Goal: Information Seeking & Learning: Learn about a topic

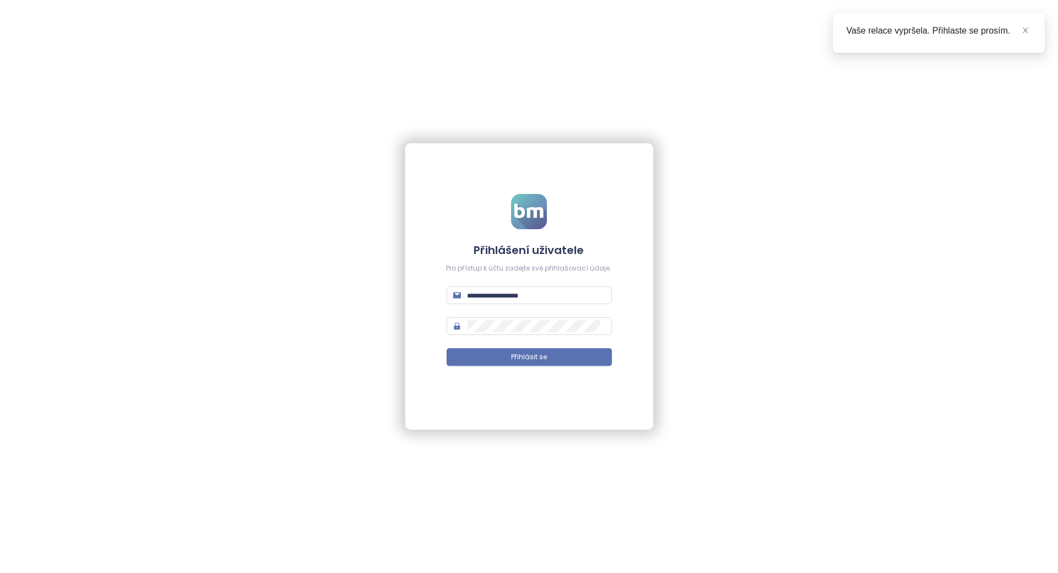
type input "**********"
click at [525, 354] on span "Přihlásit se" at bounding box center [529, 357] width 36 height 10
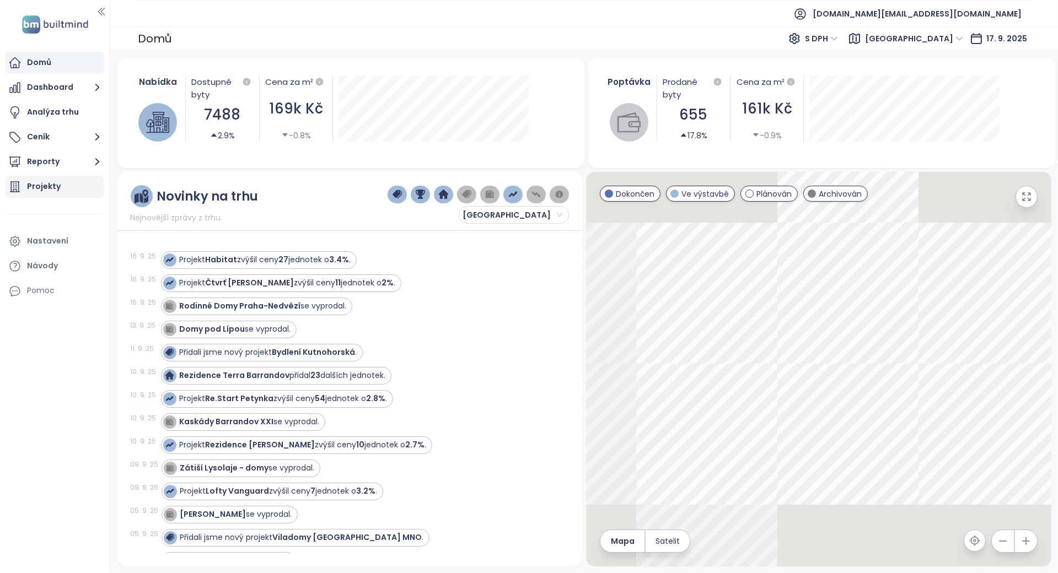
click at [85, 187] on div "Projekty" at bounding box center [55, 187] width 99 height 22
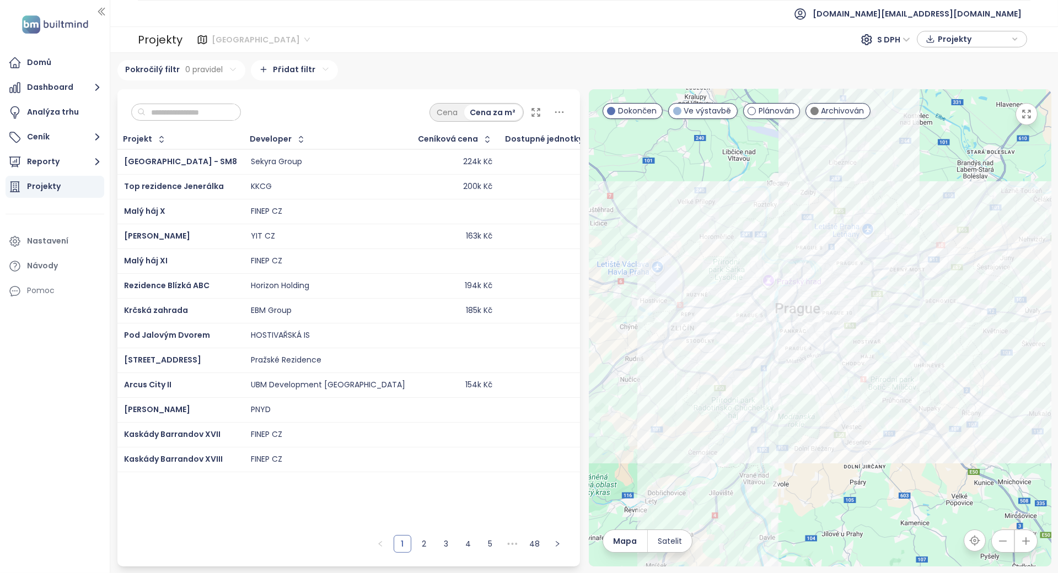
click at [226, 42] on span "Praha" at bounding box center [261, 39] width 98 height 17
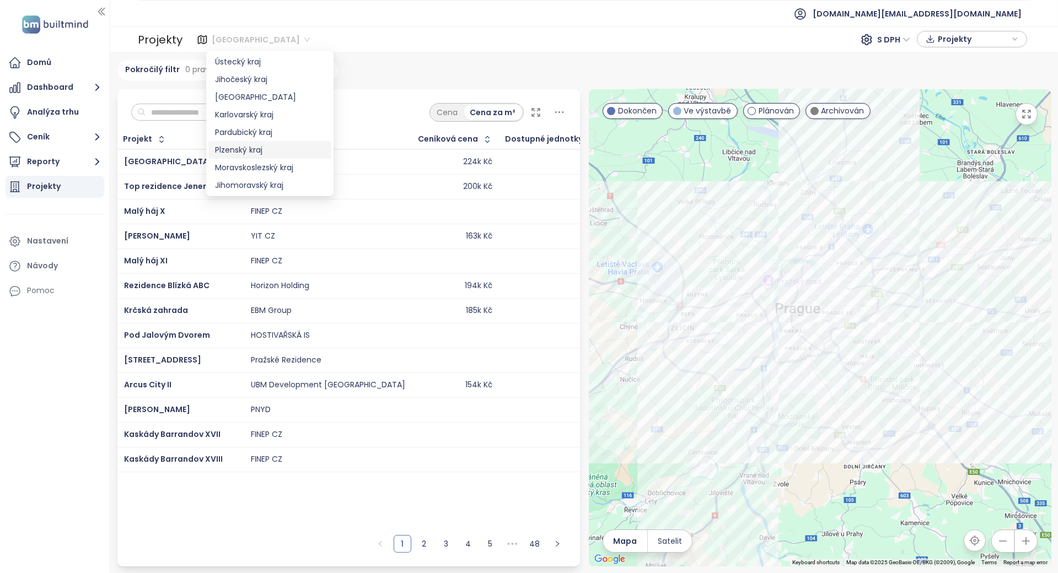
scroll to position [73, 0]
click at [269, 159] on div "Jihomoravský kraj" at bounding box center [270, 165] width 110 height 12
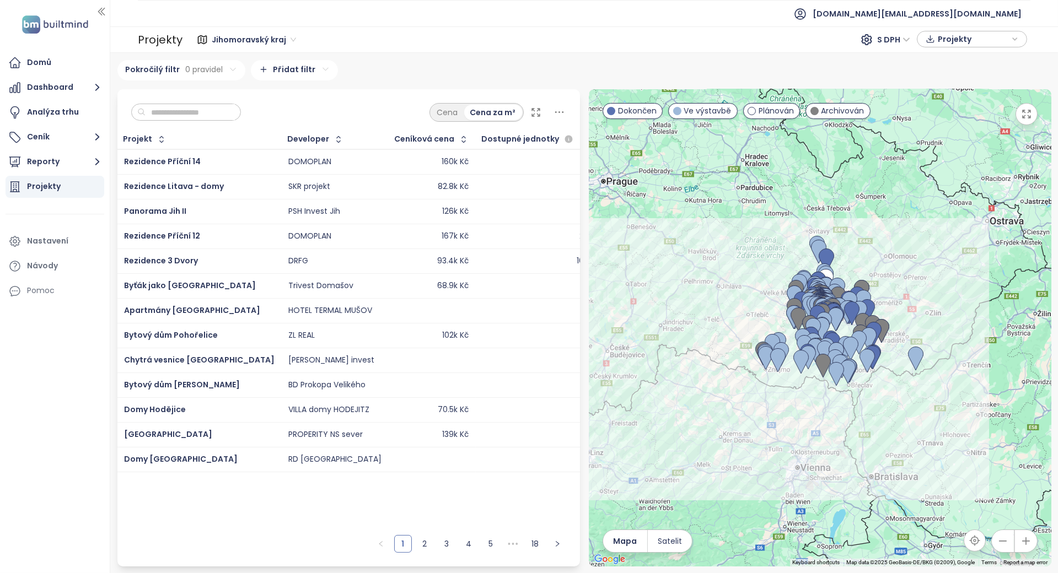
click at [230, 115] on input "text" at bounding box center [189, 112] width 89 height 17
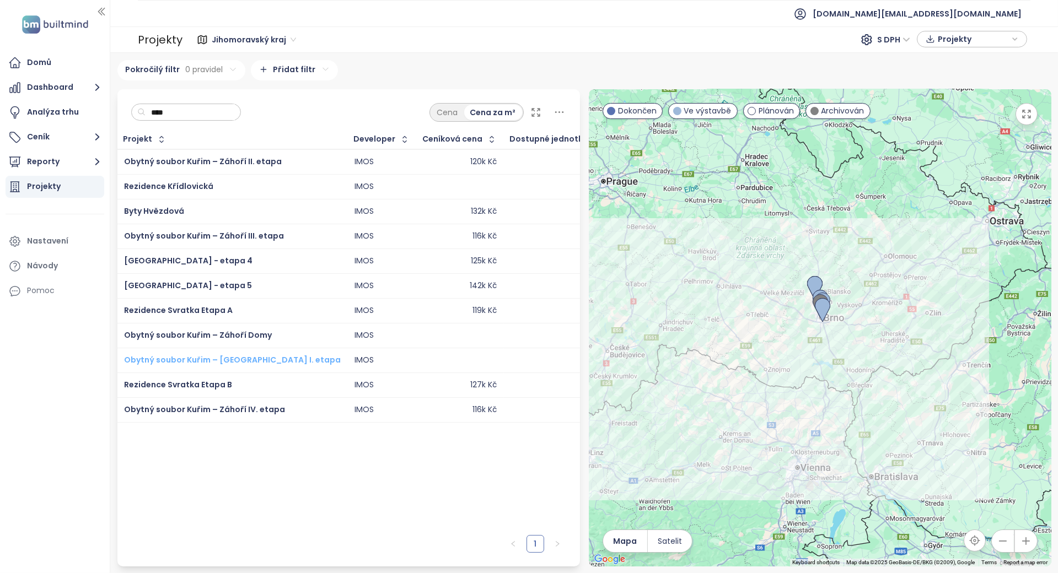
type input "****"
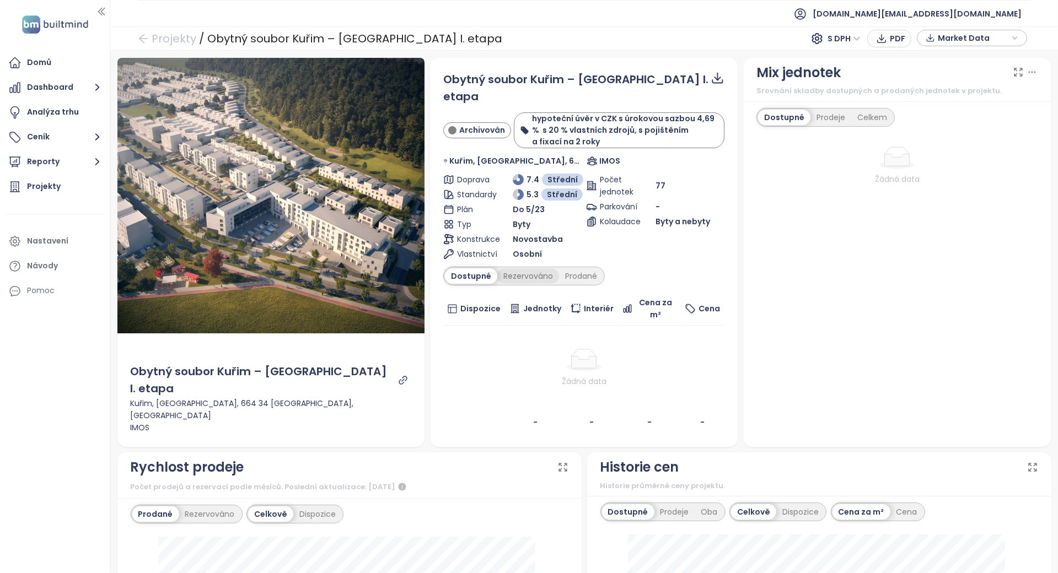
drag, startPoint x: 501, startPoint y: 246, endPoint x: 523, endPoint y: 259, distance: 25.0
click at [523, 268] on div "Rezervováno" at bounding box center [528, 275] width 62 height 15
click at [568, 268] on div "Prodané" at bounding box center [581, 275] width 44 height 15
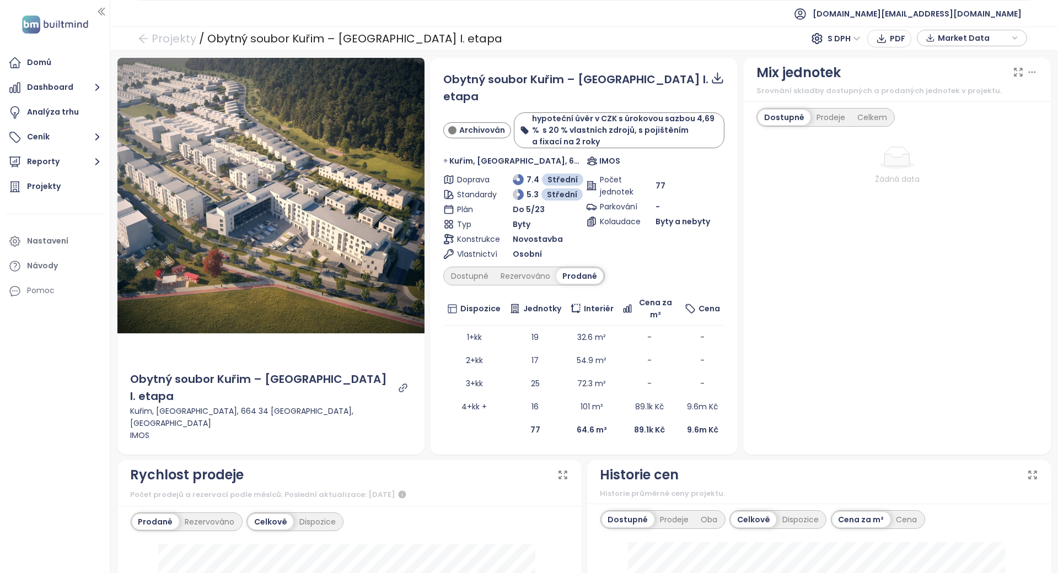
scroll to position [367, 0]
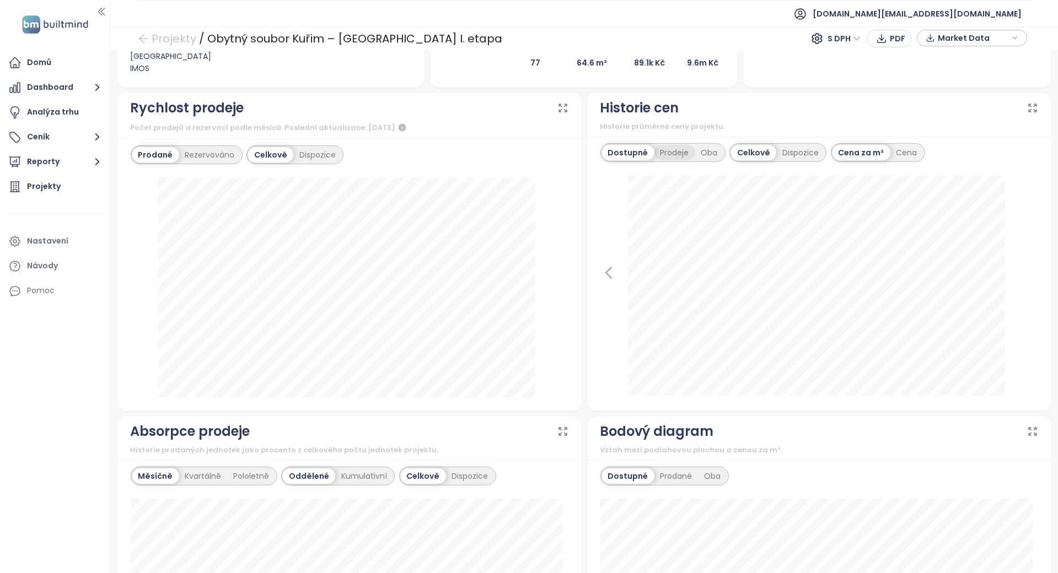
click at [677, 145] on div "Prodeje" at bounding box center [674, 152] width 41 height 15
click at [639, 145] on div "Dostupné" at bounding box center [627, 152] width 50 height 15
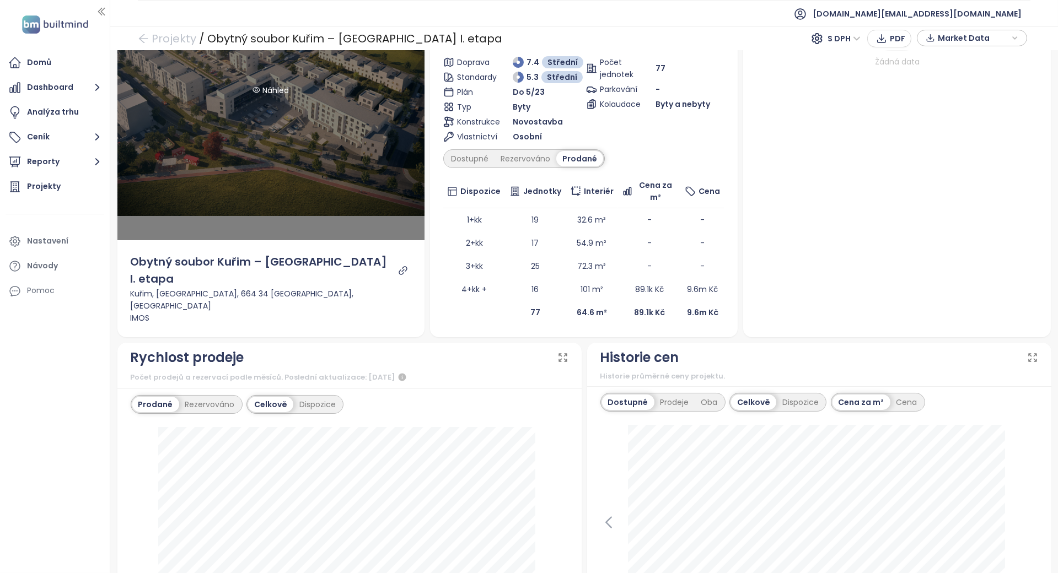
scroll to position [220, 0]
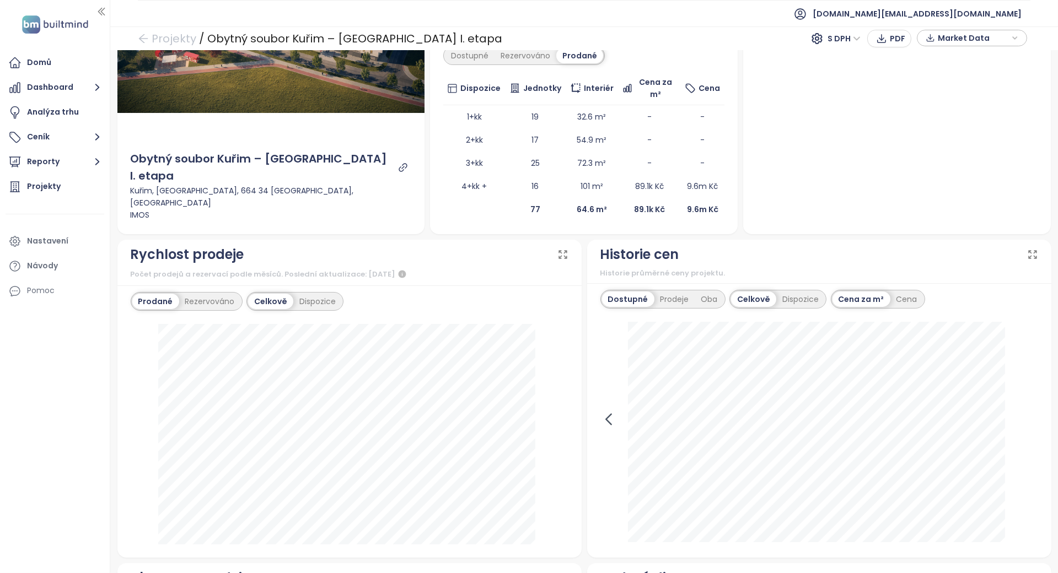
click at [608, 411] on icon at bounding box center [608, 419] width 17 height 17
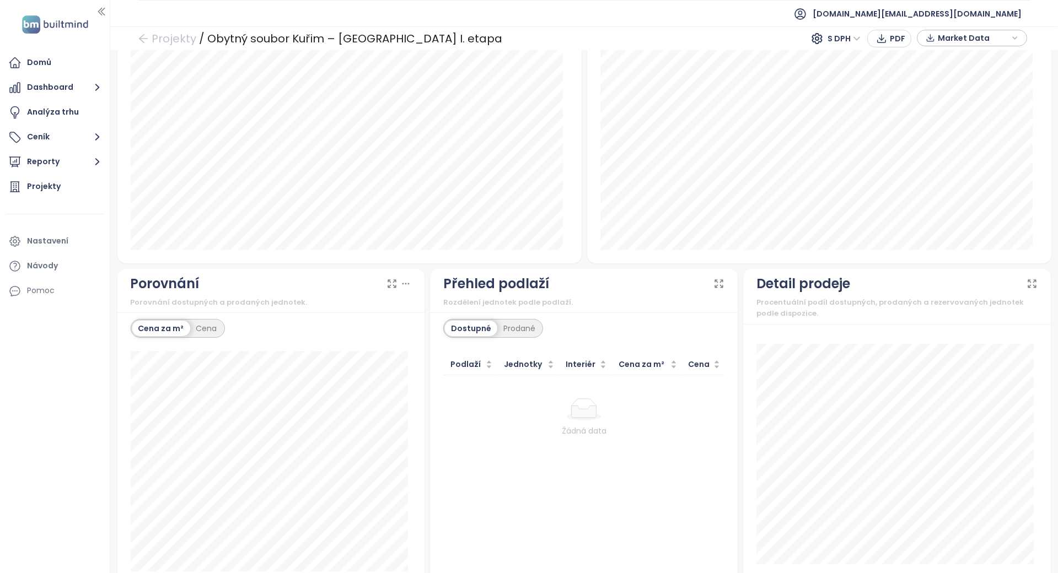
scroll to position [0, 0]
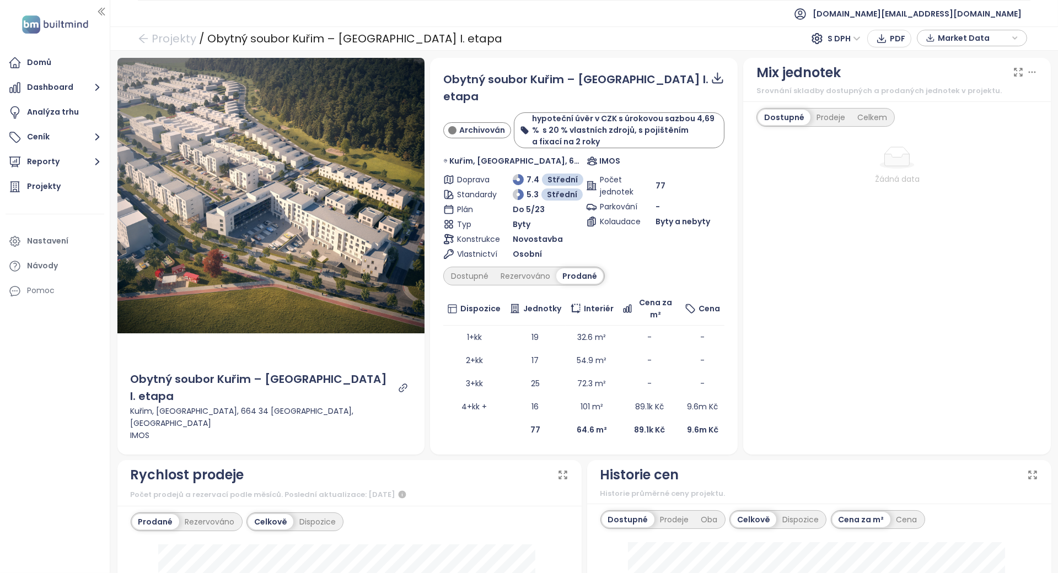
click at [534, 267] on div "Dostupné Rezervováno Prodané" at bounding box center [523, 276] width 161 height 19
click at [501, 268] on div "Rezervováno" at bounding box center [525, 275] width 62 height 15
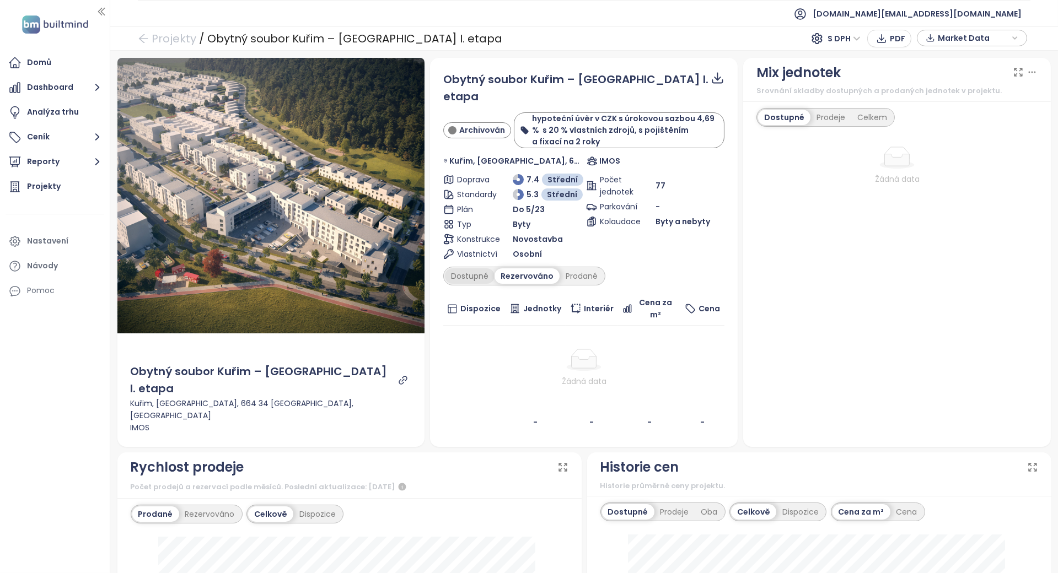
click at [477, 268] on div "Dostupné" at bounding box center [470, 275] width 50 height 15
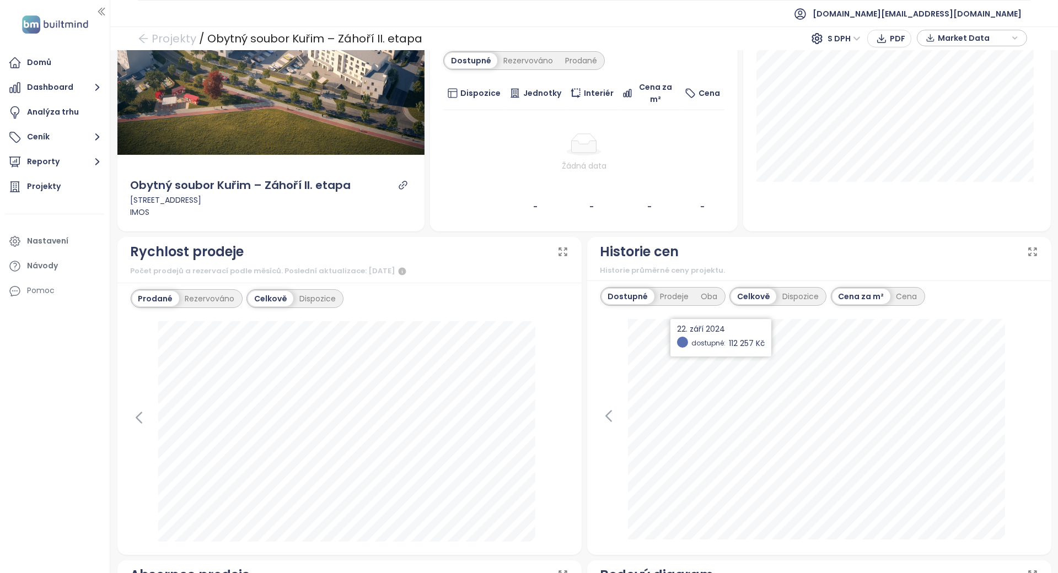
scroll to position [220, 0]
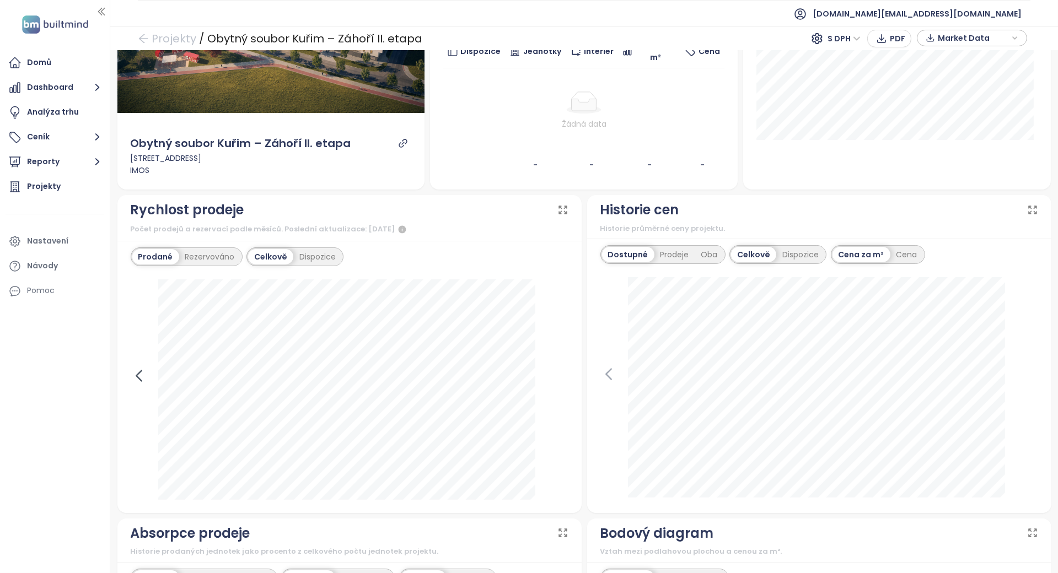
click at [131, 374] on icon at bounding box center [139, 376] width 17 height 17
click at [555, 378] on icon at bounding box center [560, 376] width 17 height 17
drag, startPoint x: 426, startPoint y: 41, endPoint x: 209, endPoint y: 33, distance: 217.3
click at [209, 33] on div "Projekty / Obytný soubor Kuřim – Záhoří II. etapa S DPH PDF Market Data" at bounding box center [583, 38] width 947 height 24
copy div "Obytný soubor Kuřim – Záhoří II. etapa"
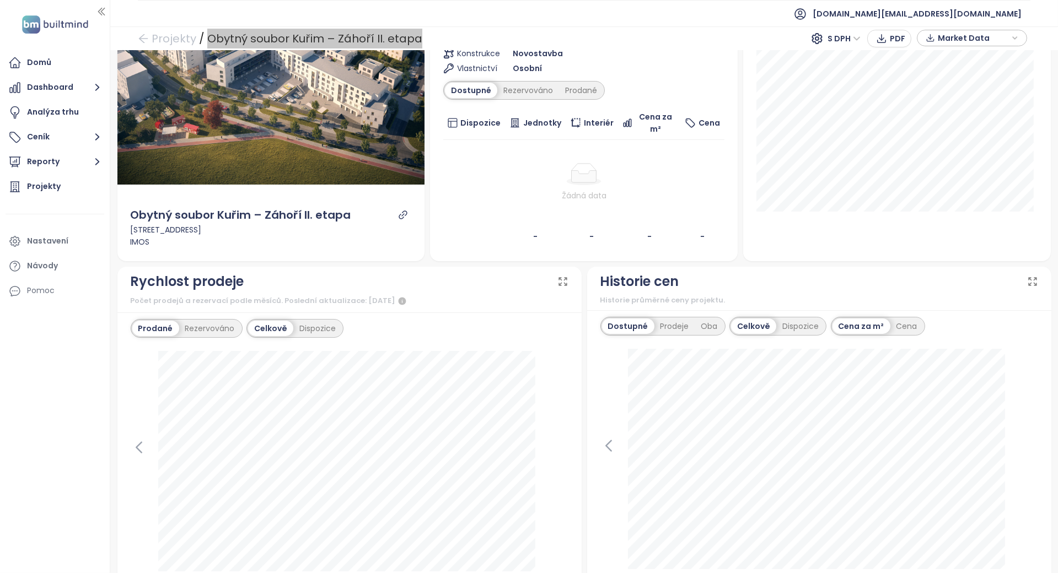
scroll to position [73, 0]
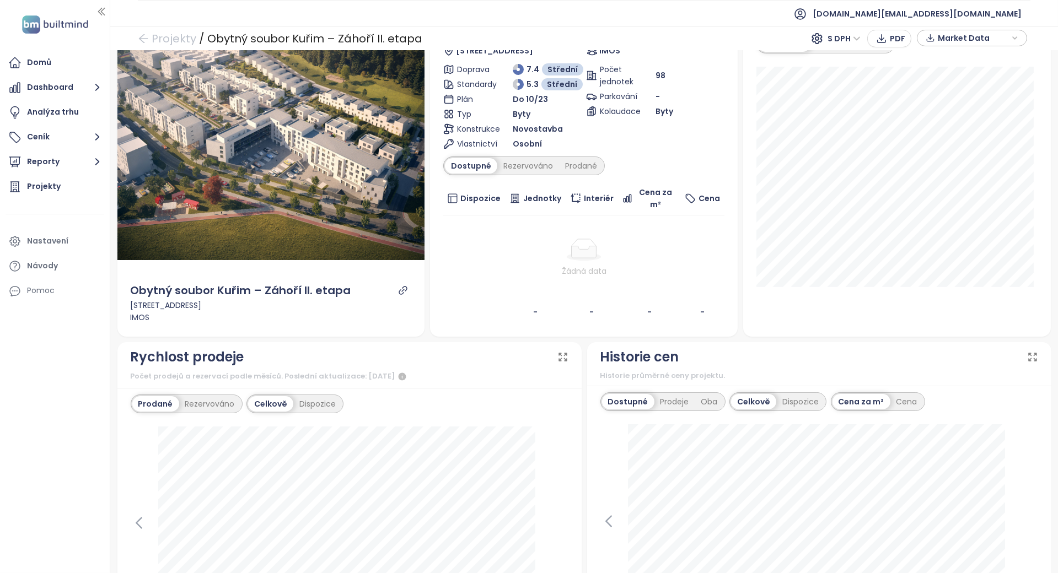
click at [548, 175] on div "Obytný soubor Kuřim – Záhoří II. etapa Archivován Pravěká 2204/9, 664 34 Kuřim,…" at bounding box center [583, 161] width 281 height 326
click at [542, 169] on div "Rezervováno" at bounding box center [528, 165] width 62 height 15
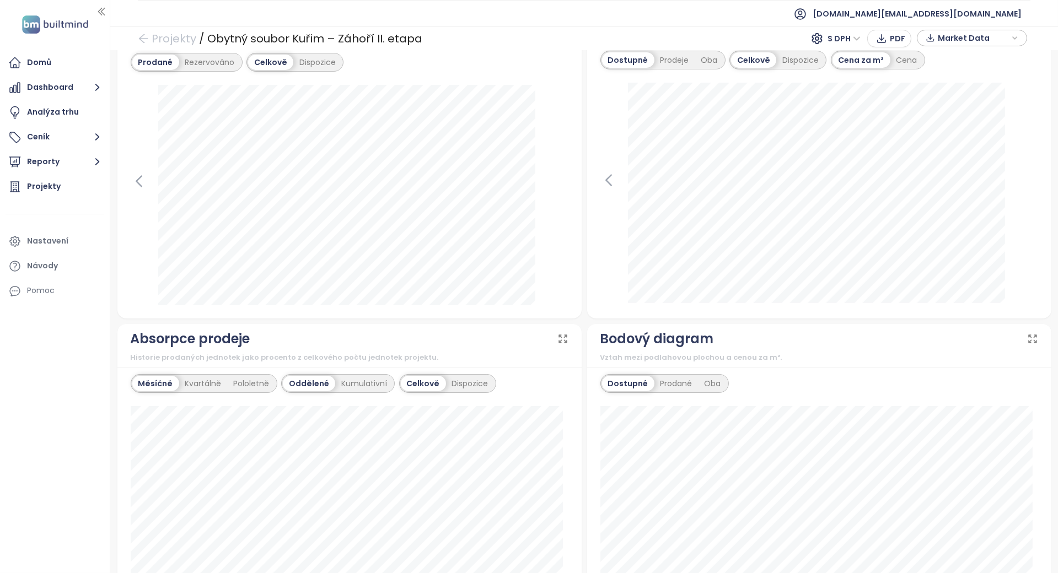
scroll to position [367, 0]
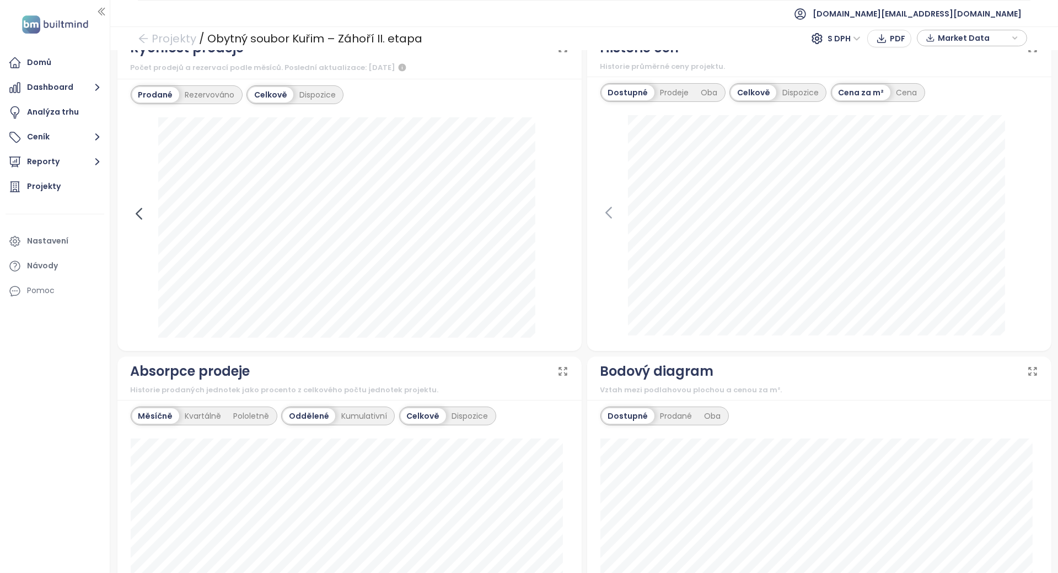
click at [141, 211] on icon at bounding box center [139, 214] width 17 height 17
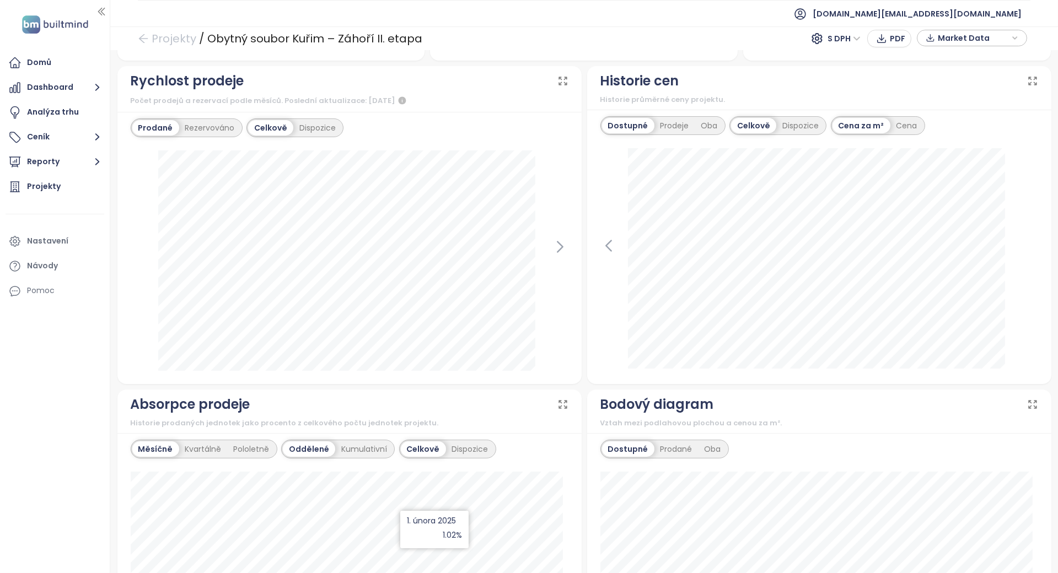
scroll to position [294, 0]
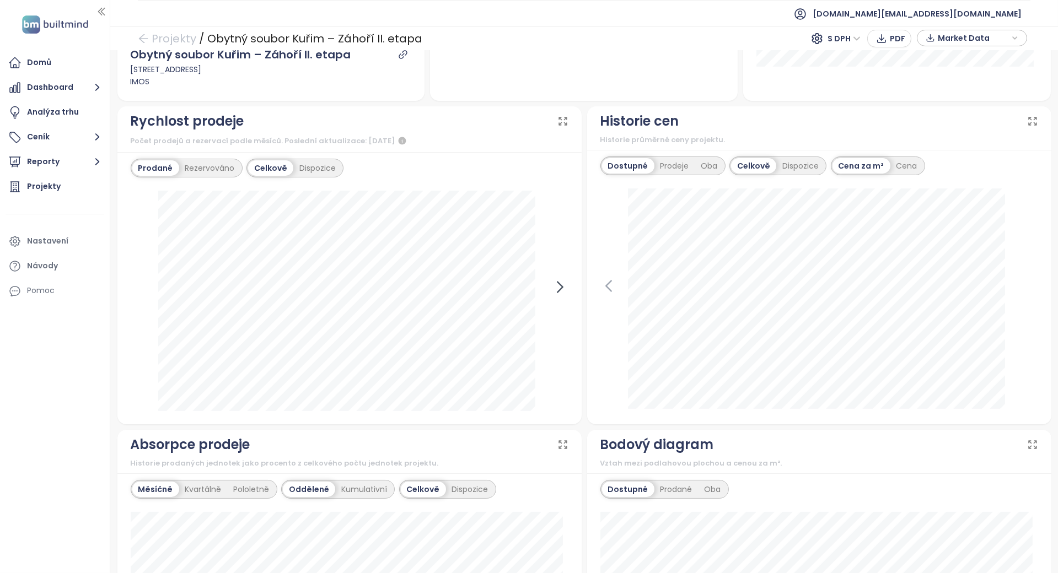
click at [559, 284] on icon at bounding box center [560, 287] width 17 height 17
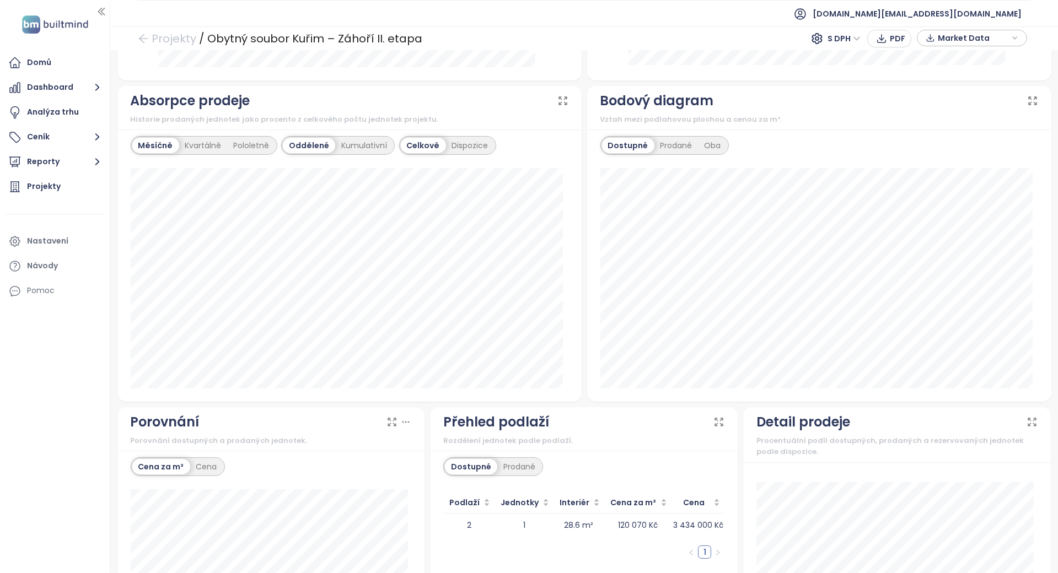
scroll to position [790, 0]
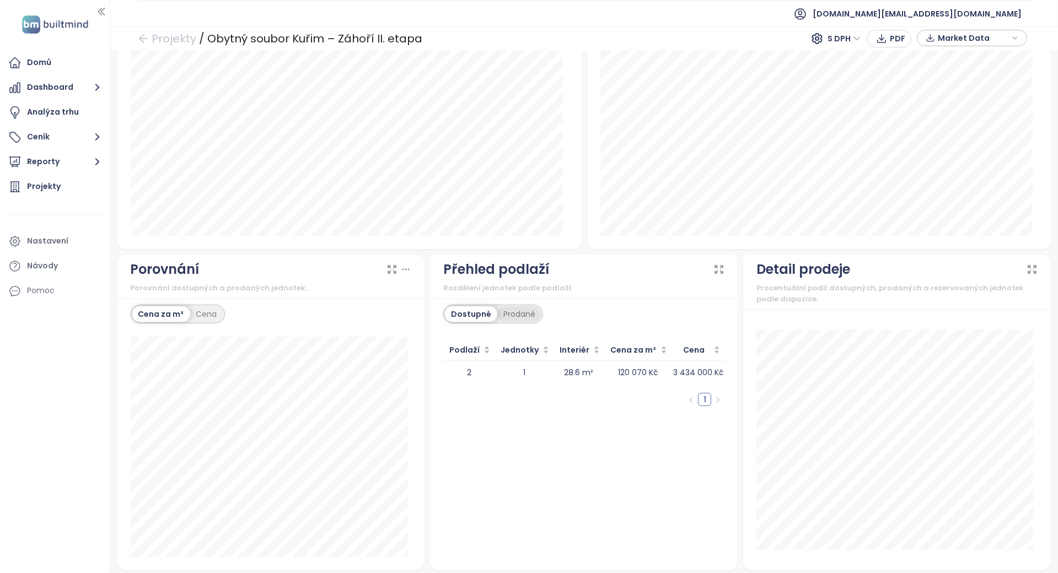
click at [520, 306] on div "Prodané" at bounding box center [519, 313] width 44 height 15
click at [483, 306] on div "Dostupné" at bounding box center [470, 313] width 50 height 15
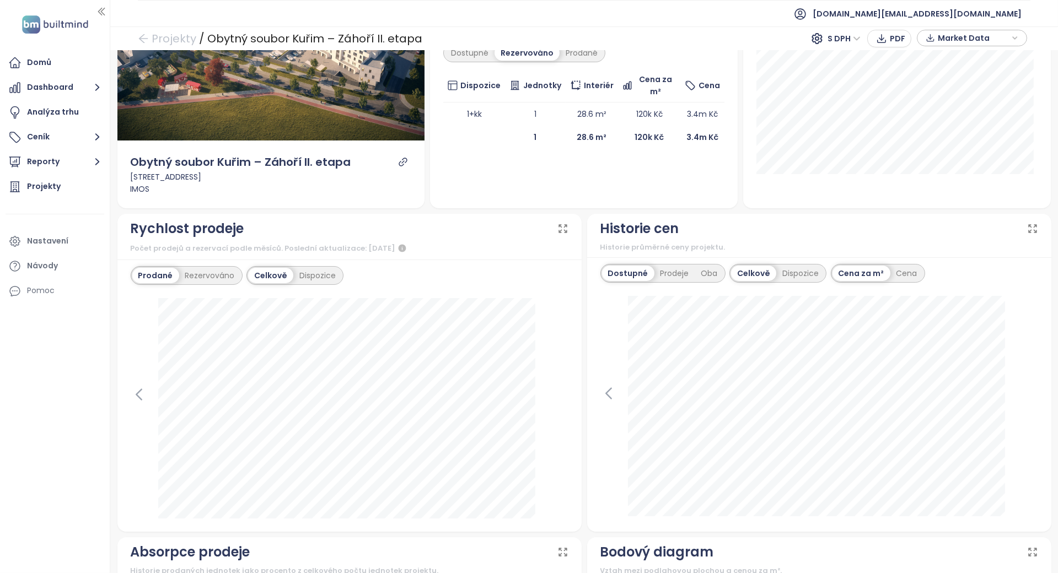
scroll to position [0, 0]
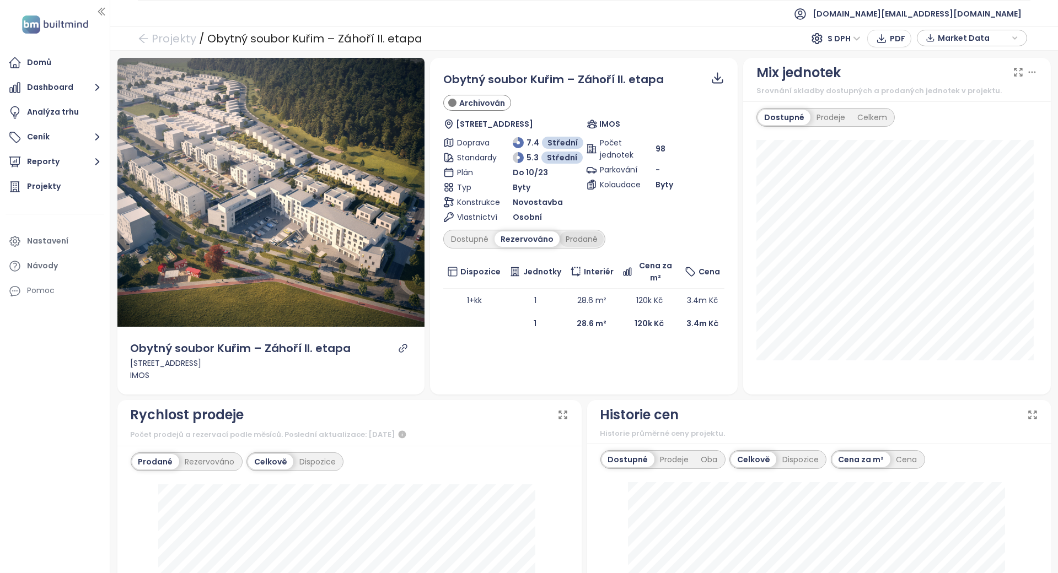
click at [577, 241] on div "Prodané" at bounding box center [581, 238] width 44 height 15
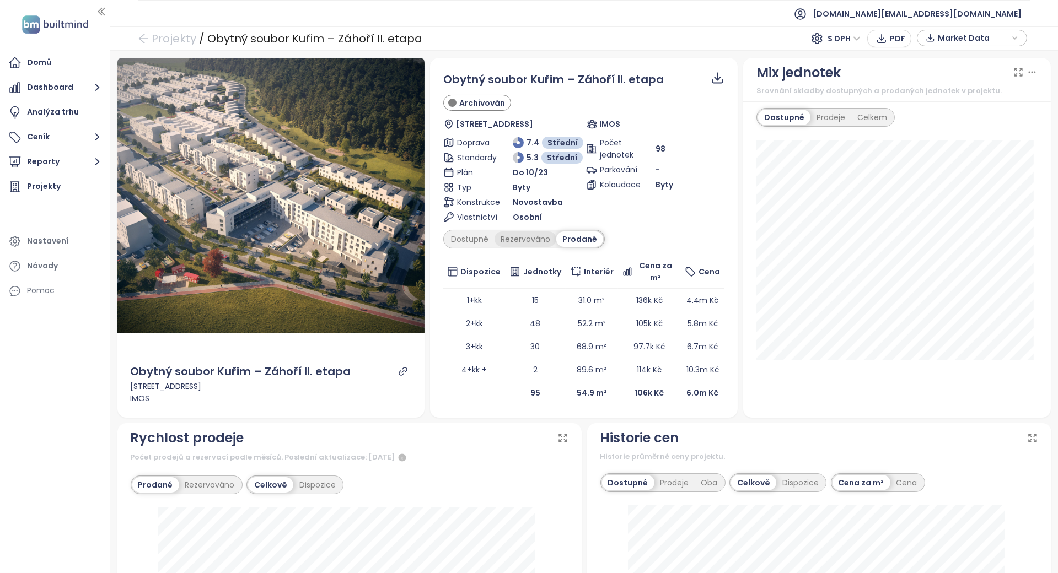
click at [518, 235] on div "Rezervováno" at bounding box center [525, 238] width 62 height 15
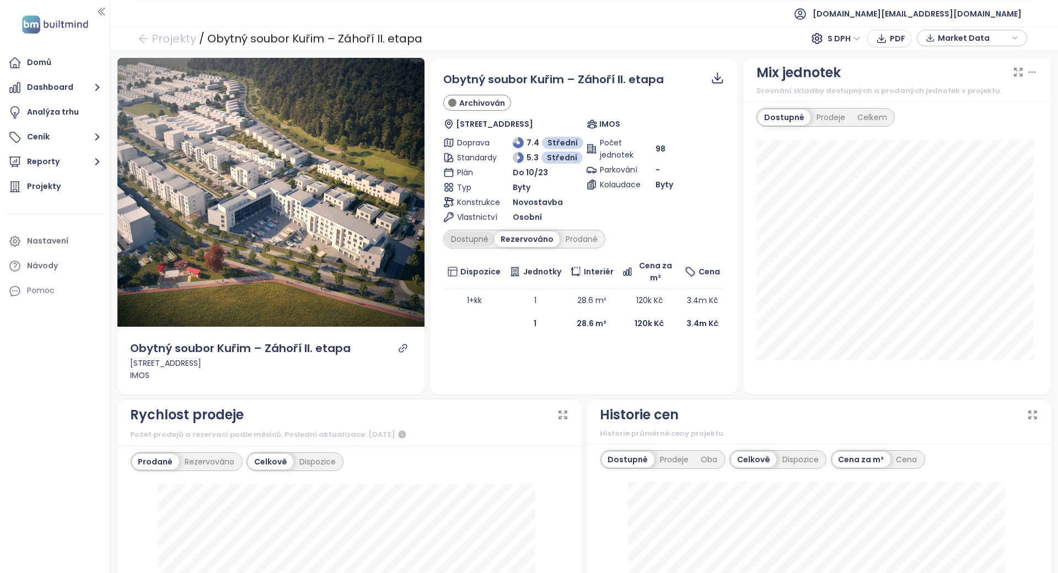
click at [466, 238] on div "Dostupné" at bounding box center [470, 238] width 50 height 15
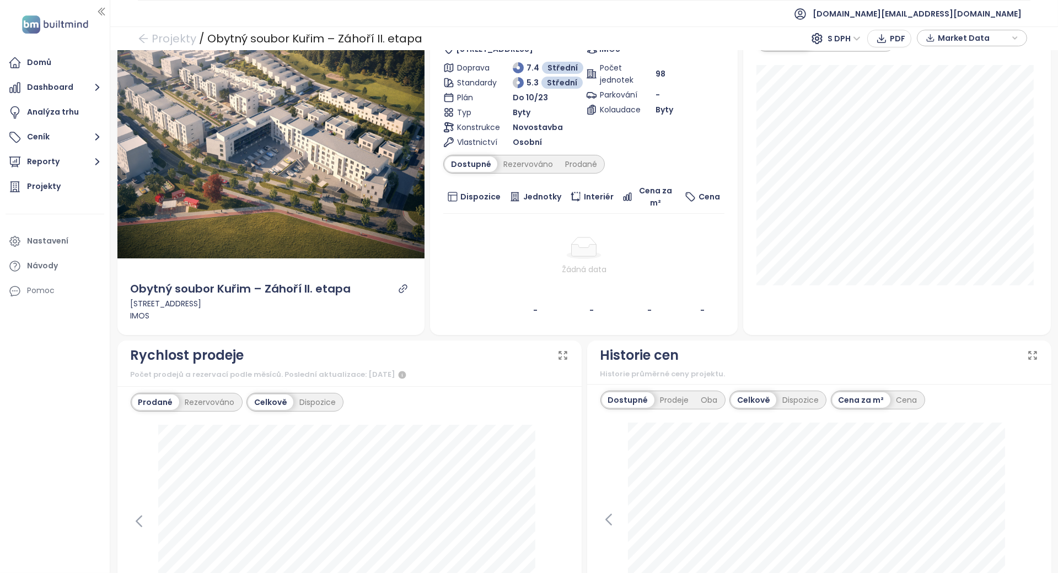
scroll to position [73, 0]
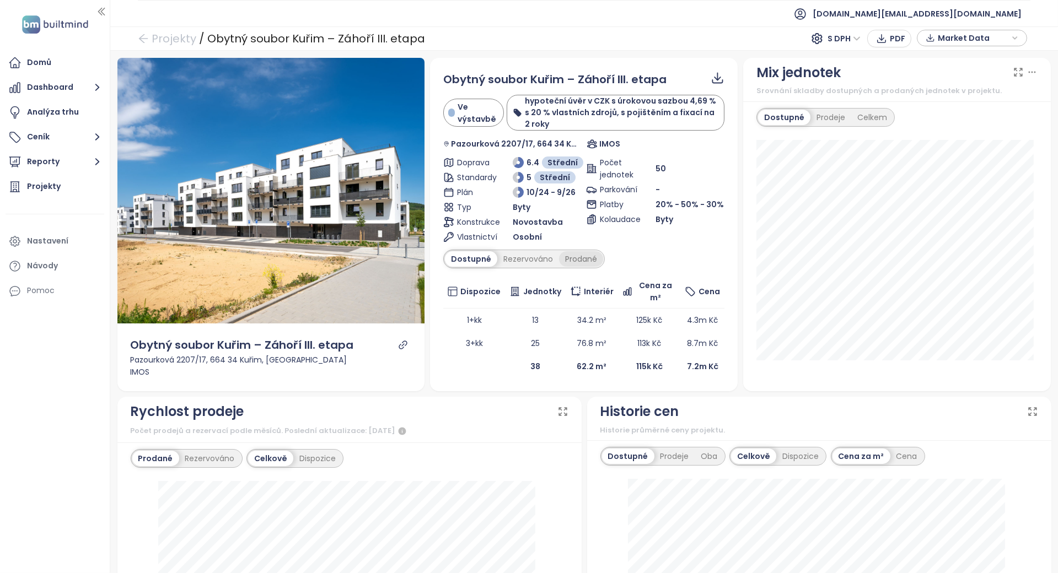
scroll to position [147, 0]
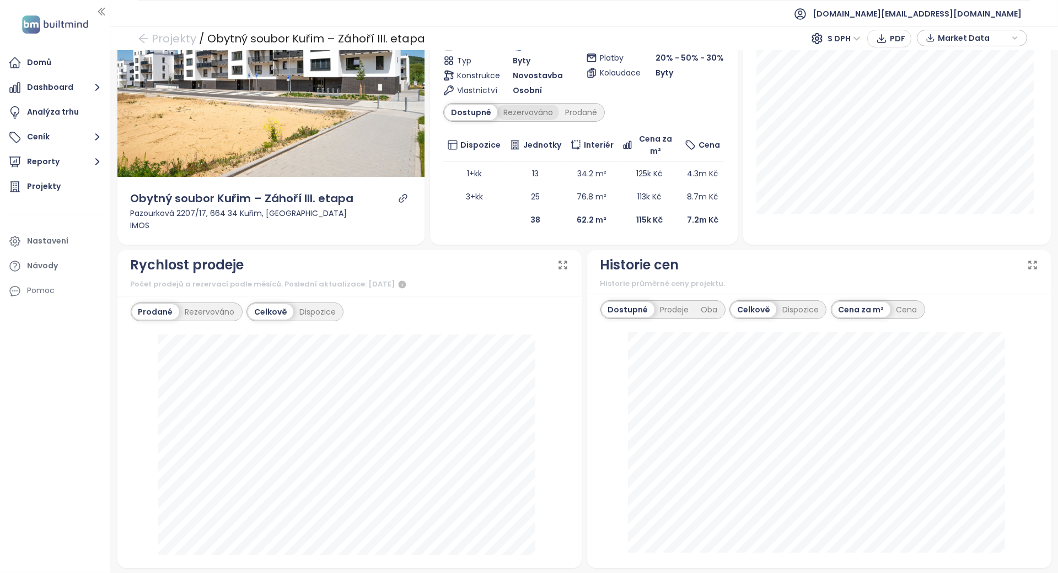
click at [542, 118] on div "Rezervováno" at bounding box center [528, 112] width 62 height 15
click at [571, 111] on div "Prodané" at bounding box center [581, 112] width 44 height 15
click at [679, 307] on div "Prodeje" at bounding box center [674, 309] width 41 height 15
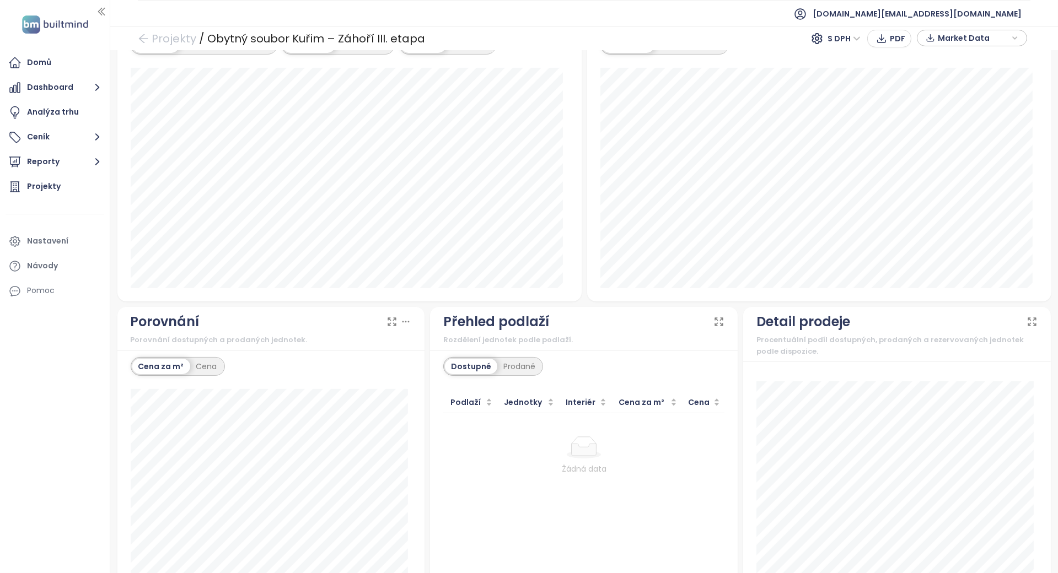
scroll to position [790, 0]
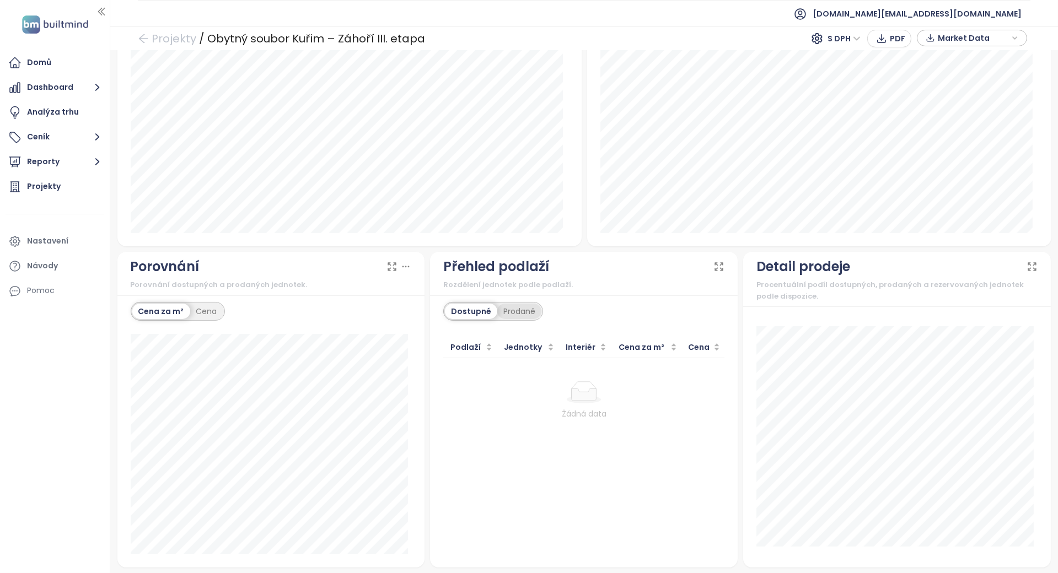
click at [513, 307] on div "Prodané" at bounding box center [519, 311] width 44 height 15
click at [482, 330] on div "Dostupné Prodané Podlaží Jednotky Interiér Cena za m² Cena Žádná data" at bounding box center [584, 431] width 308 height 272
click at [467, 311] on div "Dostupné" at bounding box center [470, 311] width 50 height 15
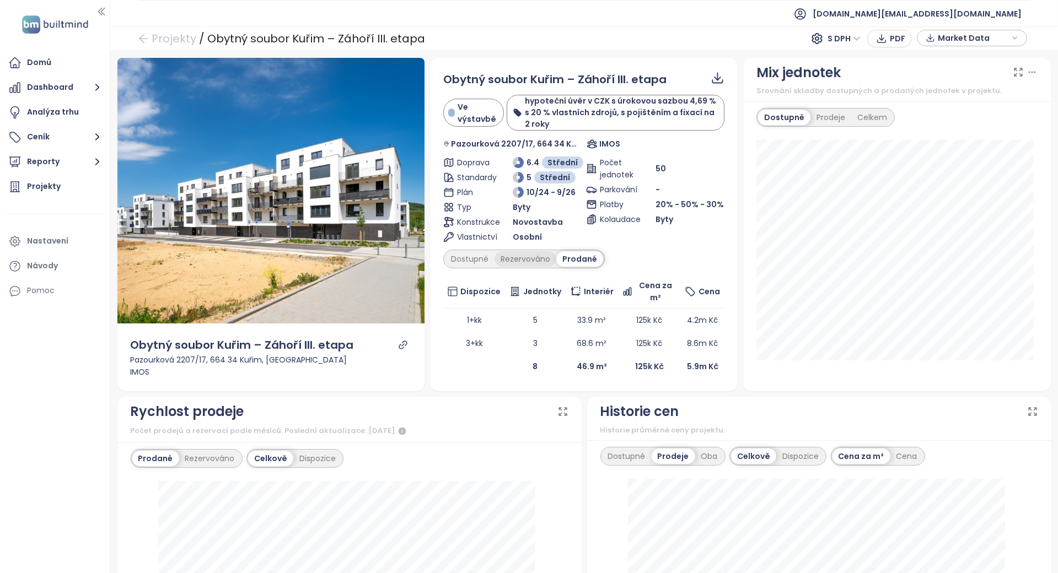
click at [522, 261] on div "Rezervováno" at bounding box center [525, 258] width 62 height 15
click at [462, 257] on div "Dostupné" at bounding box center [470, 258] width 50 height 15
click at [398, 343] on icon "link" at bounding box center [403, 345] width 10 height 10
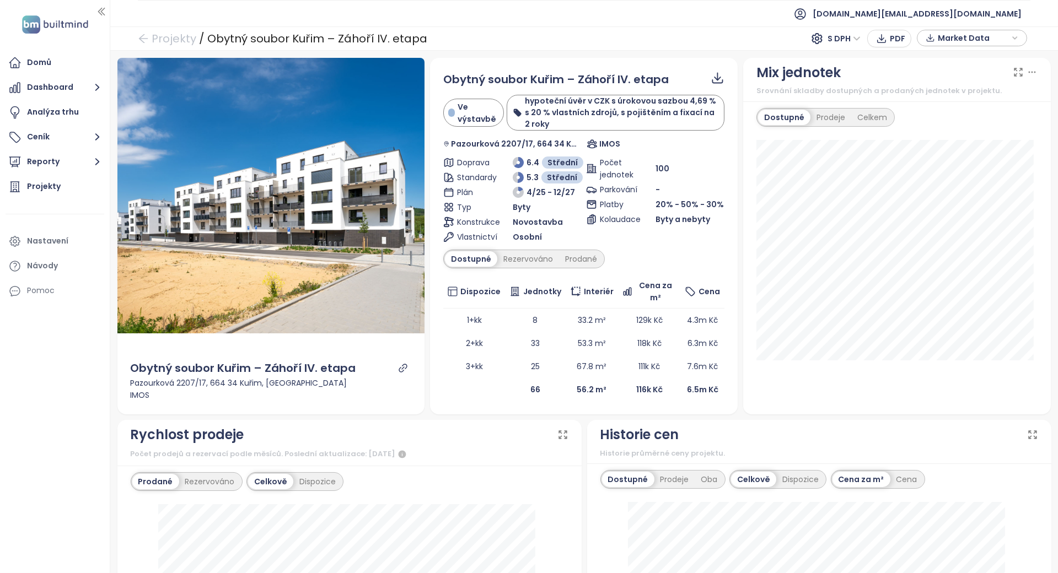
click at [521, 250] on div "Dostupné Rezervováno Prodané" at bounding box center [523, 259] width 161 height 19
click at [545, 260] on div "Rezervováno" at bounding box center [528, 258] width 62 height 15
click at [565, 258] on div "Prodané" at bounding box center [581, 258] width 44 height 15
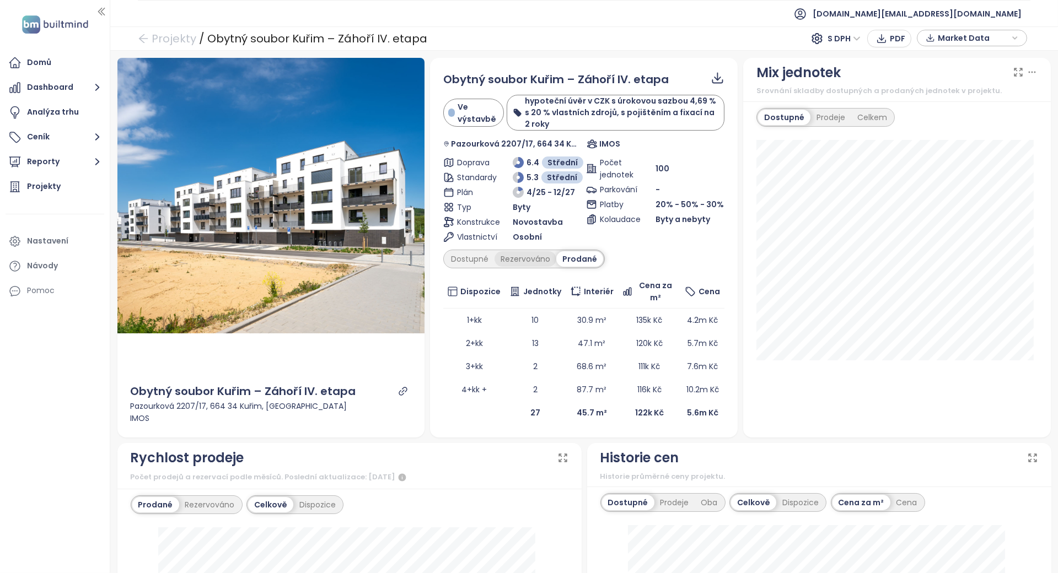
click at [522, 256] on div "Rezervováno" at bounding box center [525, 258] width 62 height 15
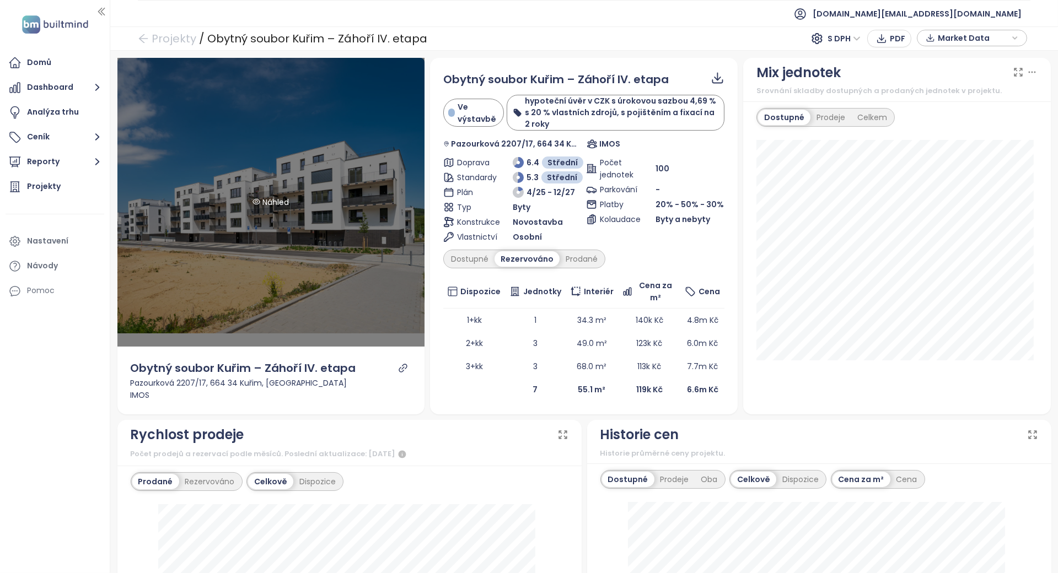
click at [408, 247] on div "Náhled" at bounding box center [271, 202] width 308 height 289
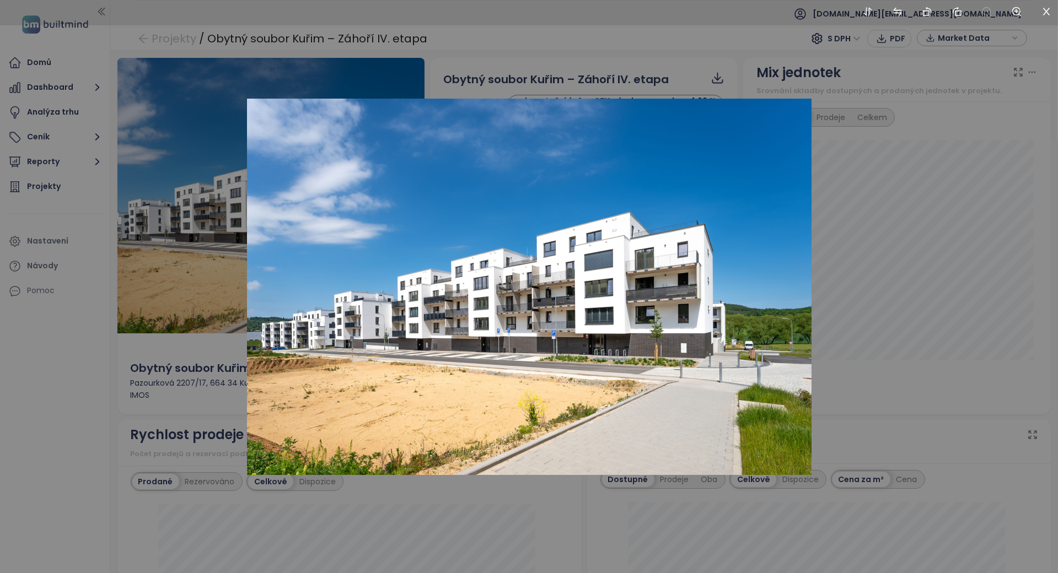
click at [376, 526] on div at bounding box center [529, 286] width 1058 height 573
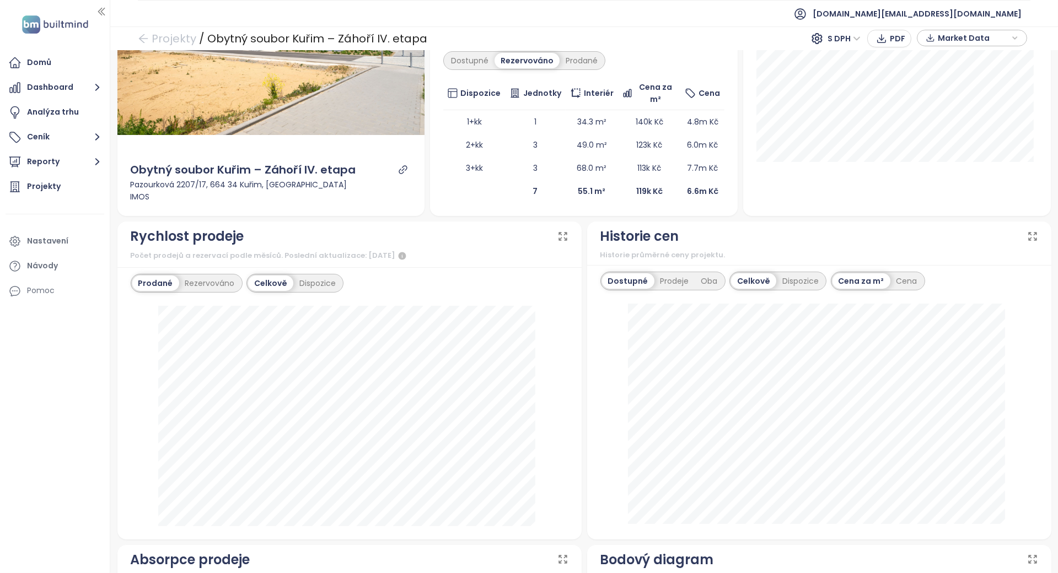
scroll to position [367, 0]
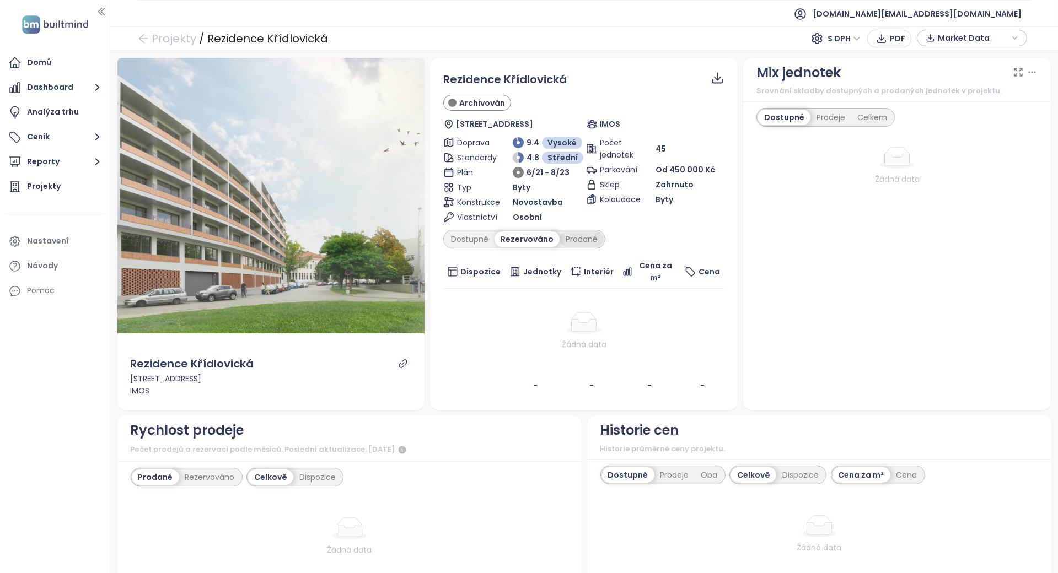
click at [589, 244] on div "Prodané" at bounding box center [581, 238] width 44 height 15
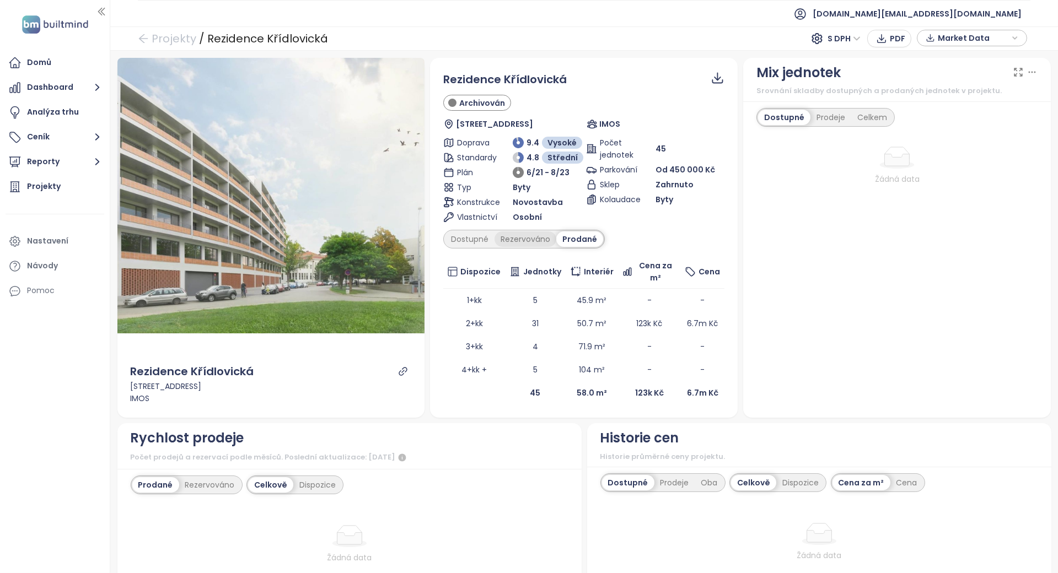
click at [505, 242] on div "Rezervováno" at bounding box center [525, 238] width 62 height 15
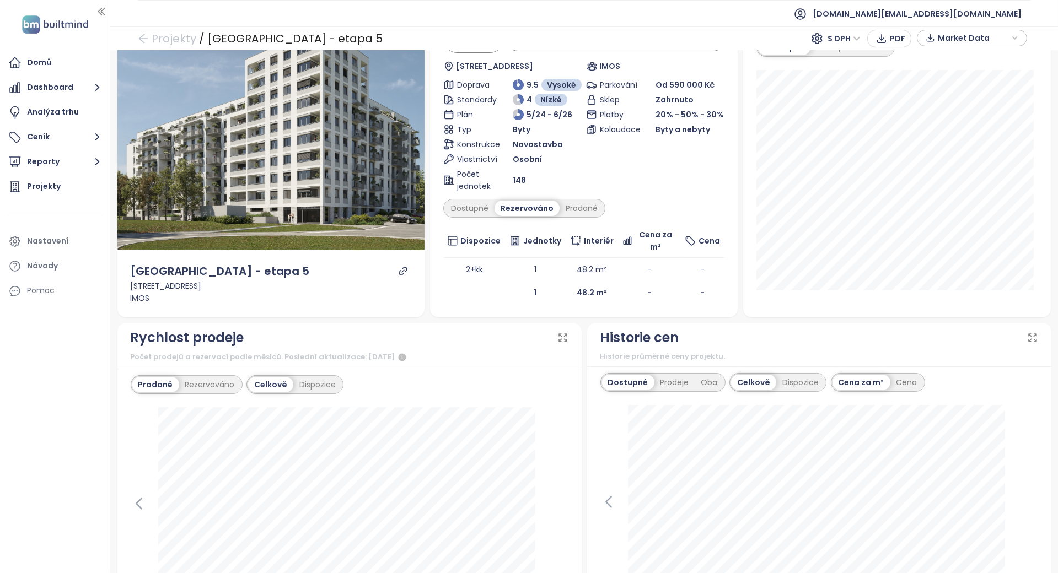
scroll to position [147, 0]
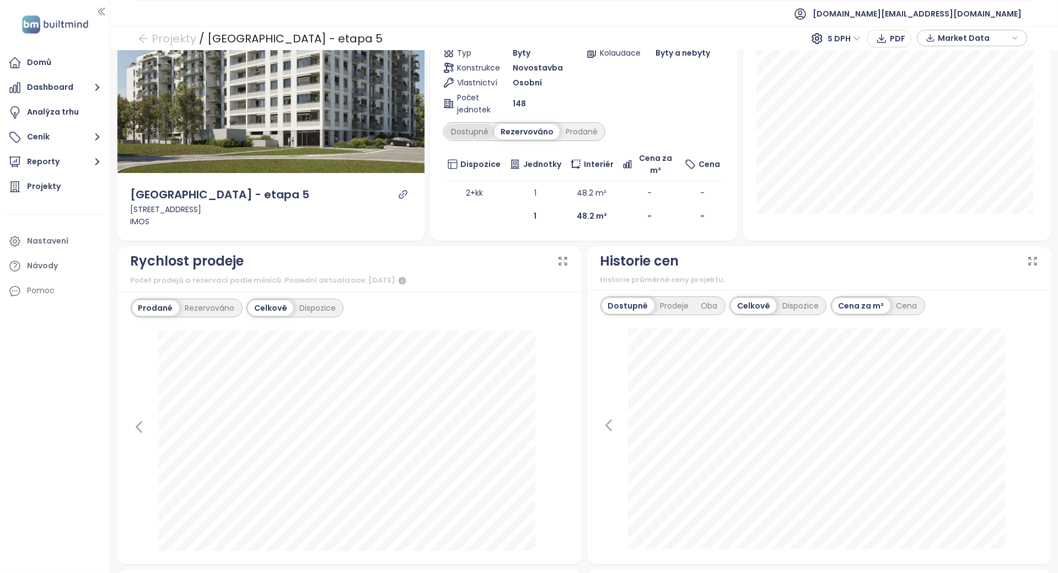
click at [470, 128] on div "Dostupné" at bounding box center [470, 131] width 50 height 15
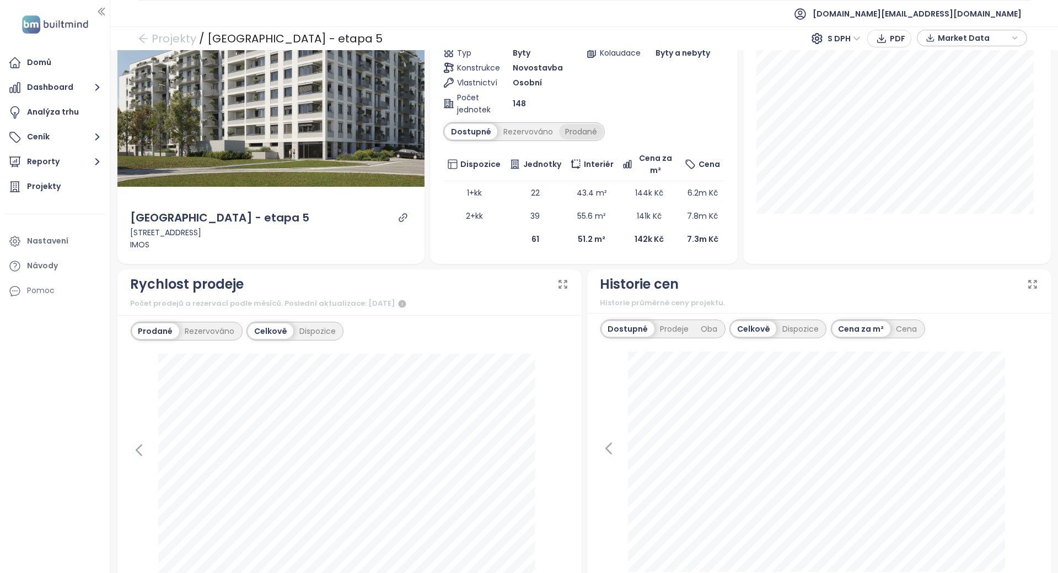
click at [578, 129] on div "Prodané" at bounding box center [581, 131] width 44 height 15
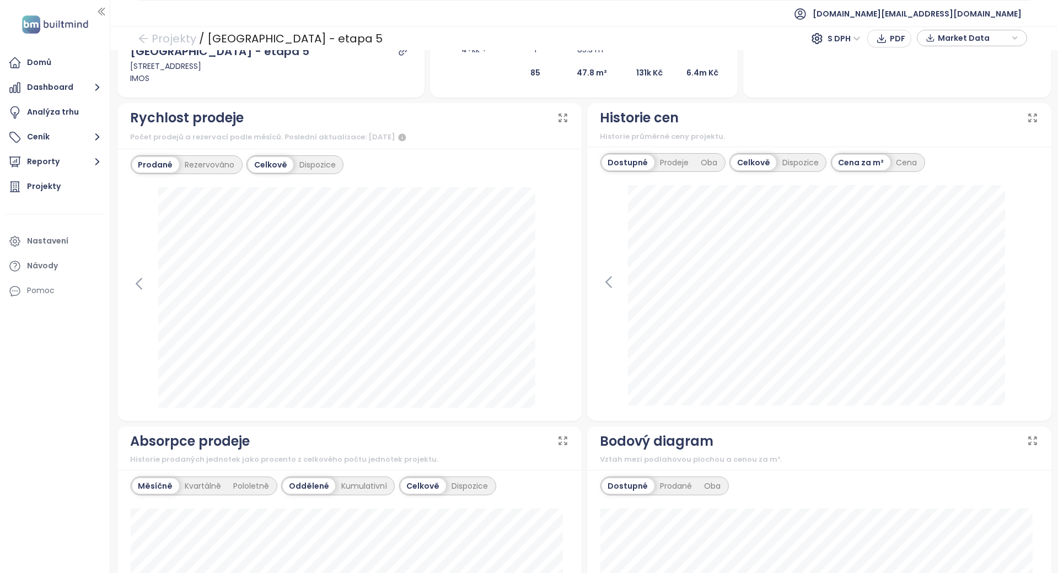
scroll to position [367, 0]
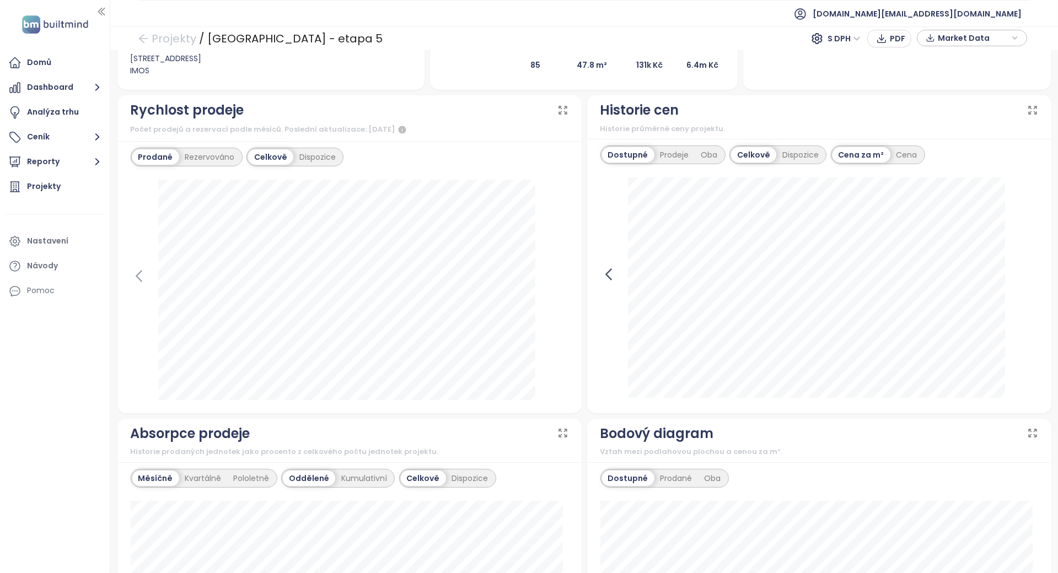
click at [606, 278] on icon at bounding box center [608, 274] width 5 height 10
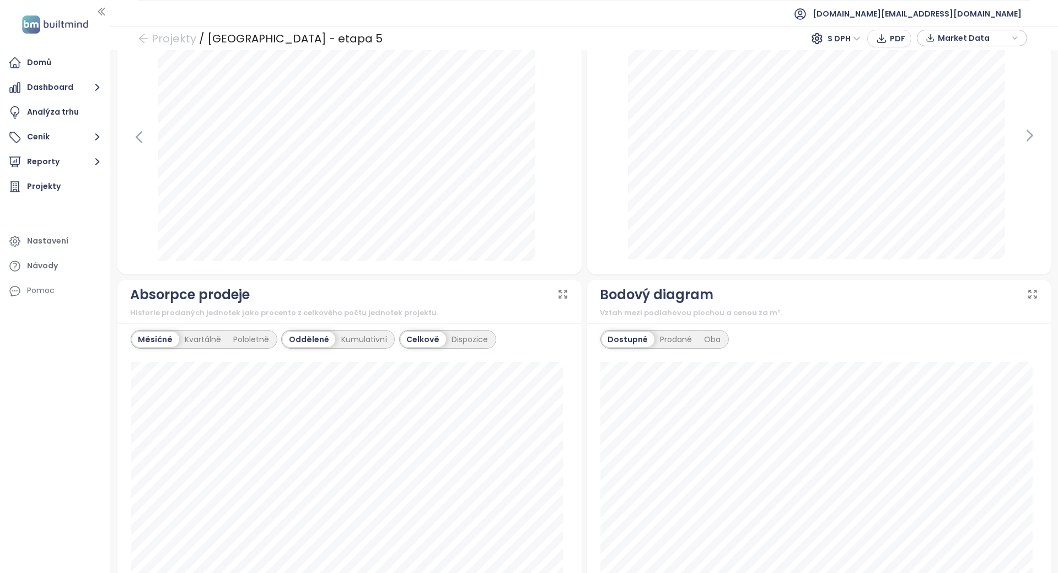
scroll to position [341, 0]
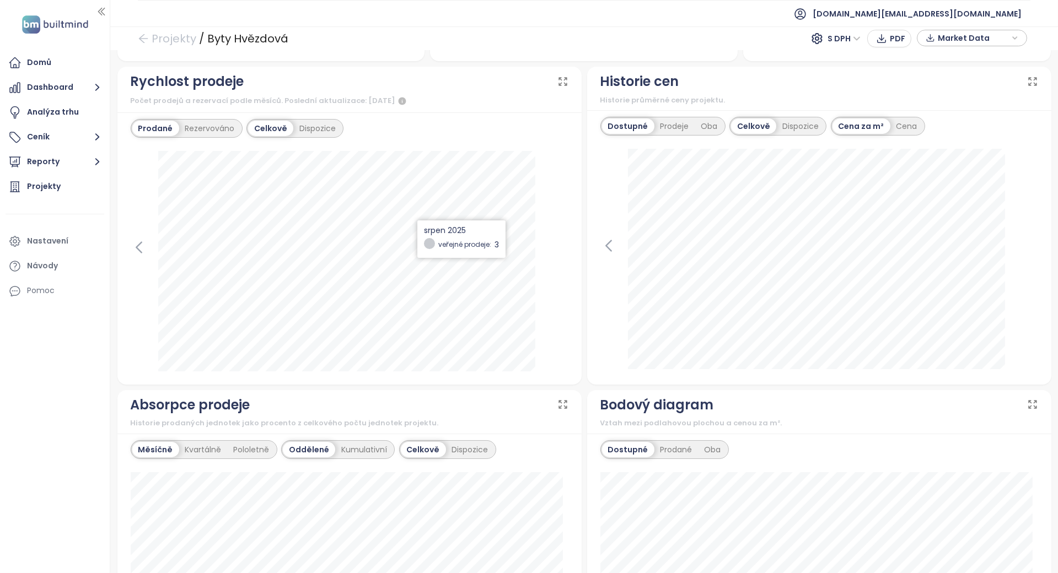
scroll to position [294, 0]
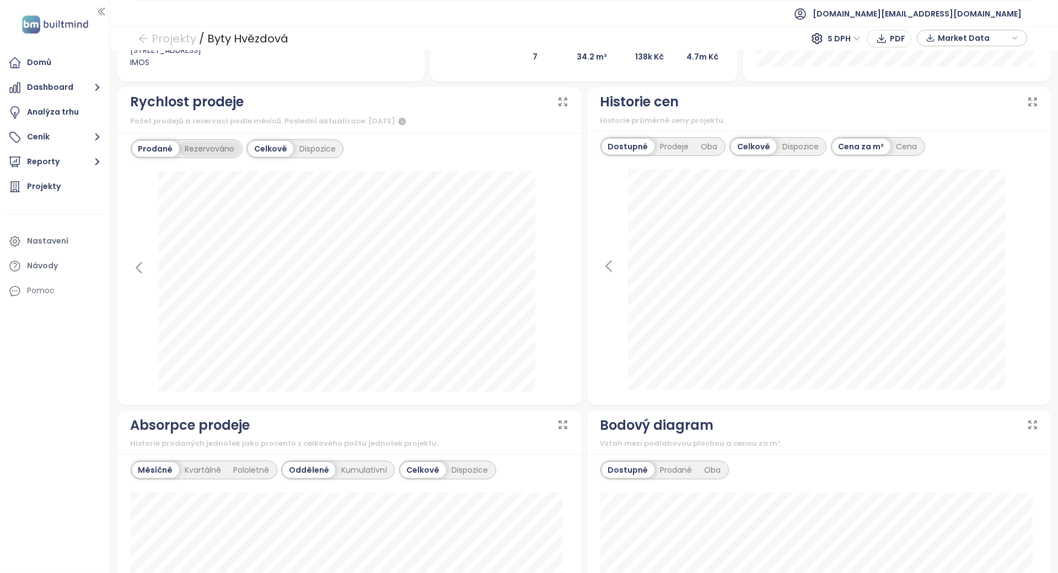
click at [213, 144] on div "Rezervováno" at bounding box center [210, 148] width 62 height 15
click at [166, 146] on div "Prodané" at bounding box center [154, 148] width 44 height 15
click at [225, 154] on div "Rezervováno" at bounding box center [210, 148] width 62 height 15
click at [311, 153] on div "Dispozice" at bounding box center [318, 148] width 48 height 15
click at [277, 152] on div "Celkově" at bounding box center [270, 148] width 43 height 15
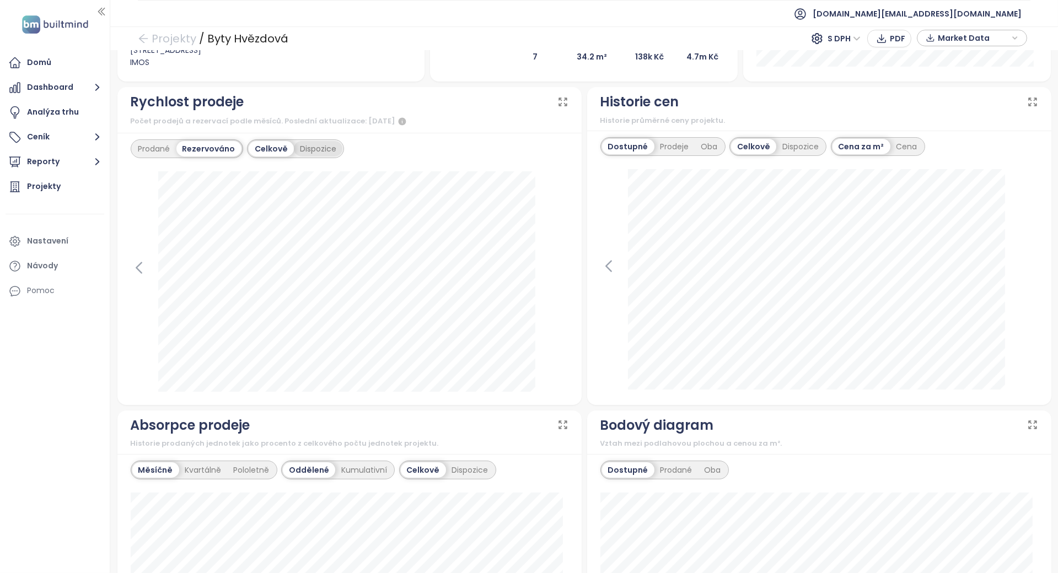
click at [334, 145] on div "Dispozice" at bounding box center [318, 148] width 48 height 15
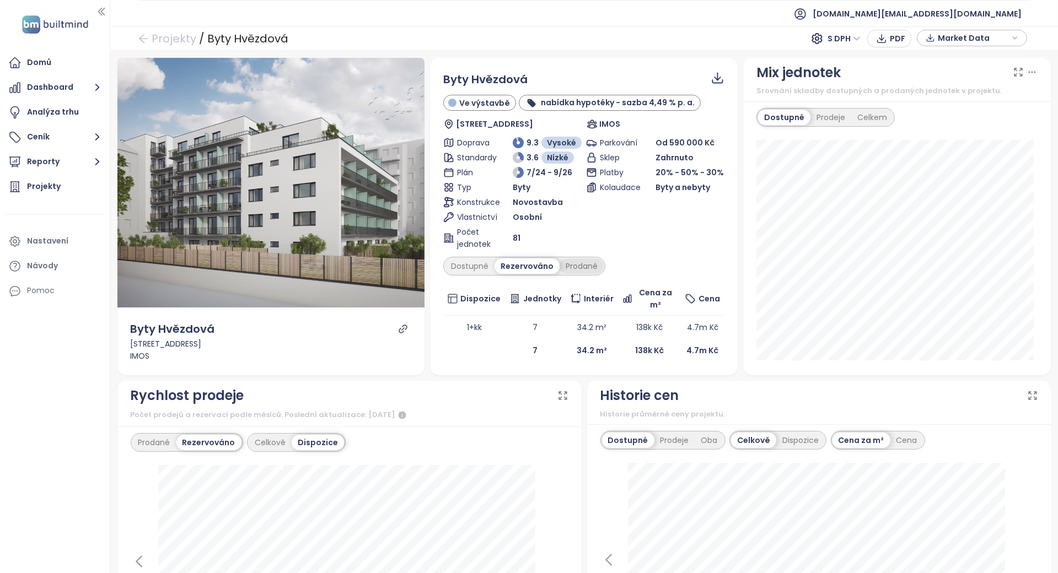
click at [565, 267] on div "Prodané" at bounding box center [581, 265] width 44 height 15
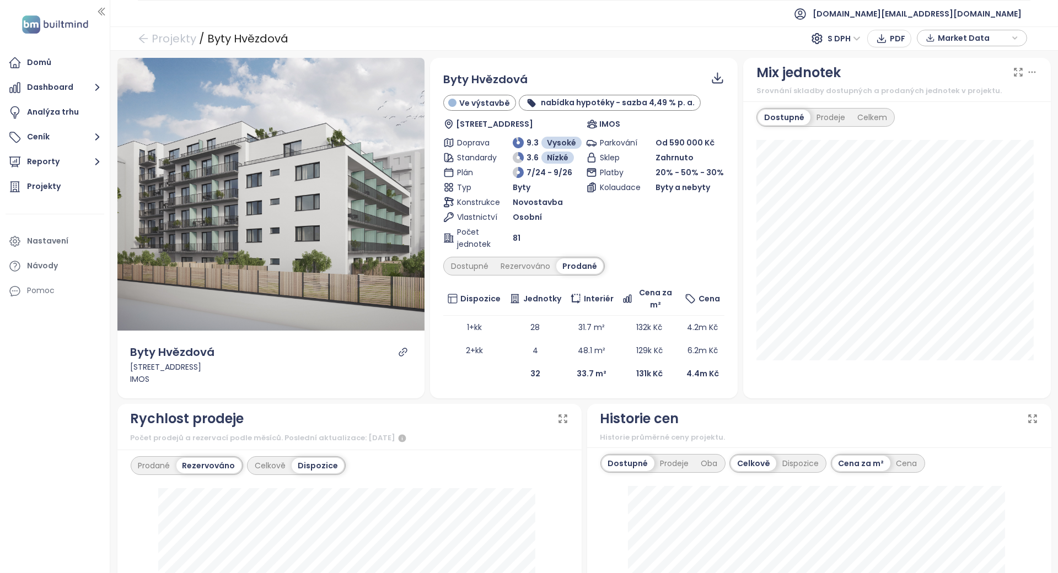
click at [461, 257] on div "Dostupné Rezervováno Prodané" at bounding box center [523, 266] width 161 height 19
click at [461, 263] on div "Dostupné" at bounding box center [470, 265] width 50 height 15
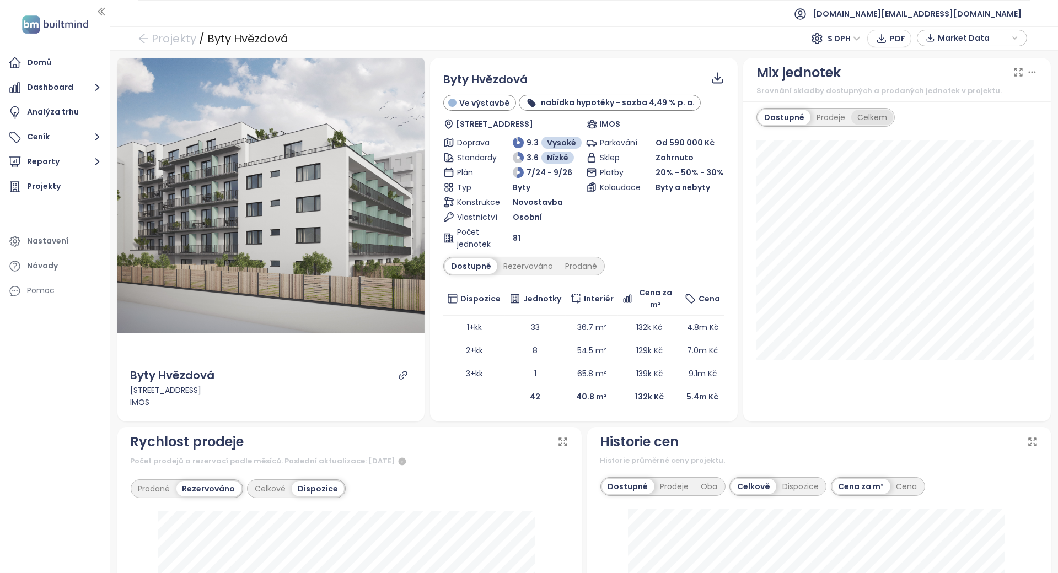
click at [870, 119] on div "Celkem" at bounding box center [872, 117] width 42 height 15
click at [775, 112] on div "Dostupné" at bounding box center [783, 117] width 50 height 15
click at [871, 110] on div "Celkem" at bounding box center [872, 117] width 42 height 15
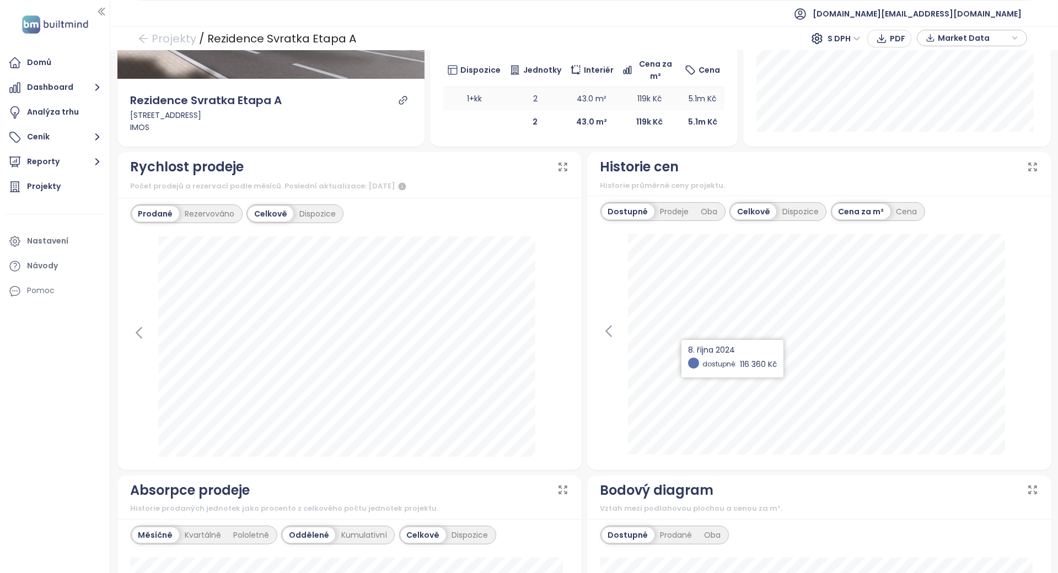
scroll to position [294, 0]
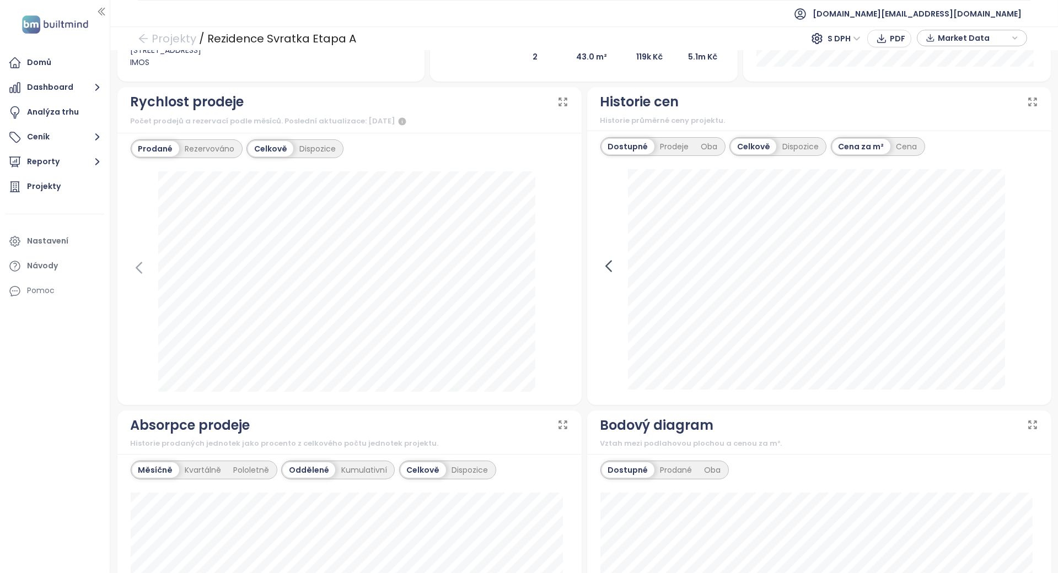
click at [603, 268] on icon at bounding box center [608, 266] width 17 height 17
click at [695, 145] on div "Oba" at bounding box center [709, 146] width 29 height 15
click at [1026, 263] on div "Dostupné Prodeje Oba Celkově Dispozice Cena za m² Cena [DATE] dostupné: 115 769…" at bounding box center [819, 268] width 464 height 274
click at [1022, 263] on icon at bounding box center [1029, 266] width 17 height 17
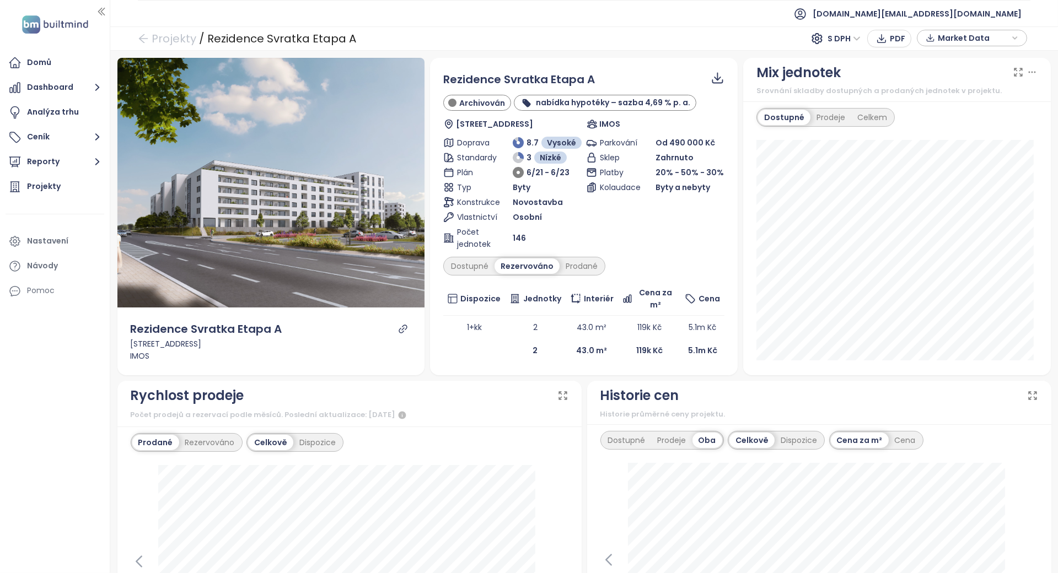
scroll to position [147, 0]
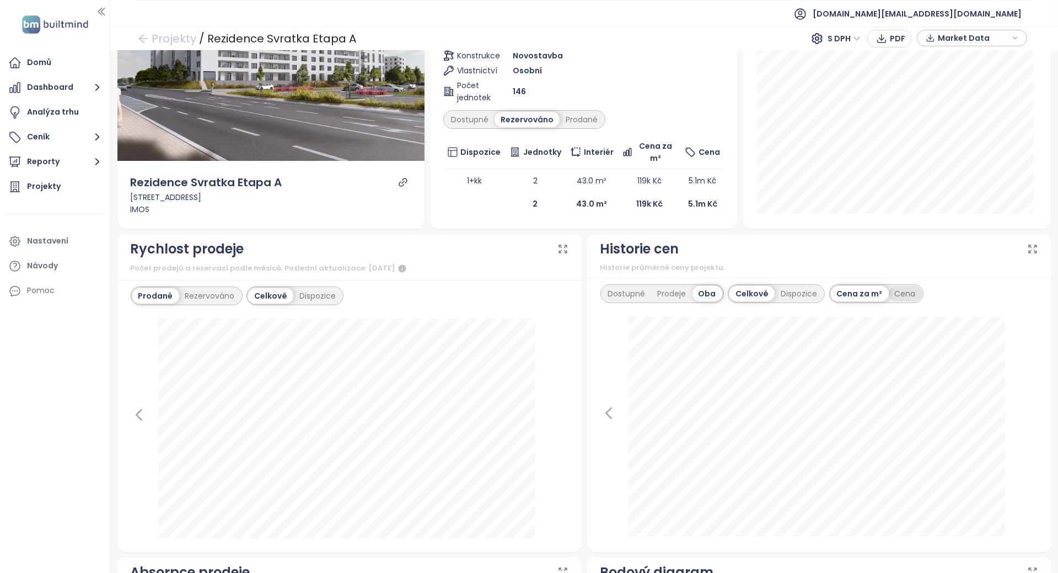
click at [891, 299] on div "Cena" at bounding box center [904, 293] width 33 height 15
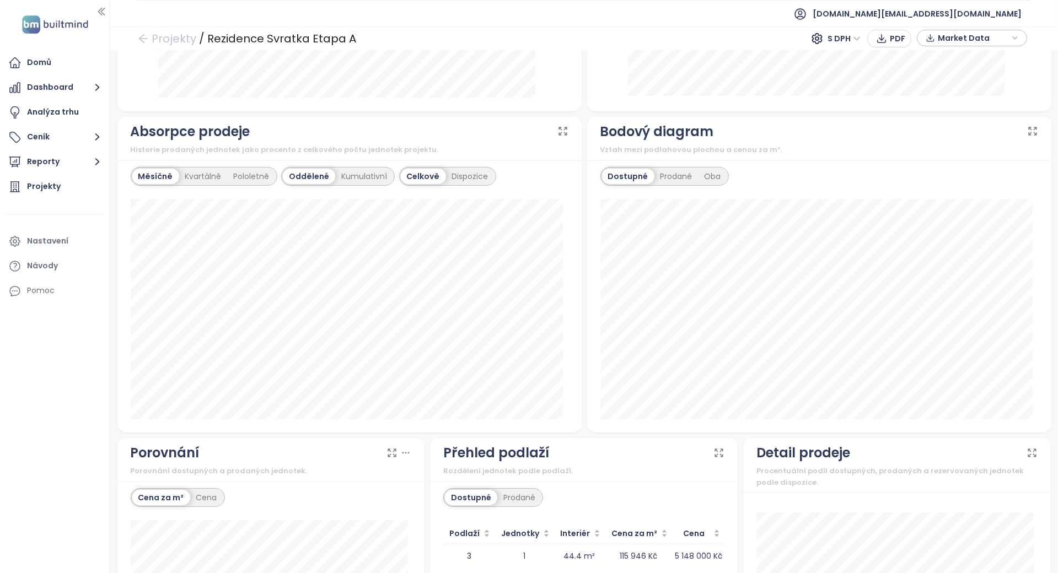
scroll to position [774, 0]
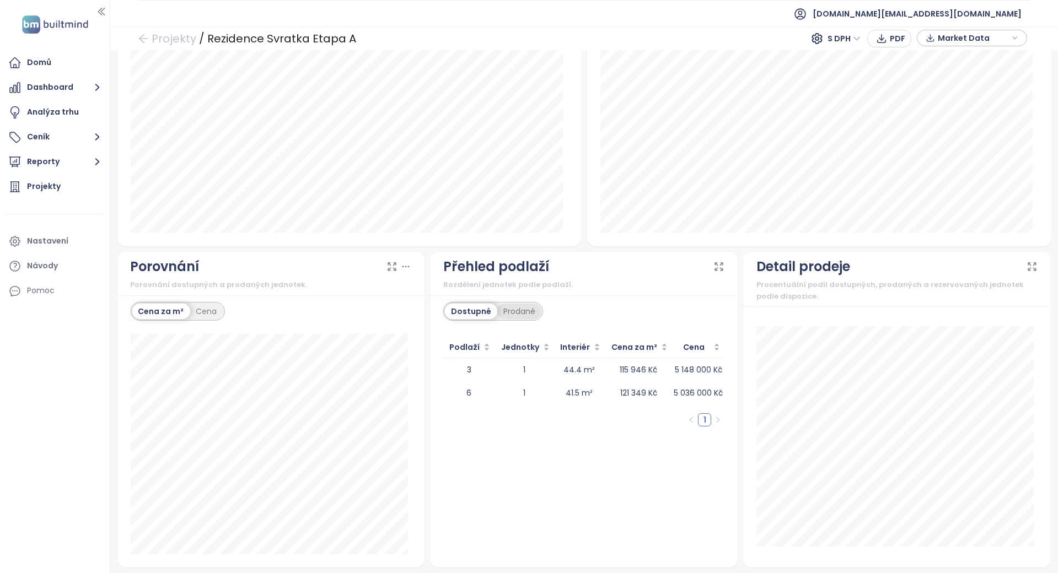
click at [500, 310] on div "Prodané" at bounding box center [519, 311] width 44 height 15
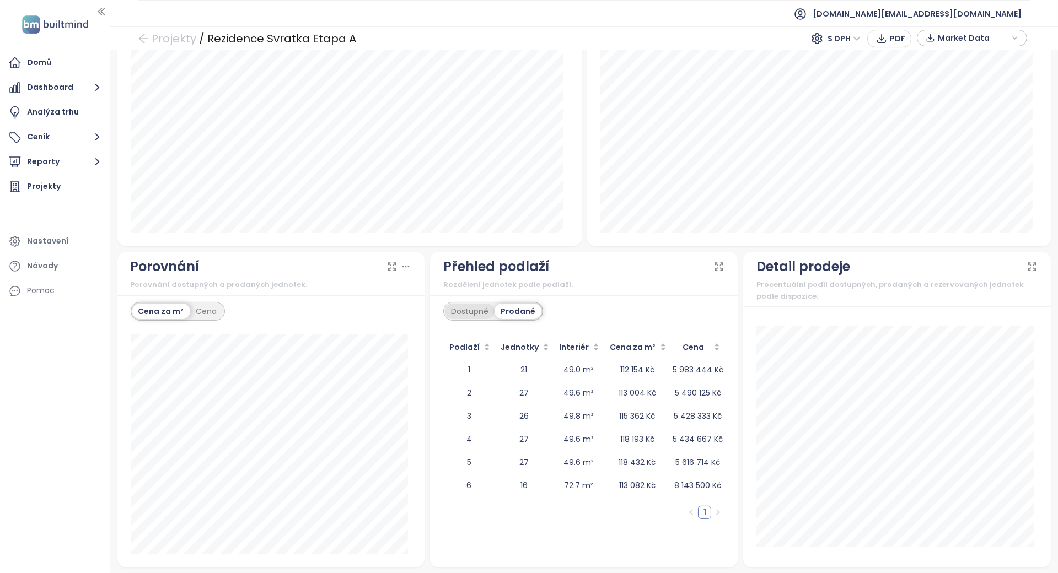
click at [467, 313] on div "Dostupné" at bounding box center [470, 311] width 50 height 15
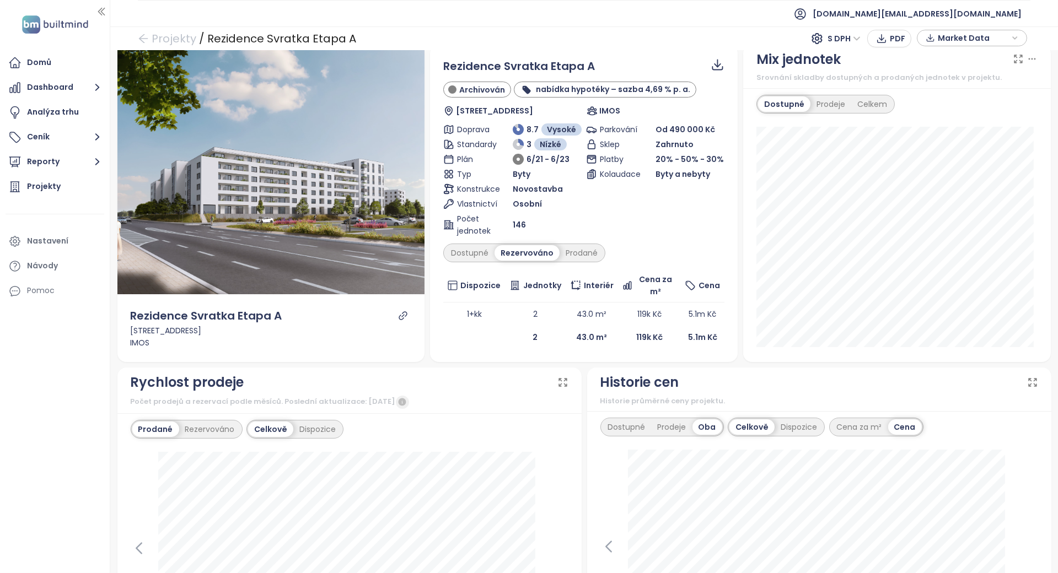
scroll to position [0, 0]
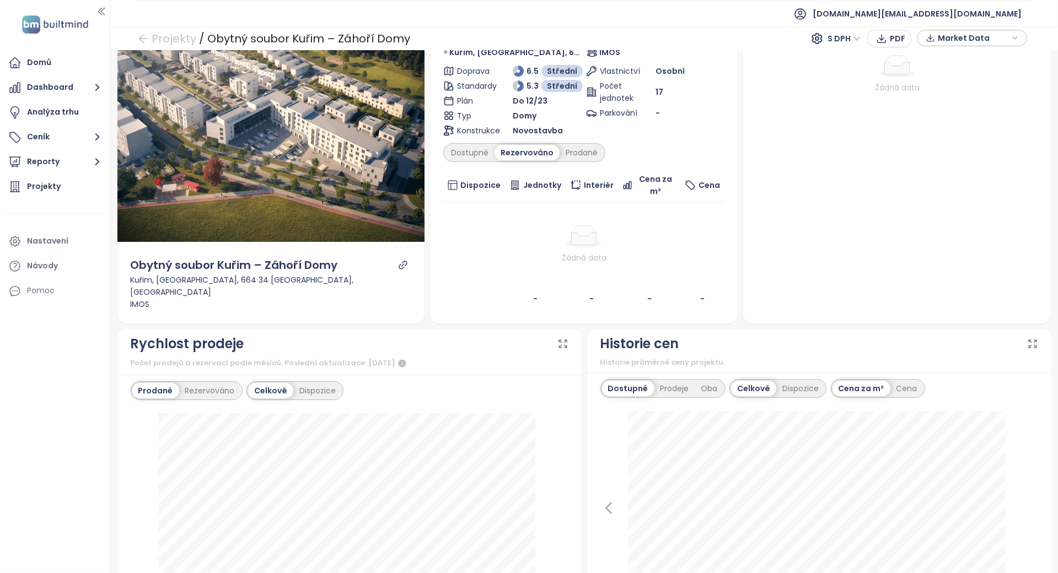
scroll to position [147, 0]
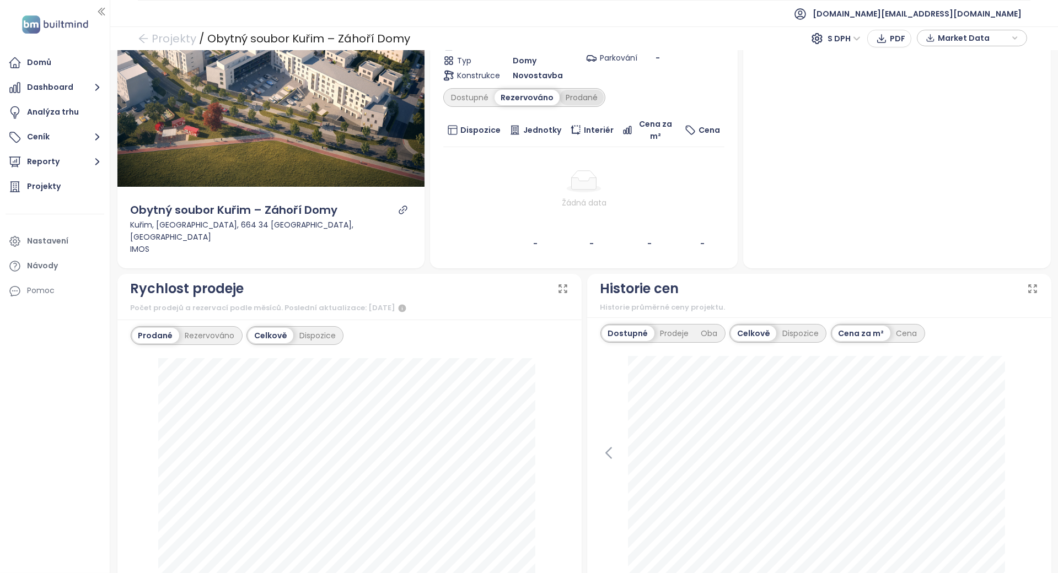
click at [589, 98] on div "Prodané" at bounding box center [581, 97] width 44 height 15
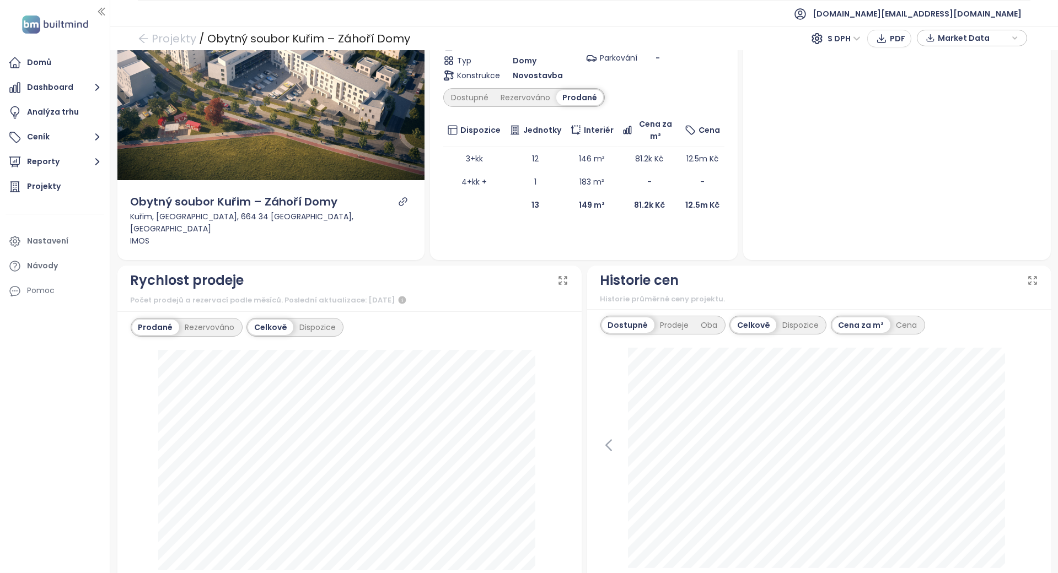
scroll to position [0, 0]
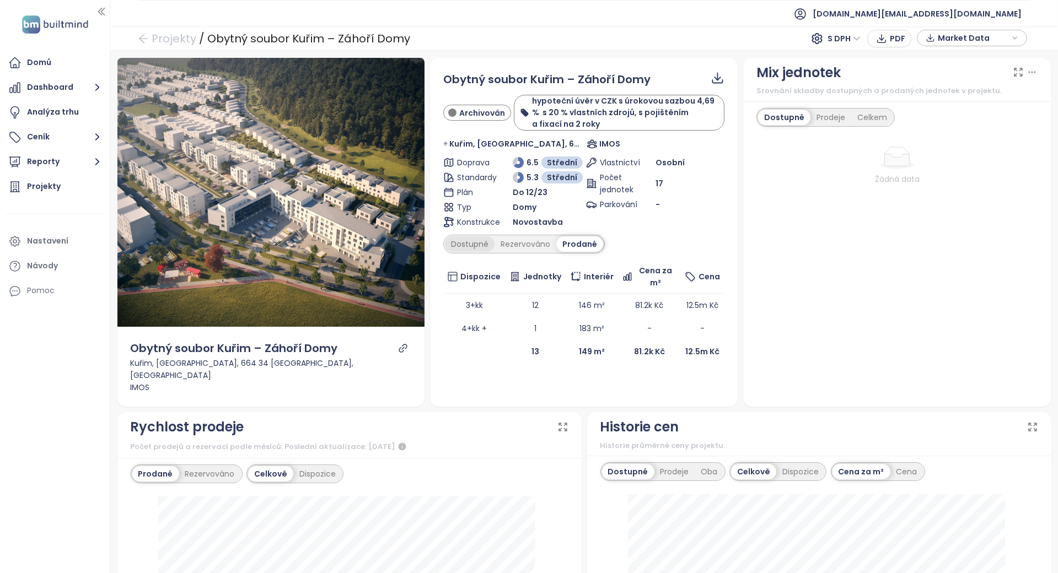
click at [477, 251] on div "Dostupné" at bounding box center [470, 243] width 50 height 15
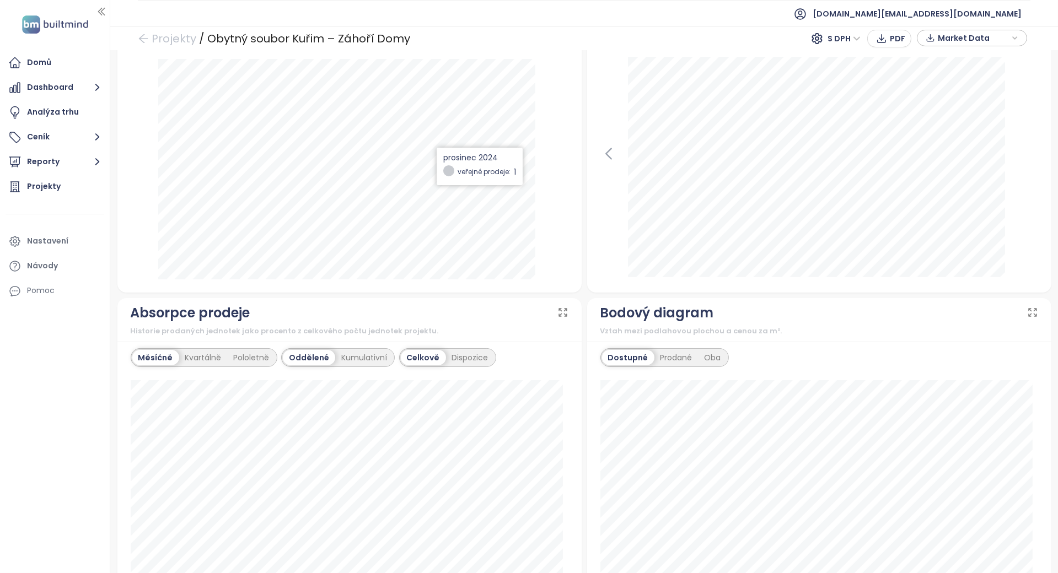
scroll to position [813, 0]
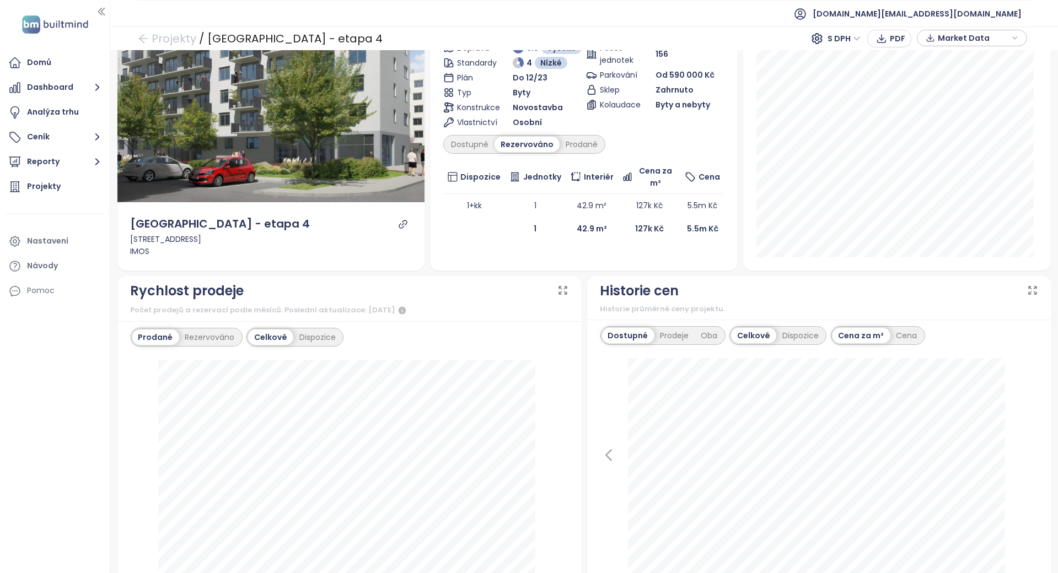
scroll to position [73, 0]
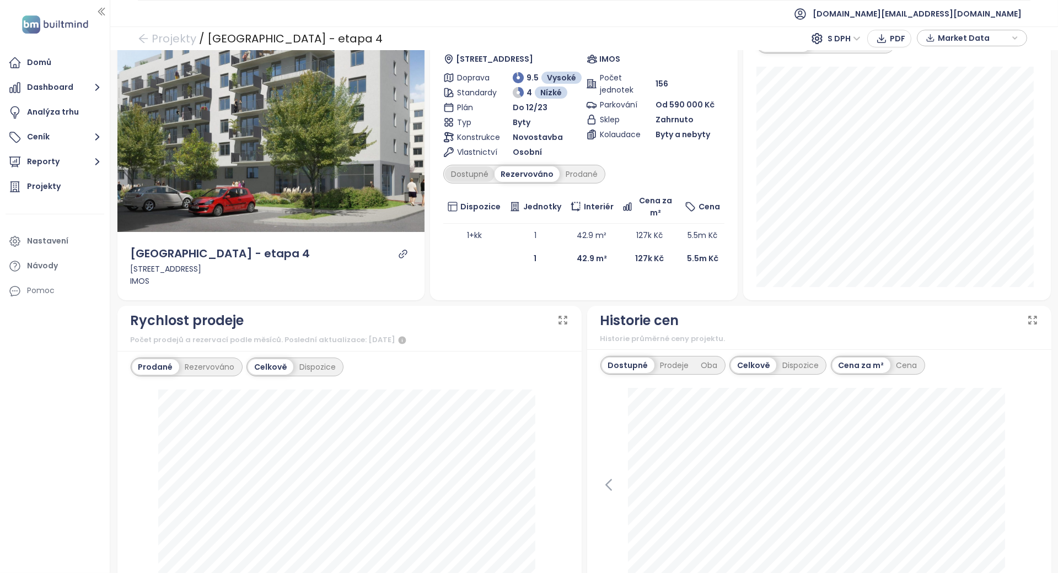
click at [481, 167] on div "Dostupné" at bounding box center [470, 173] width 50 height 15
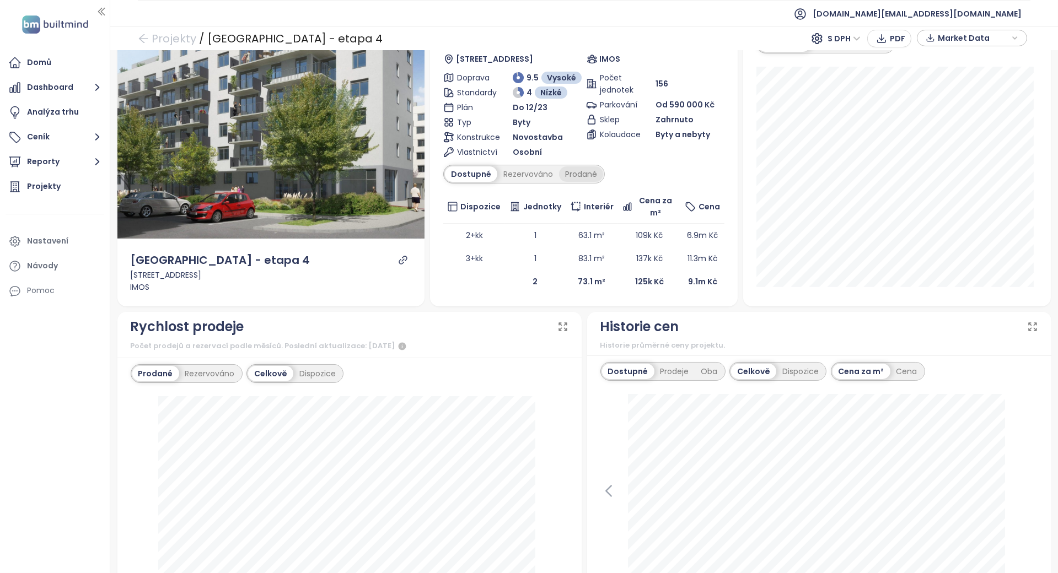
click at [569, 169] on div "Prodané" at bounding box center [581, 173] width 44 height 15
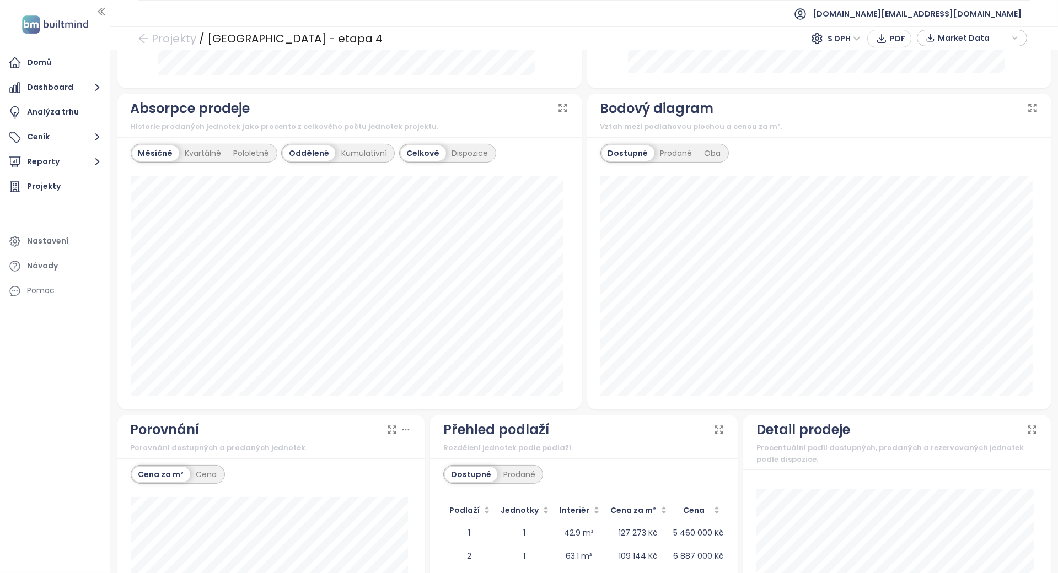
scroll to position [824, 0]
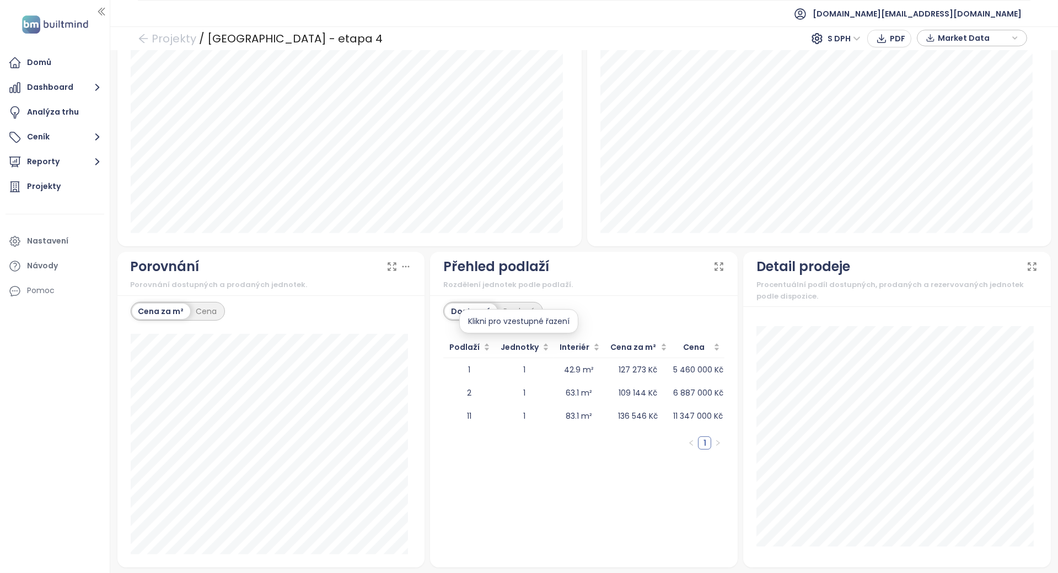
click at [514, 311] on div "Klikni pro vzestupné řazení" at bounding box center [518, 321] width 119 height 24
click at [516, 306] on div "Prodané" at bounding box center [519, 311] width 44 height 15
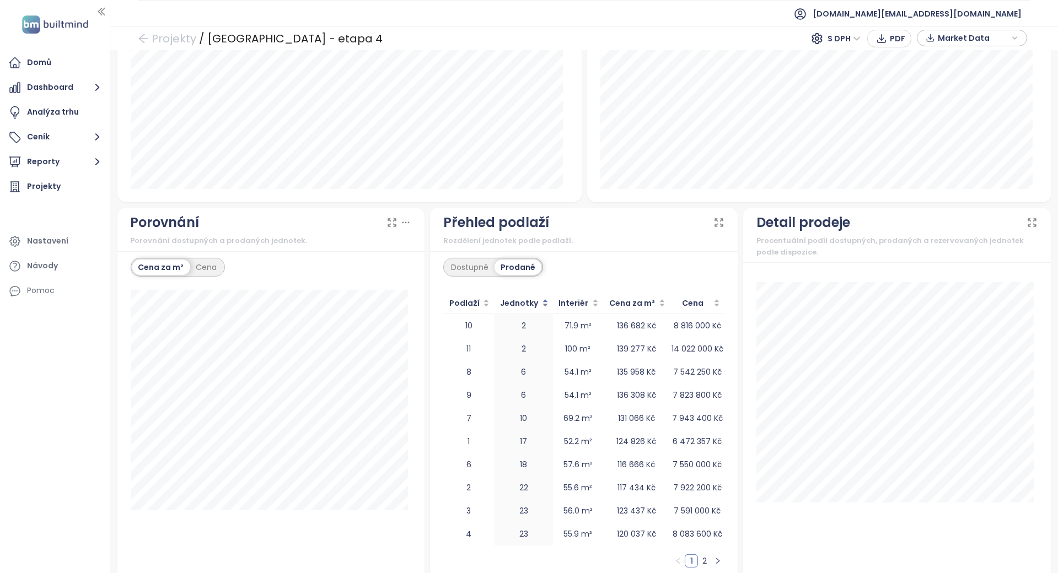
scroll to position [891, 0]
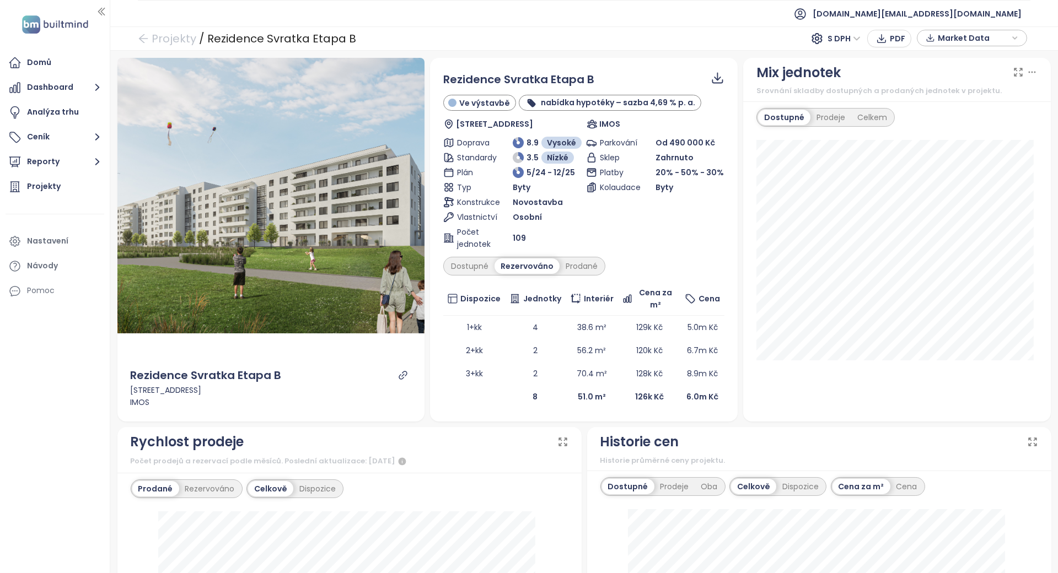
click at [494, 273] on div "Rezervováno" at bounding box center [526, 265] width 65 height 15
click at [456, 268] on div "Dostupné" at bounding box center [470, 265] width 50 height 15
click at [575, 264] on div "Prodané" at bounding box center [581, 265] width 44 height 15
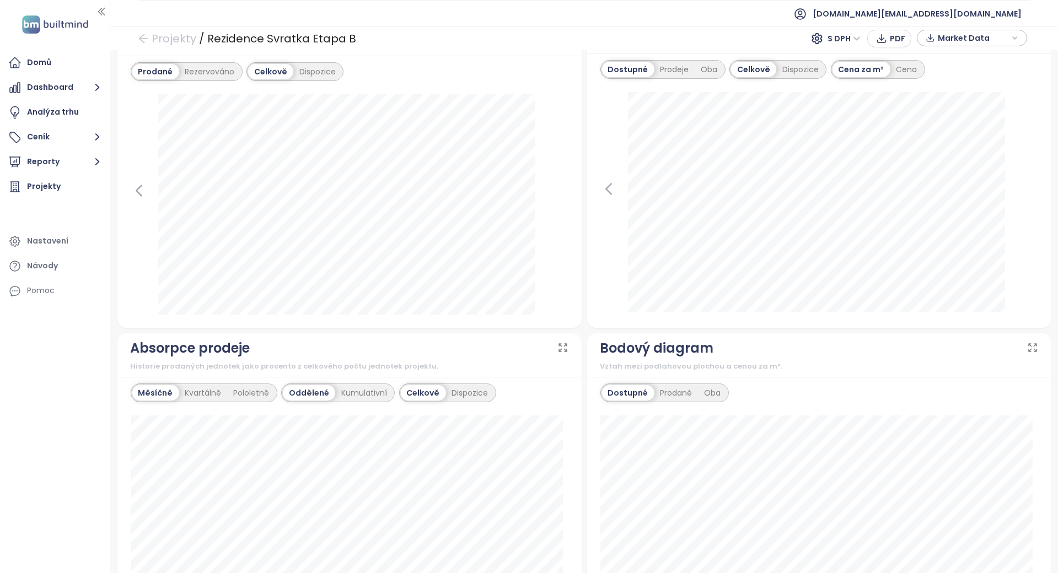
scroll to position [441, 0]
click at [143, 185] on icon at bounding box center [139, 190] width 17 height 17
click at [600, 186] on icon at bounding box center [608, 188] width 17 height 17
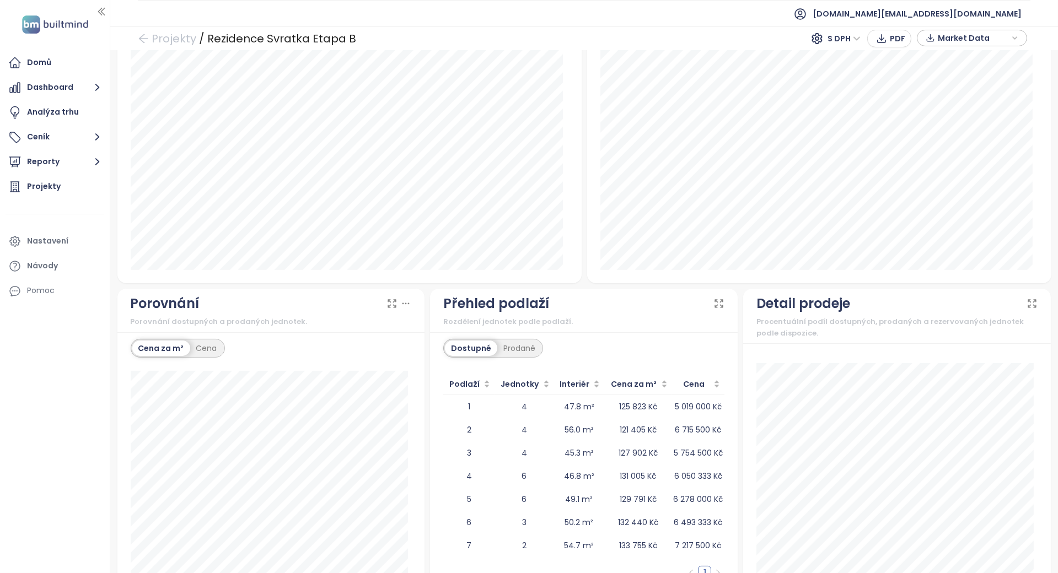
scroll to position [843, 0]
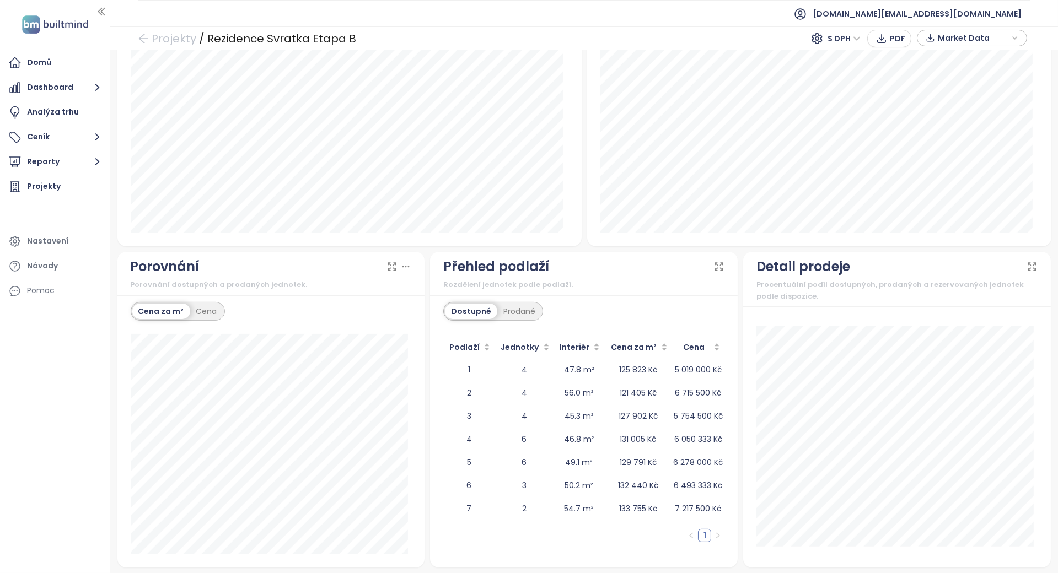
click at [488, 310] on div "Dostupné" at bounding box center [471, 311] width 52 height 15
click at [501, 309] on div "Prodané" at bounding box center [519, 311] width 44 height 15
click at [470, 312] on div "Dostupné" at bounding box center [470, 311] width 50 height 15
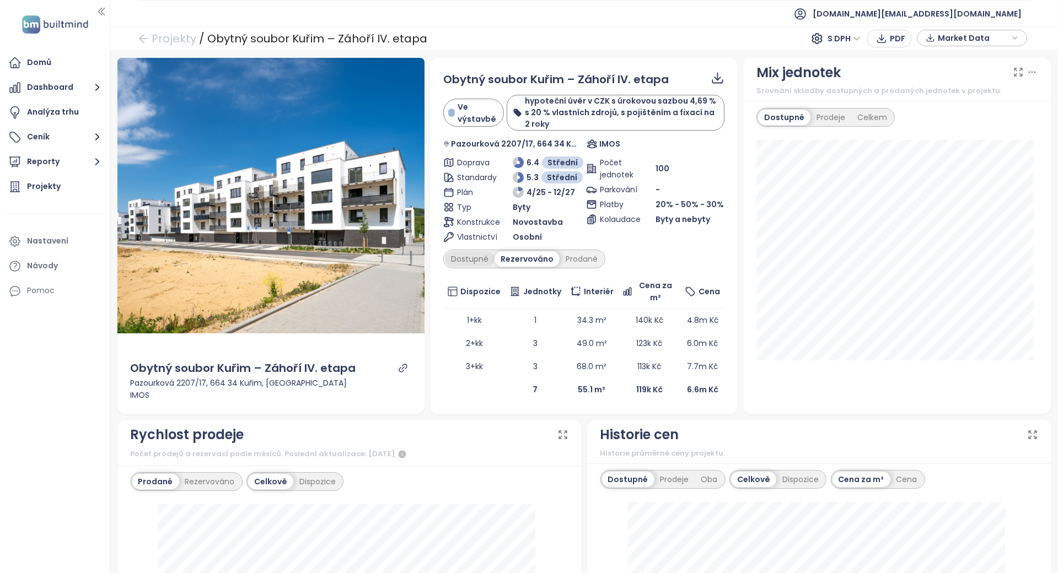
click at [477, 258] on div "Dostupné" at bounding box center [470, 258] width 50 height 15
click at [575, 268] on div "Obytný soubor Kuřim – Záhoří IV. etapa Ve výstavbě hypoteční úvěr v CZK s úroko…" at bounding box center [583, 236] width 281 height 330
click at [575, 262] on div "Prodané" at bounding box center [581, 258] width 44 height 15
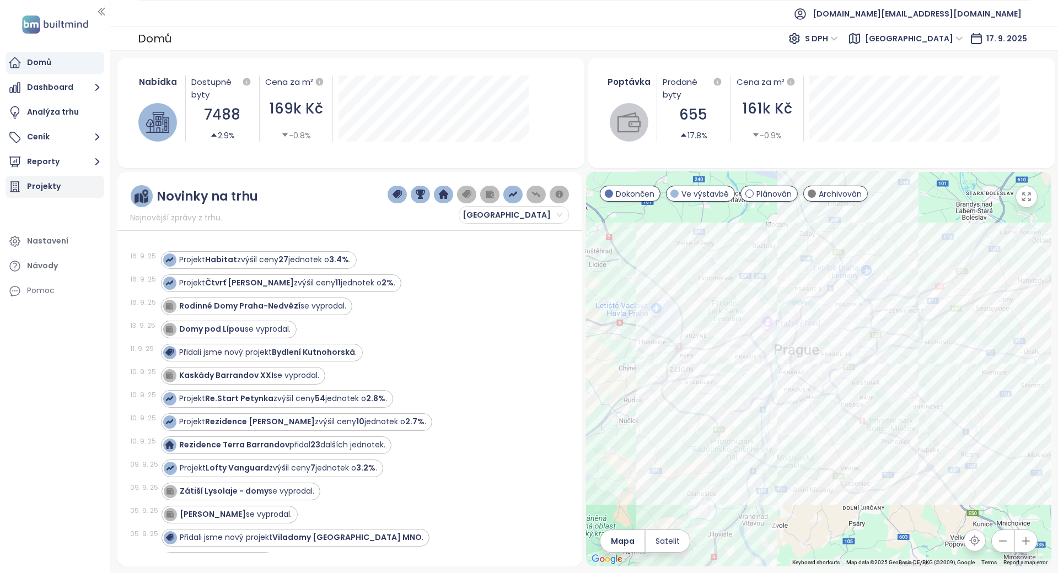
click at [33, 192] on div "Projekty" at bounding box center [44, 187] width 34 height 14
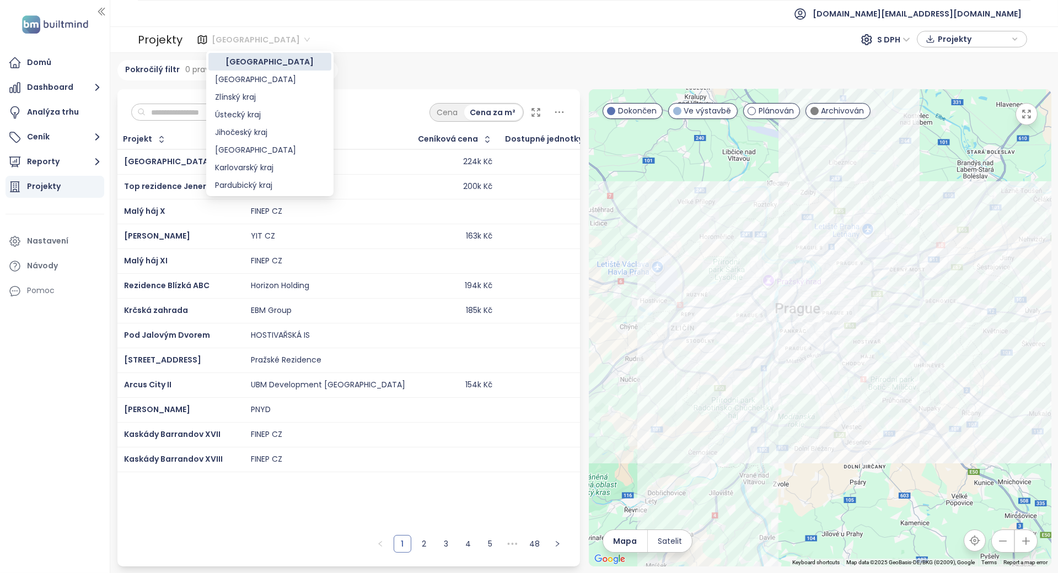
click at [238, 39] on span "[GEOGRAPHIC_DATA]" at bounding box center [261, 39] width 98 height 17
click at [279, 110] on div "Pardubický kraj" at bounding box center [270, 112] width 110 height 12
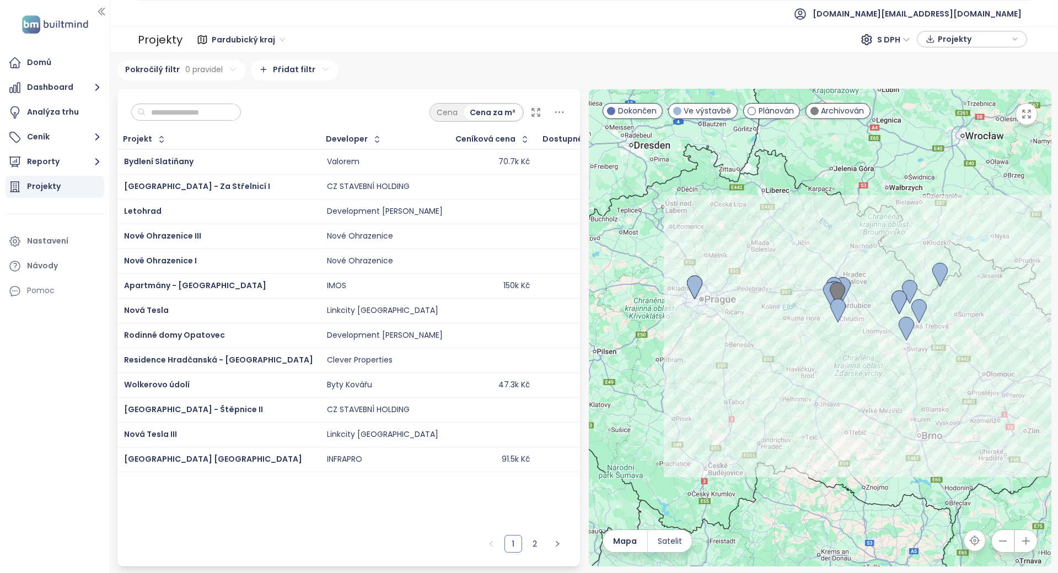
click at [223, 107] on input "text" at bounding box center [189, 112] width 89 height 17
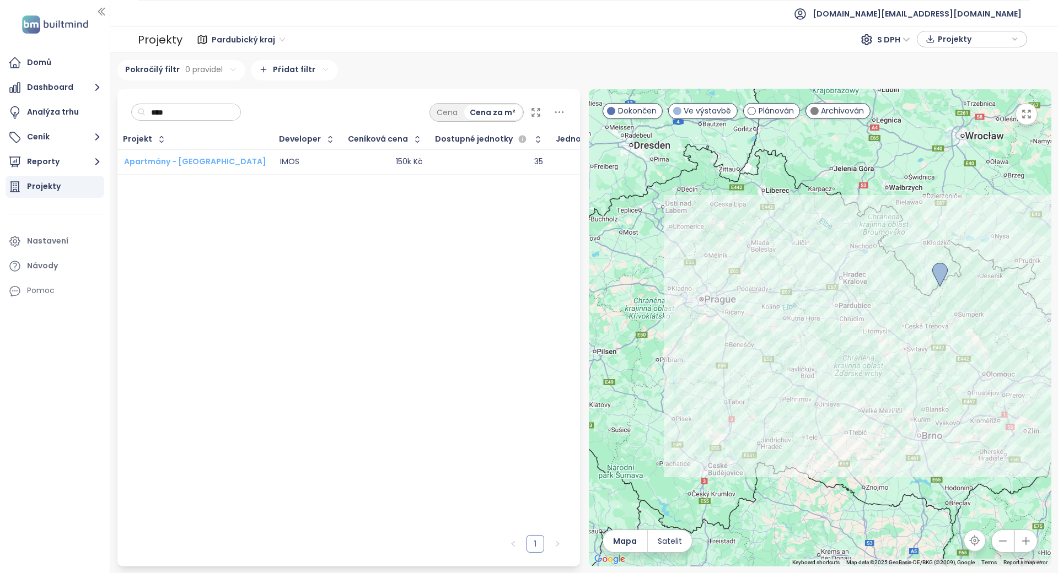
type input "****"
click at [209, 159] on span "Apartmány - Dolní Morava" at bounding box center [195, 161] width 142 height 11
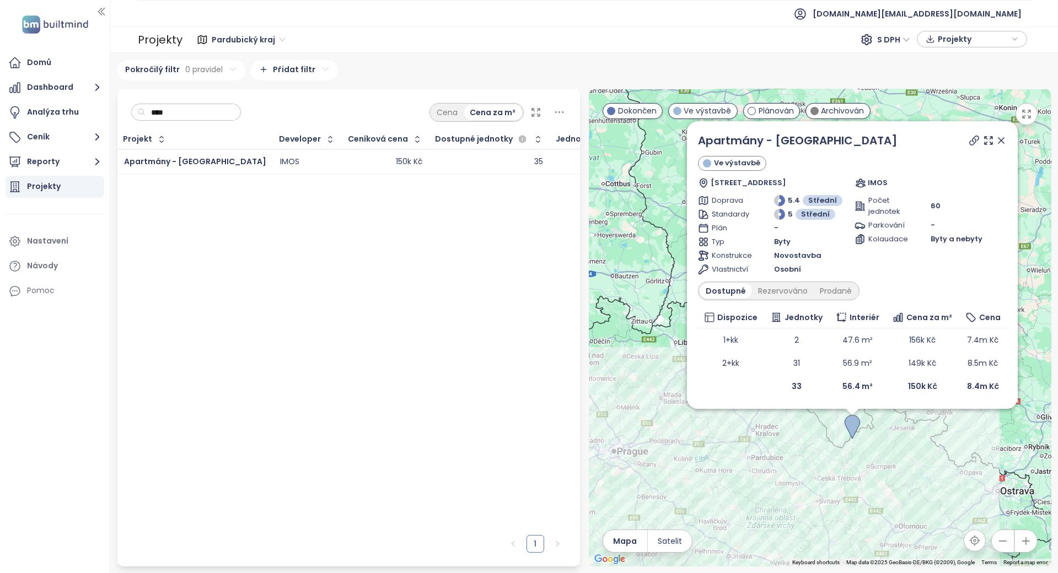
click at [45, 184] on div "Projekty" at bounding box center [44, 187] width 34 height 14
click at [74, 63] on div "Domů" at bounding box center [55, 63] width 99 height 22
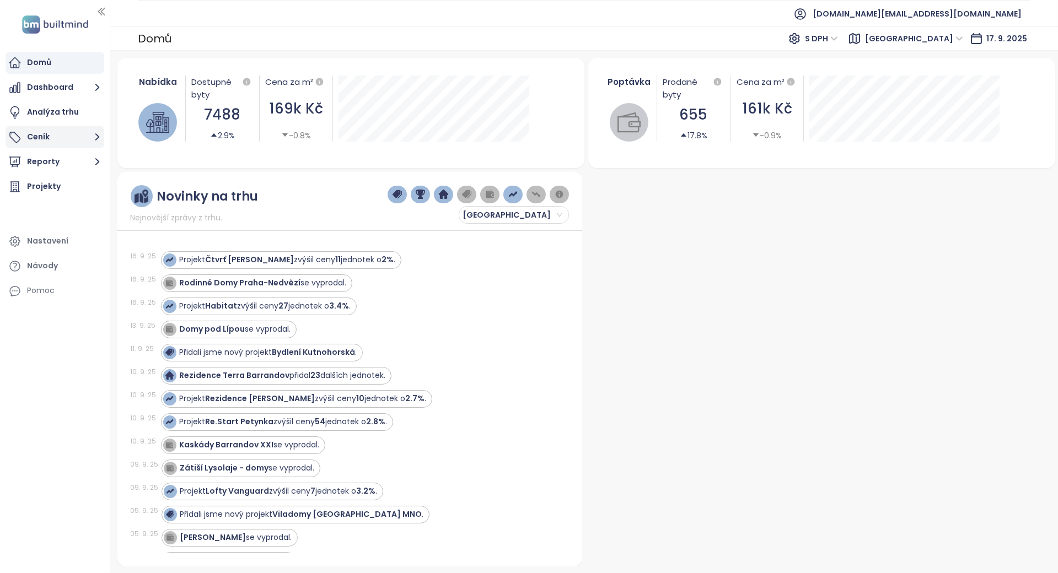
click at [74, 128] on button "Ceník" at bounding box center [55, 137] width 99 height 22
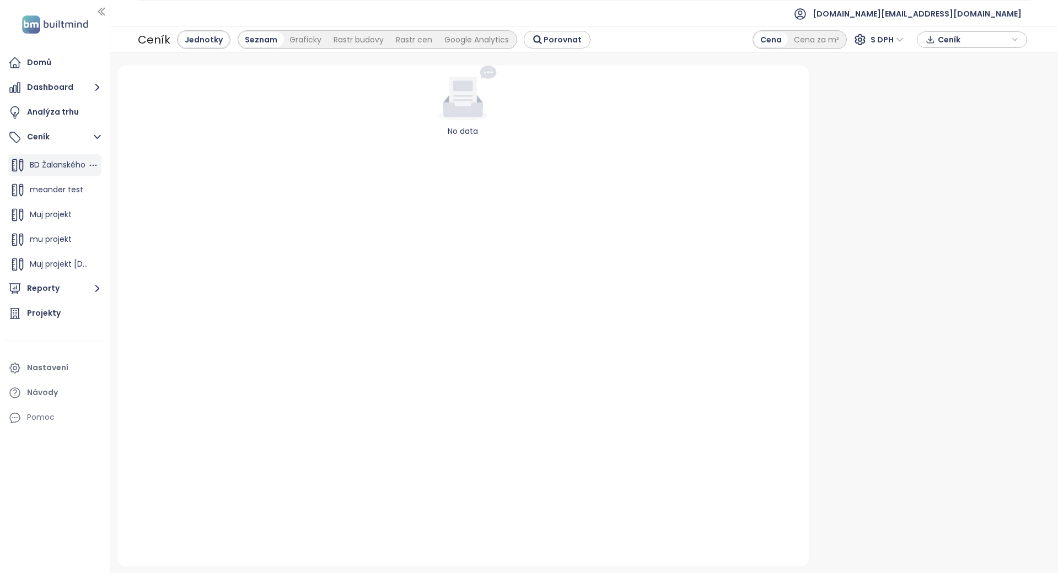
scroll to position [100, 0]
click at [88, 134] on button "Ceník" at bounding box center [55, 137] width 99 height 22
click at [88, 66] on div "Domů" at bounding box center [55, 63] width 99 height 22
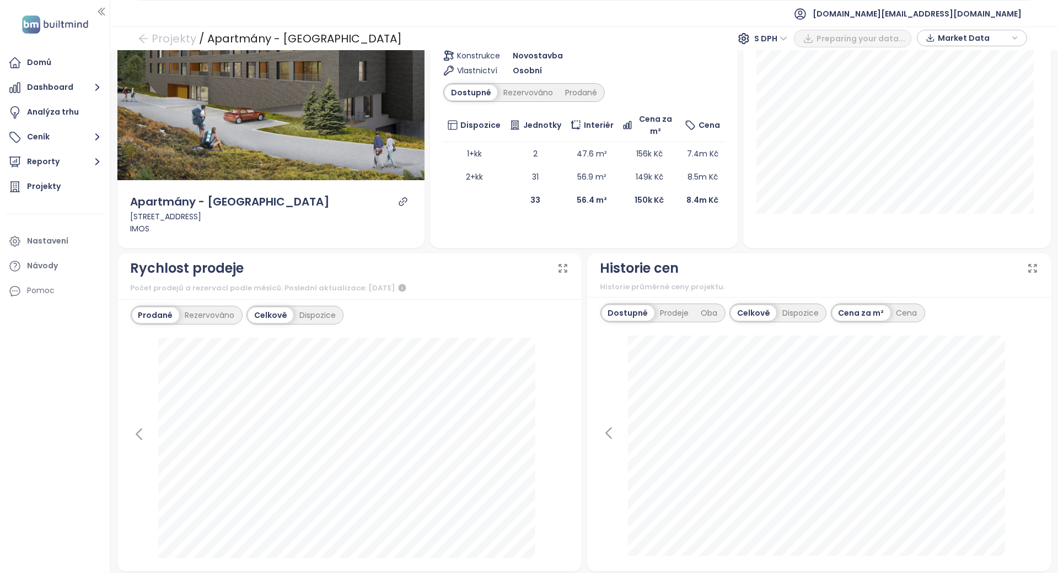
scroll to position [220, 0]
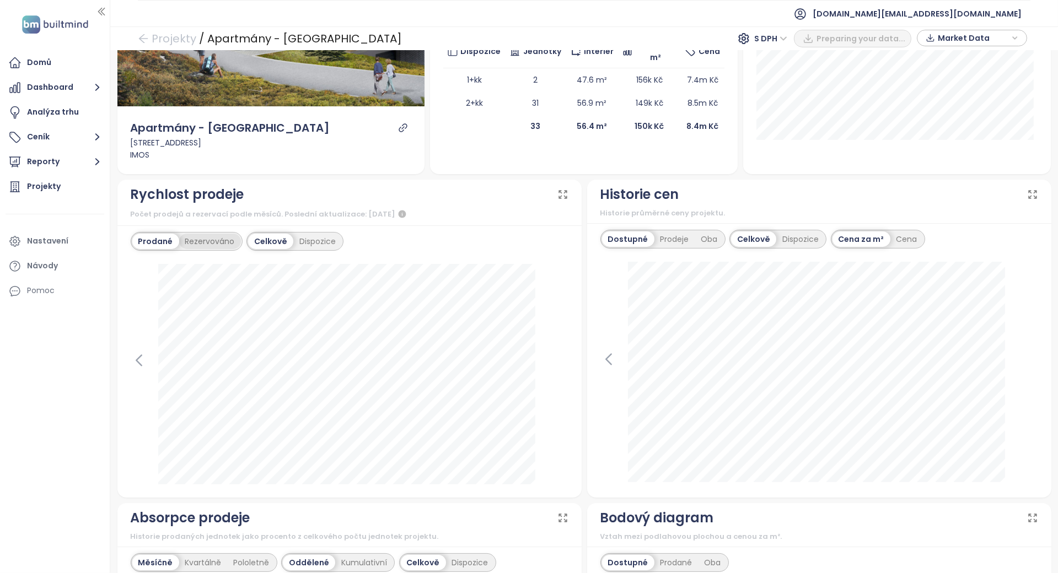
click at [216, 241] on div "Rezervováno" at bounding box center [210, 241] width 62 height 15
click at [161, 234] on div "Prodané" at bounding box center [154, 241] width 44 height 15
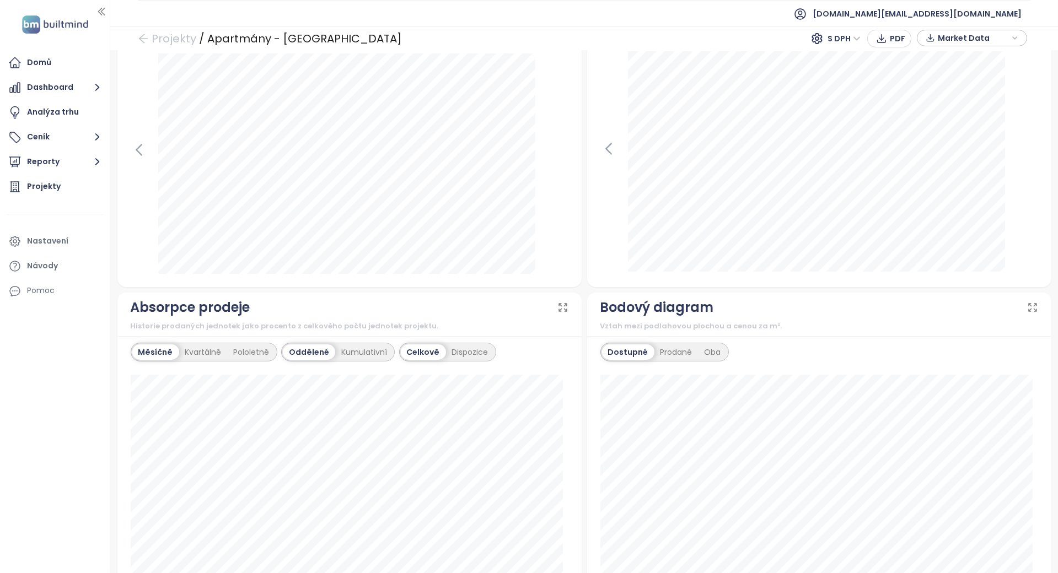
scroll to position [0, 0]
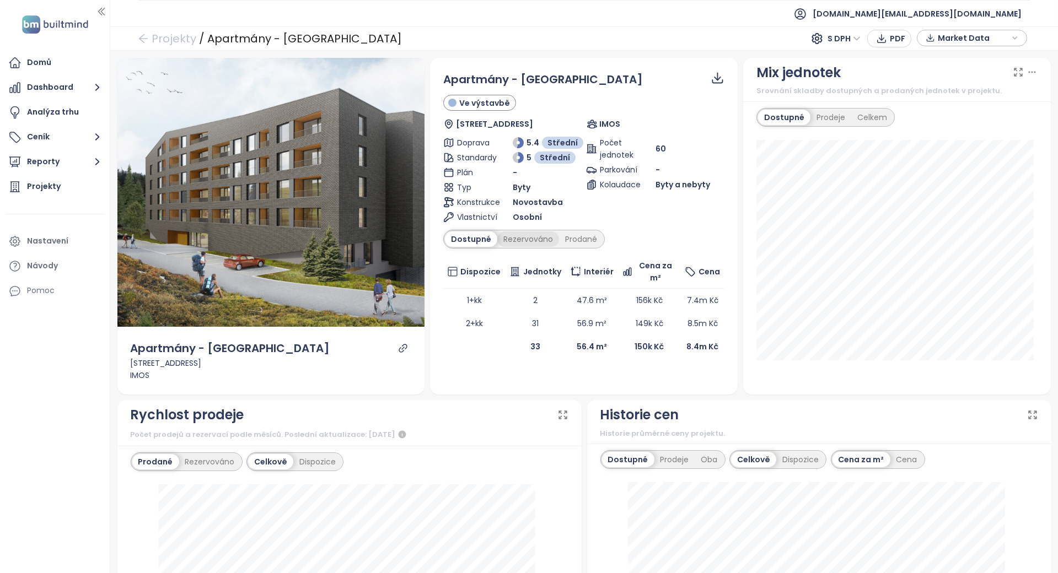
click at [512, 245] on div "Rezervováno" at bounding box center [528, 238] width 62 height 15
click at [589, 232] on div "Prodané" at bounding box center [581, 238] width 44 height 15
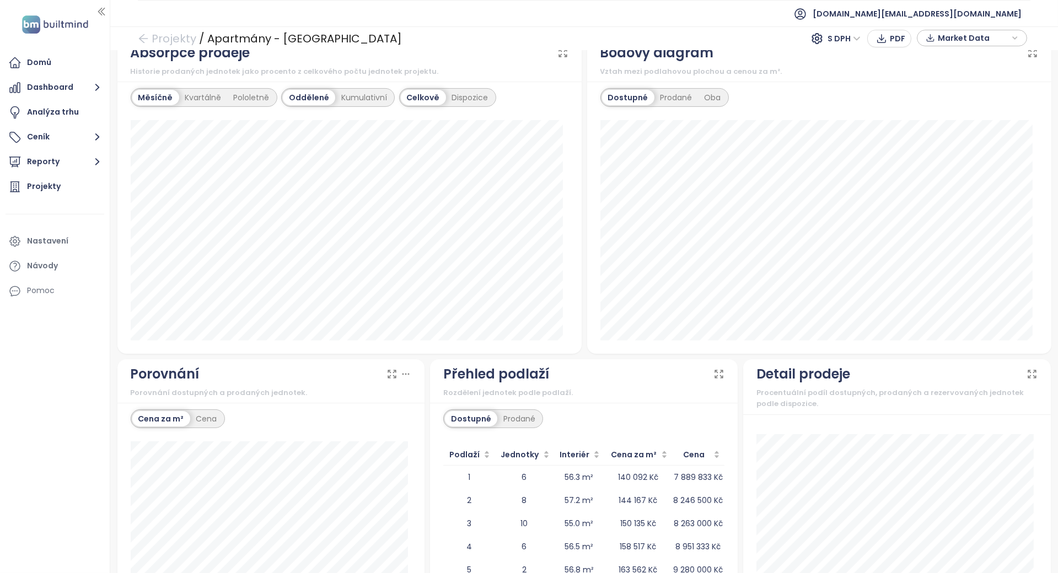
scroll to position [790, 0]
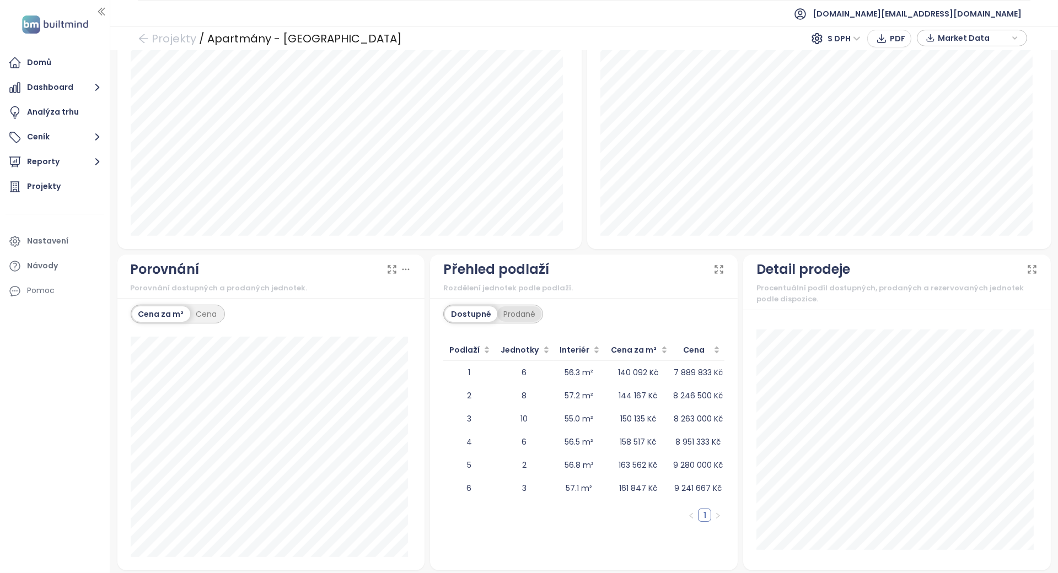
click at [517, 306] on div "Prodané" at bounding box center [519, 313] width 44 height 15
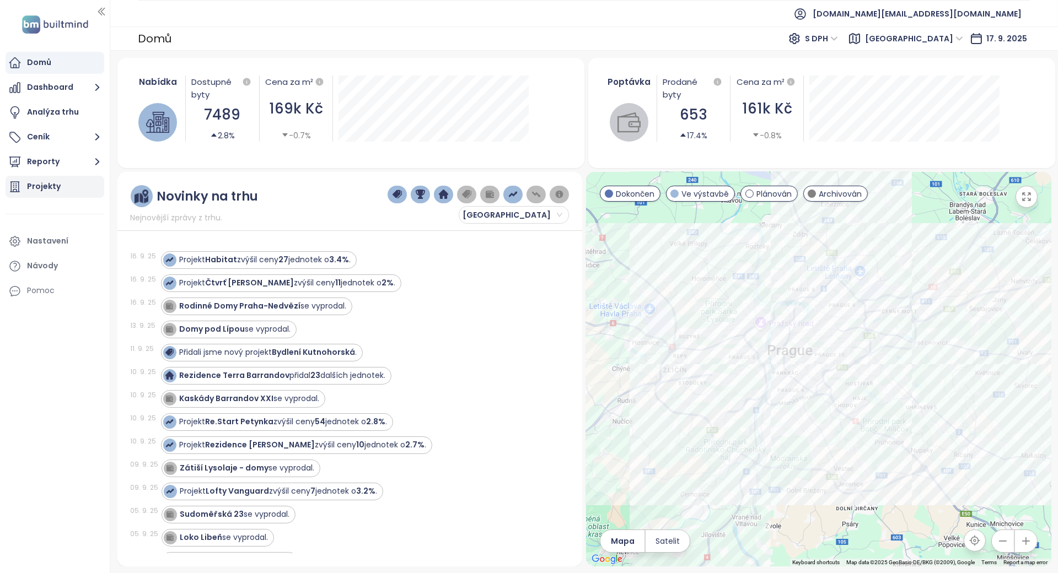
click at [64, 176] on div "Projekty" at bounding box center [55, 187] width 99 height 22
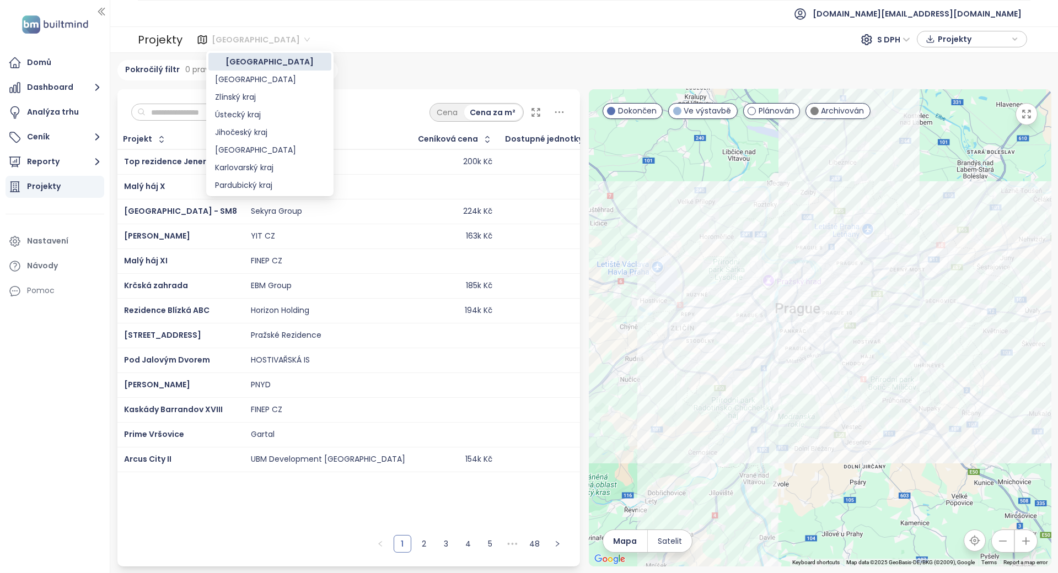
click at [224, 31] on span "[GEOGRAPHIC_DATA]" at bounding box center [261, 39] width 98 height 17
click at [250, 165] on div "Jihomoravský kraj" at bounding box center [270, 165] width 110 height 12
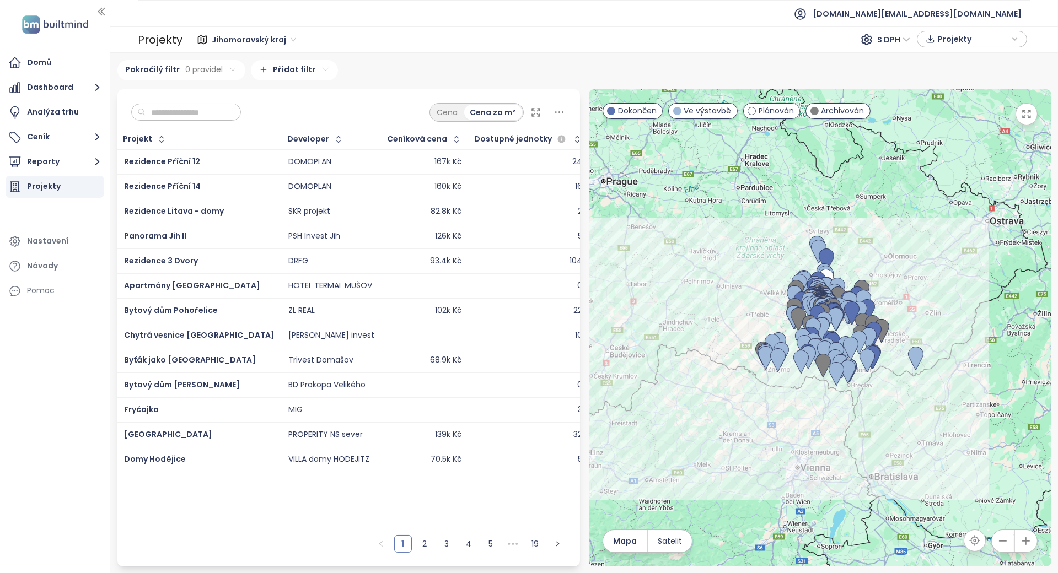
click at [187, 105] on input "text" at bounding box center [189, 112] width 89 height 17
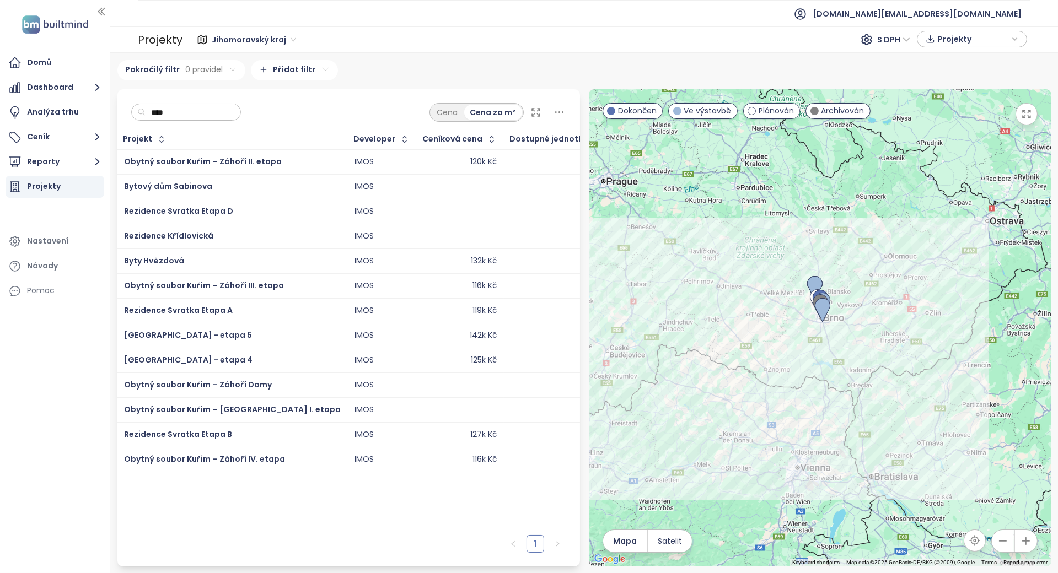
click at [166, 110] on input "****" at bounding box center [189, 112] width 89 height 17
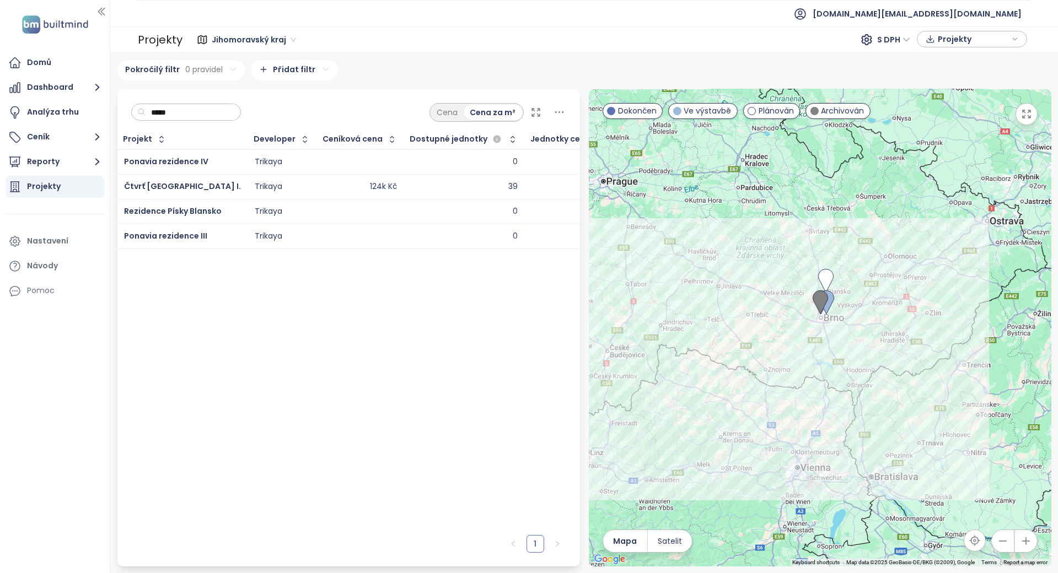
click at [176, 112] on input "*****" at bounding box center [189, 112] width 89 height 17
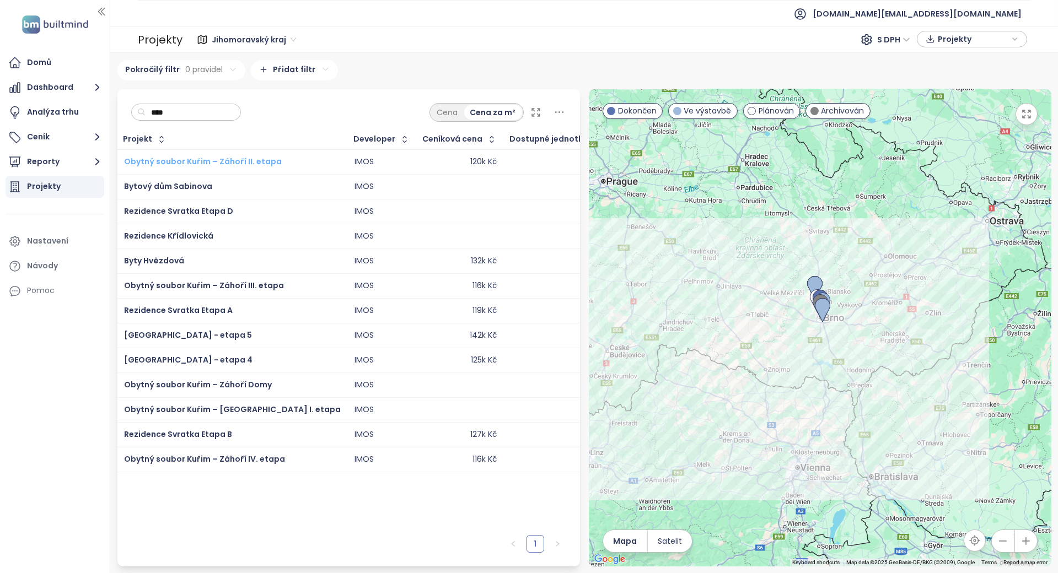
type input "****"
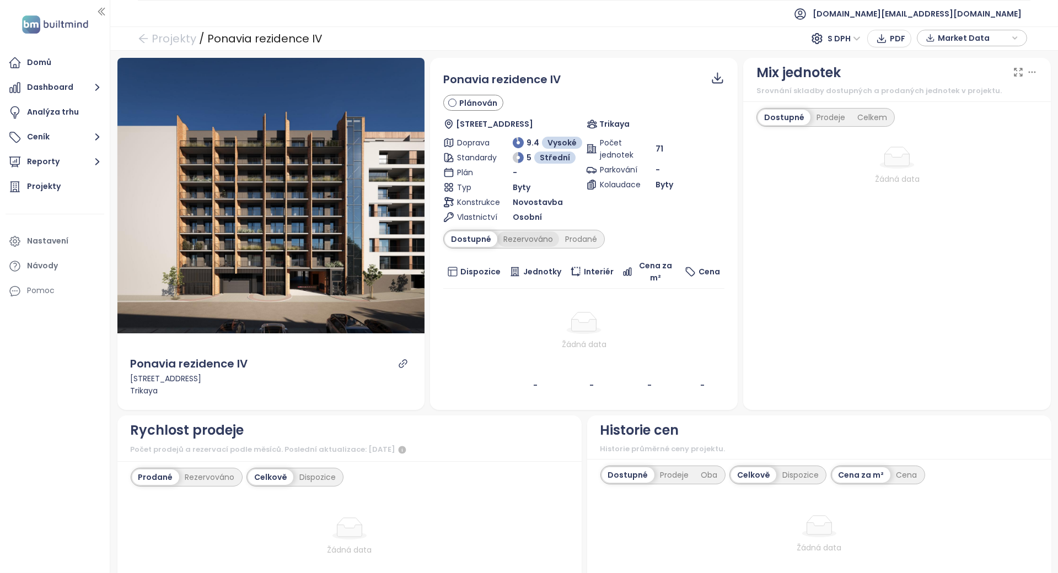
click at [531, 240] on div "Rezervováno" at bounding box center [528, 238] width 62 height 15
click at [588, 235] on div "Prodané" at bounding box center [581, 238] width 44 height 15
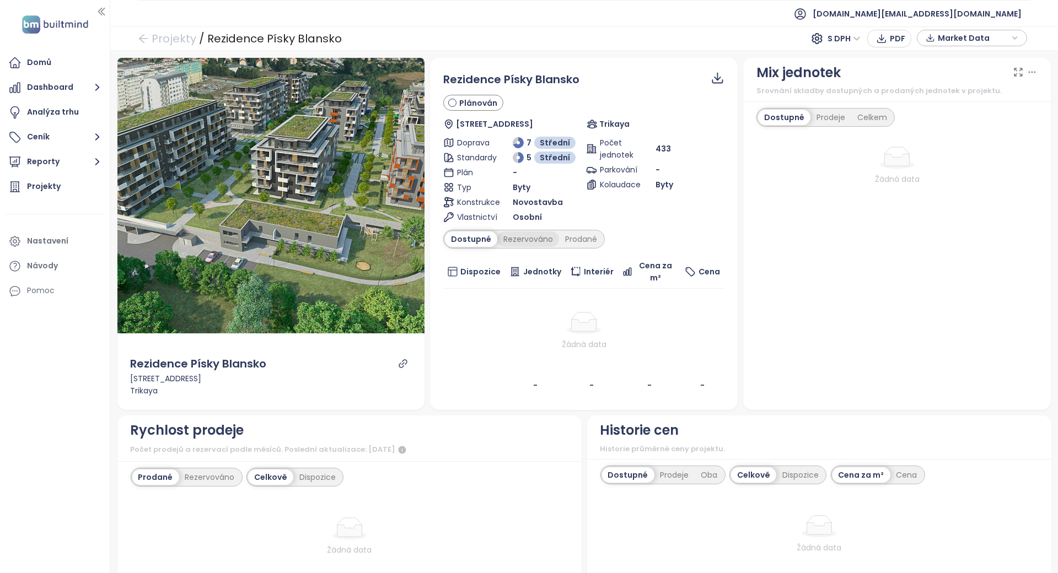
click at [530, 236] on div "Rezervováno" at bounding box center [528, 238] width 62 height 15
click at [569, 234] on div "Prodané" at bounding box center [581, 238] width 44 height 15
click at [467, 241] on div "Dostupné" at bounding box center [470, 238] width 50 height 15
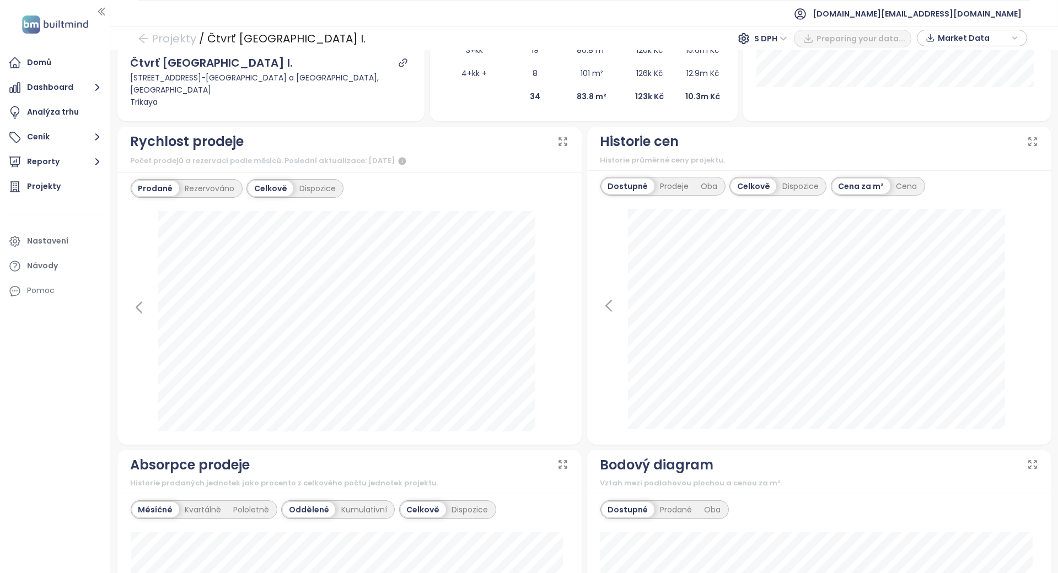
scroll to position [294, 0]
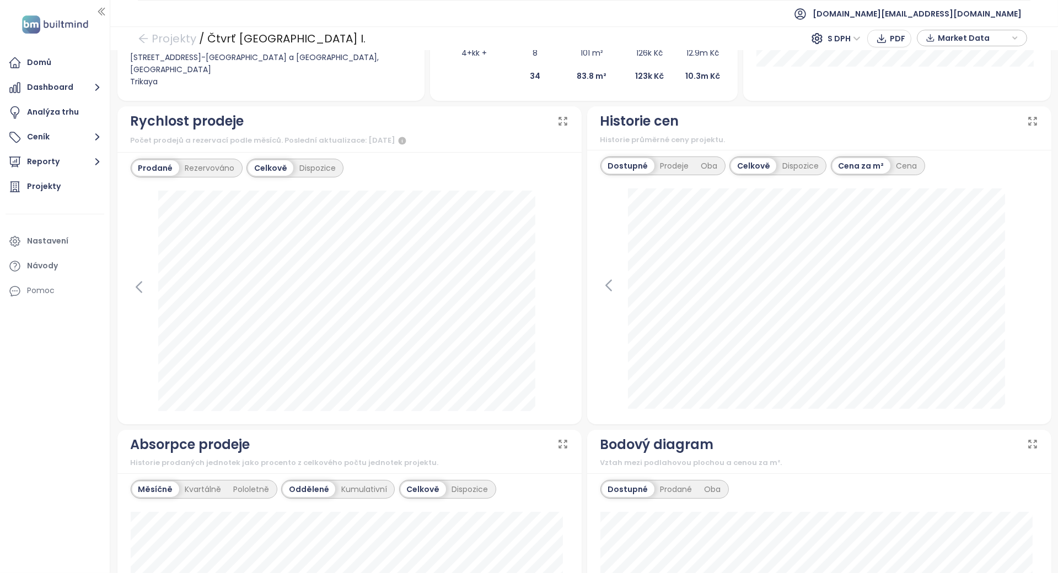
click at [674, 154] on div "Dostupné Prodeje Oba Celkově Dispozice Cena za m² Cena" at bounding box center [819, 287] width 464 height 274
click at [675, 169] on div "Prodeje" at bounding box center [674, 165] width 41 height 15
click at [205, 164] on div "Rezervováno" at bounding box center [210, 167] width 62 height 15
click at [317, 168] on div "Dispozice" at bounding box center [318, 167] width 48 height 15
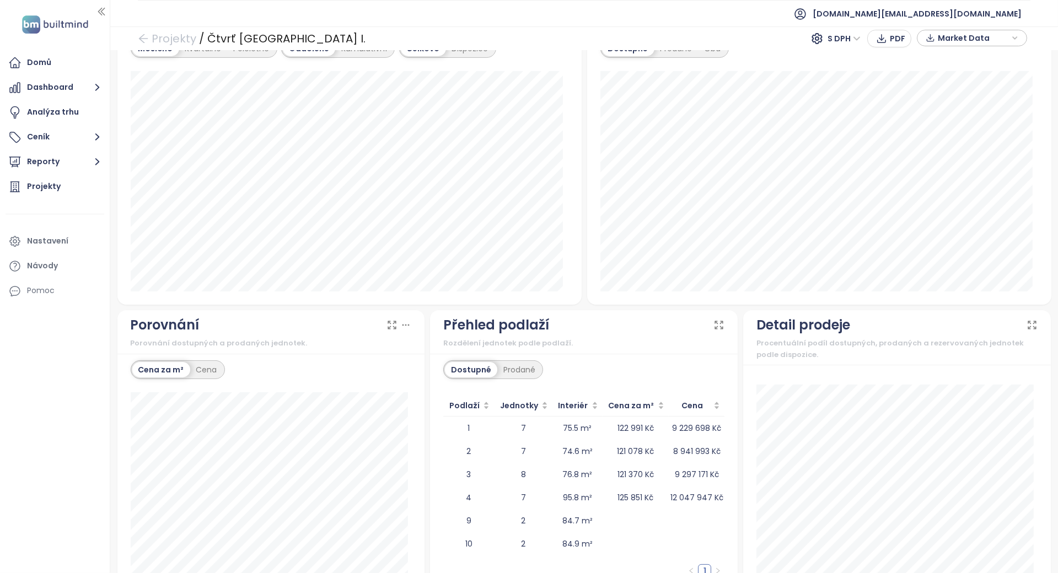
scroll to position [793, 0]
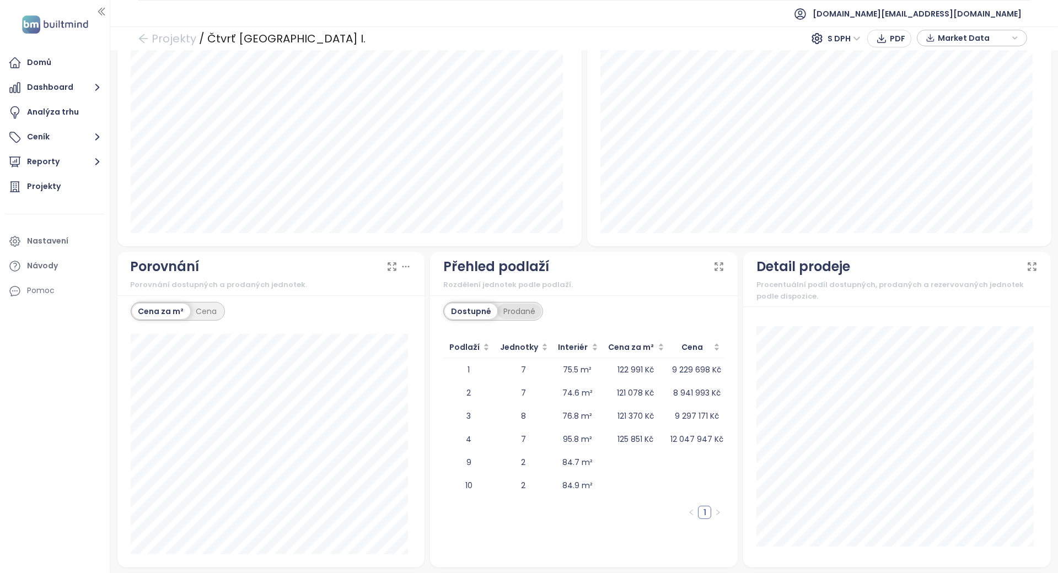
click at [508, 306] on div "Prodané" at bounding box center [519, 311] width 44 height 15
click at [471, 309] on div "Dostupné" at bounding box center [470, 311] width 50 height 15
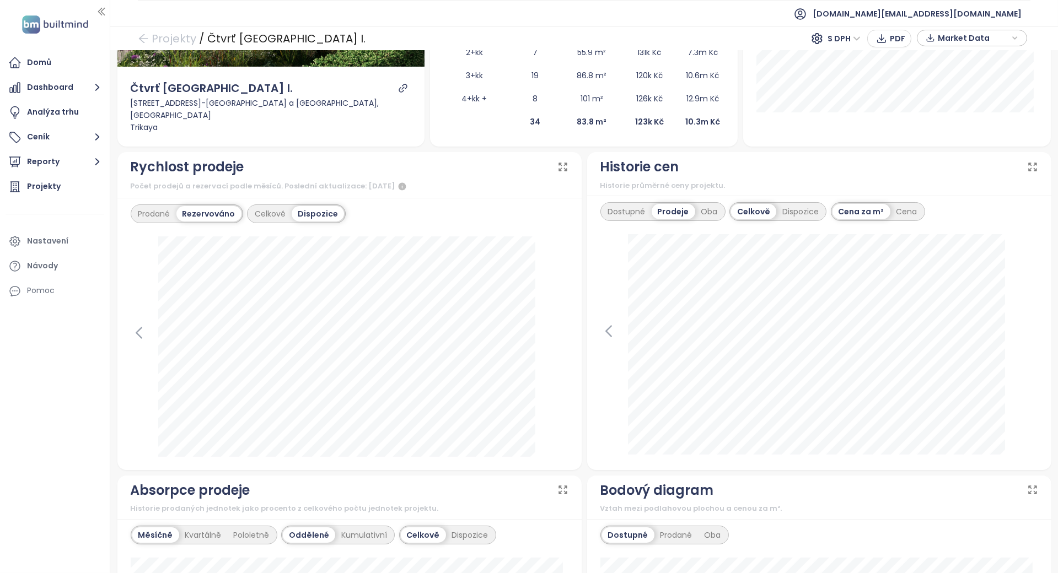
scroll to position [0, 0]
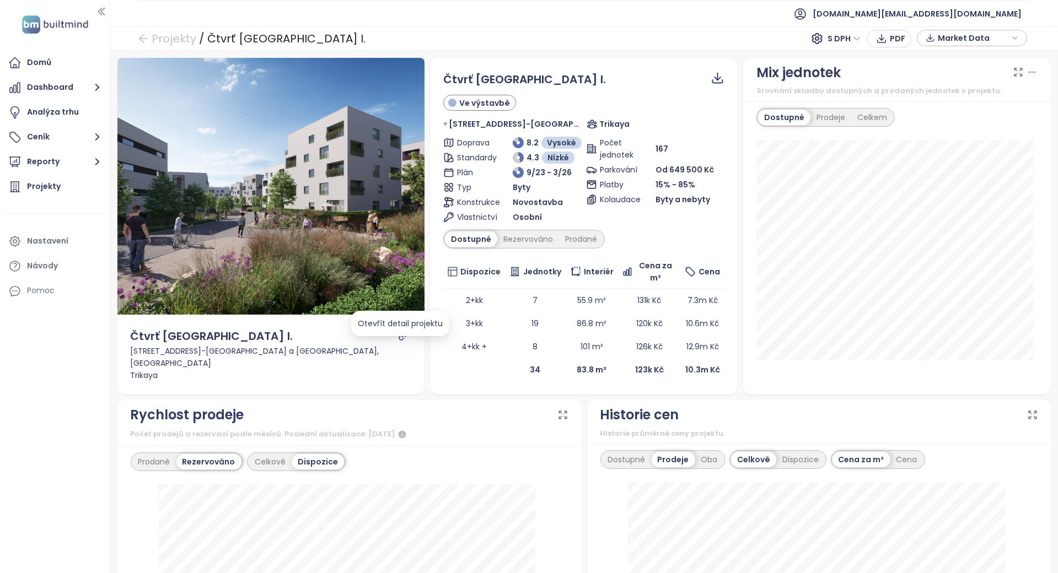
click at [398, 341] on icon "link" at bounding box center [403, 336] width 10 height 10
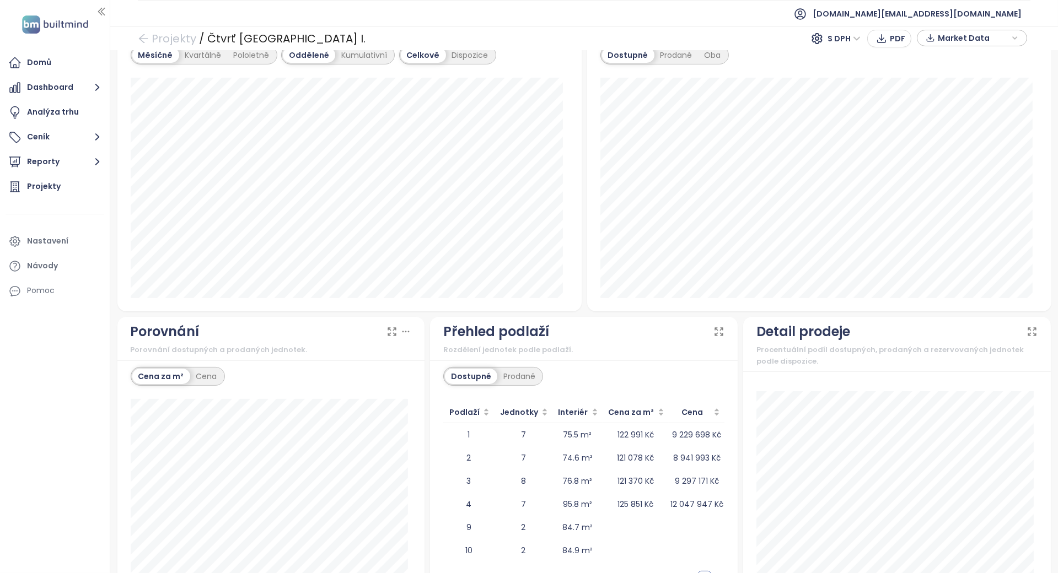
scroll to position [793, 0]
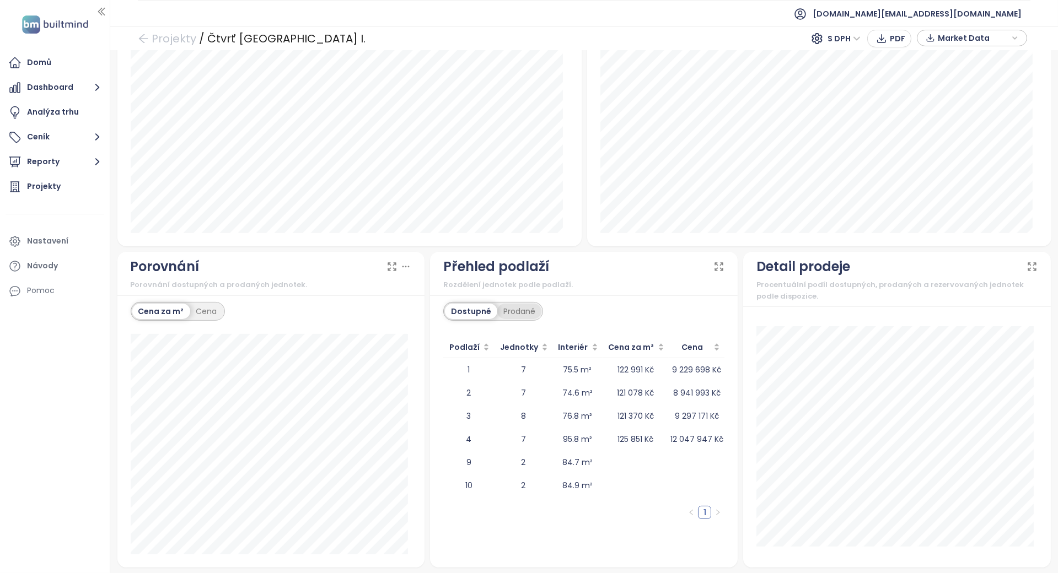
click at [526, 308] on div "Prodané" at bounding box center [519, 311] width 44 height 15
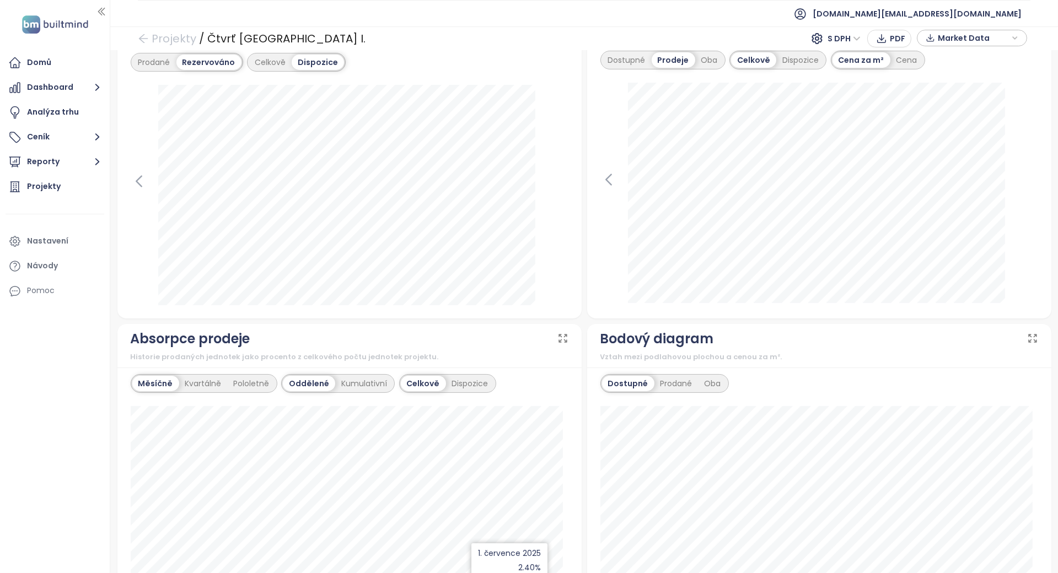
scroll to position [294, 0]
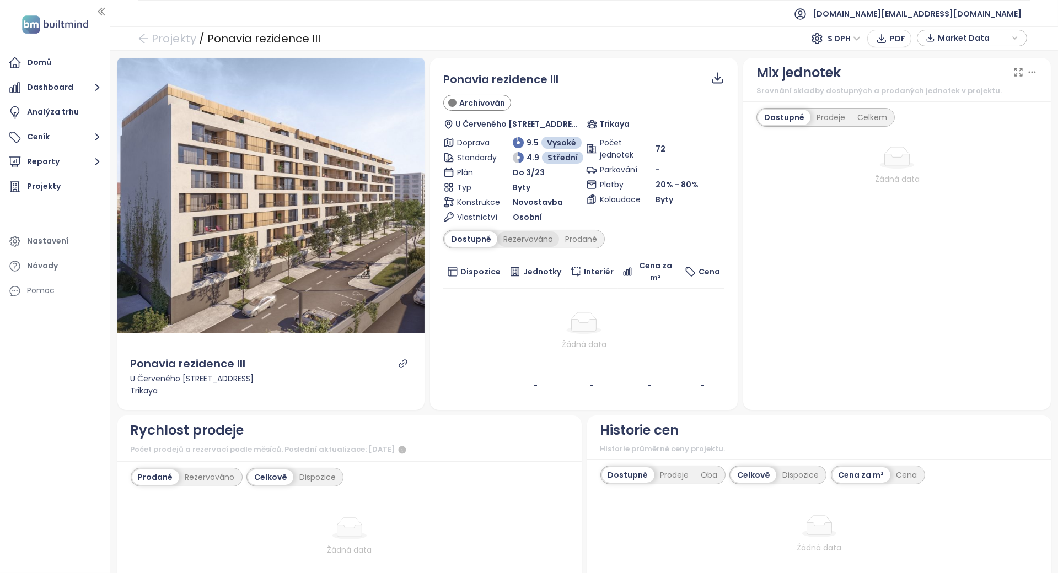
click at [527, 240] on div "Rezervováno" at bounding box center [528, 238] width 62 height 15
click at [569, 240] on div "Prodané" at bounding box center [581, 238] width 44 height 15
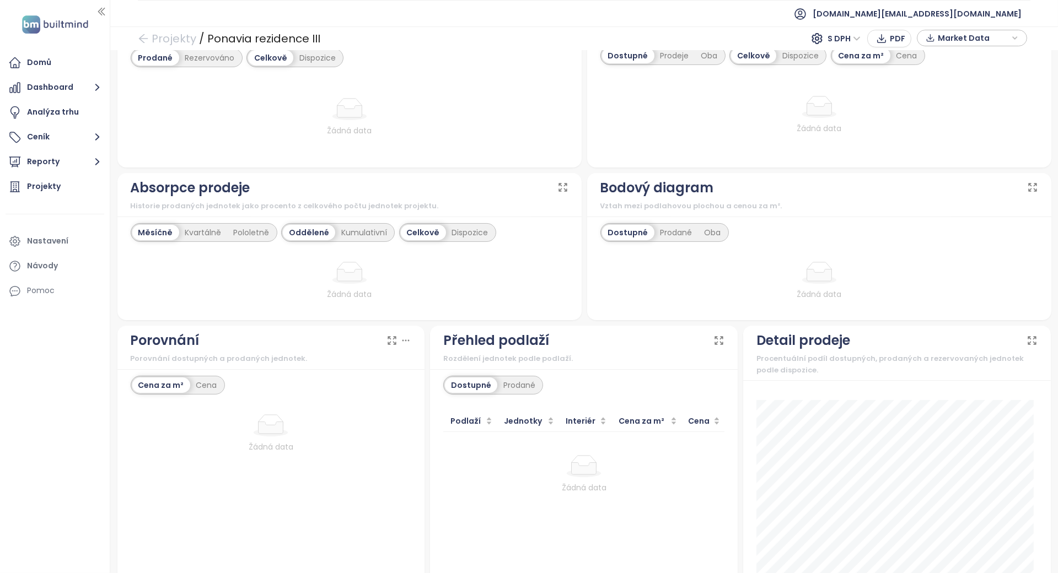
scroll to position [494, 0]
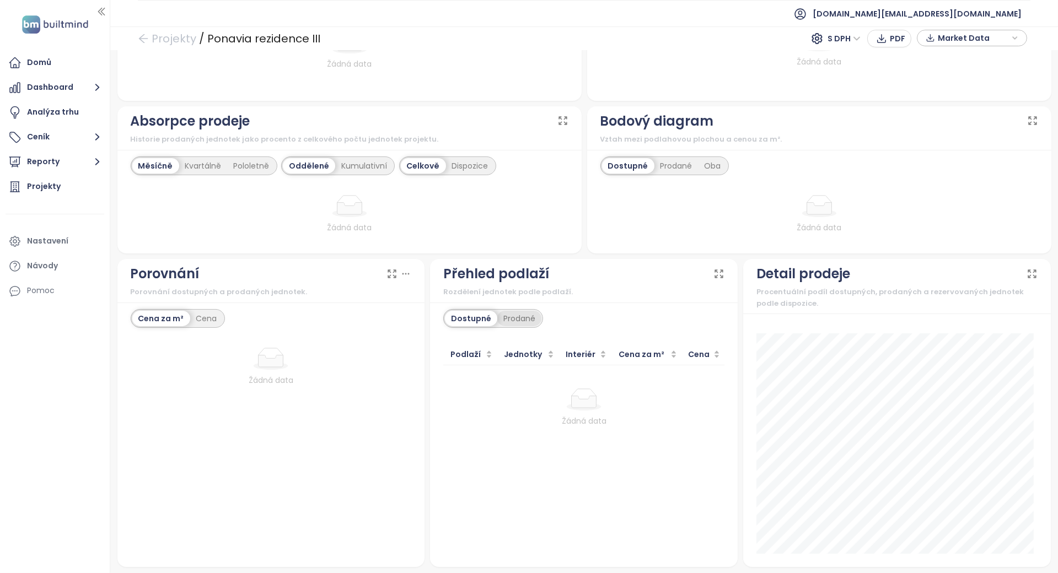
click at [506, 316] on div "Prodané" at bounding box center [519, 318] width 44 height 15
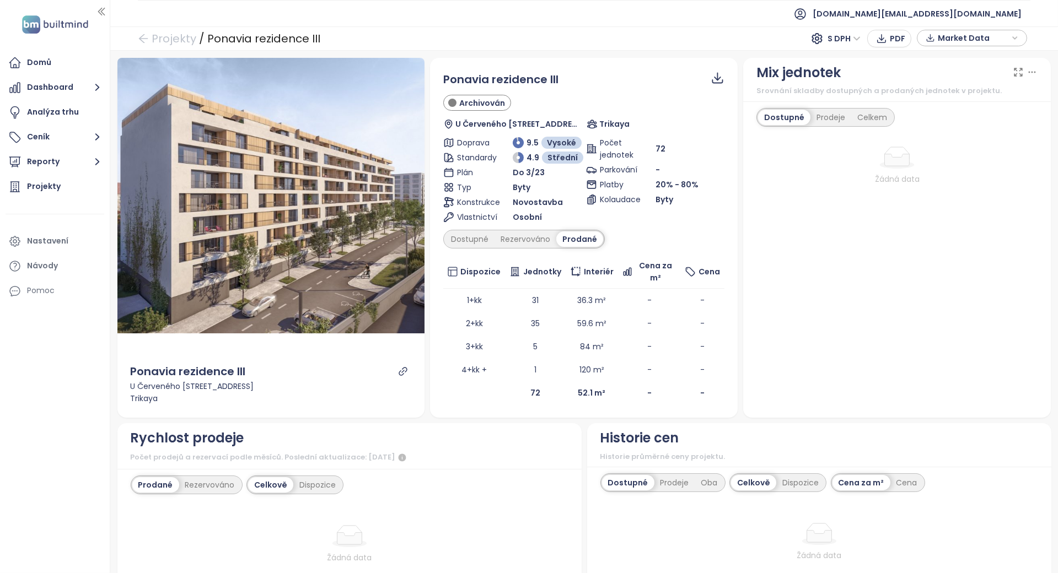
scroll to position [147, 0]
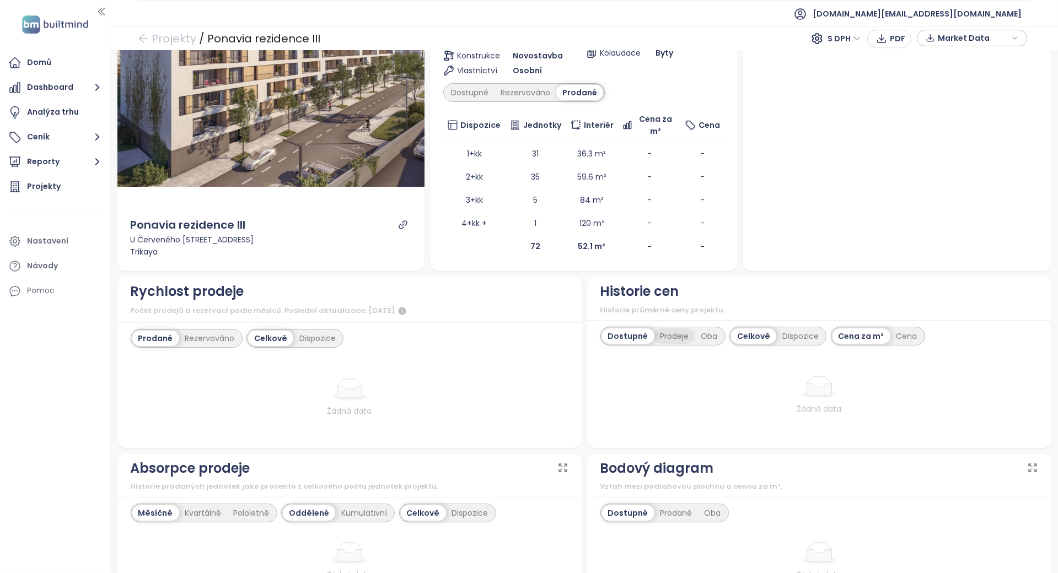
click at [660, 329] on div "Prodeje" at bounding box center [674, 335] width 41 height 15
click at [695, 328] on div "Oba" at bounding box center [709, 335] width 29 height 15
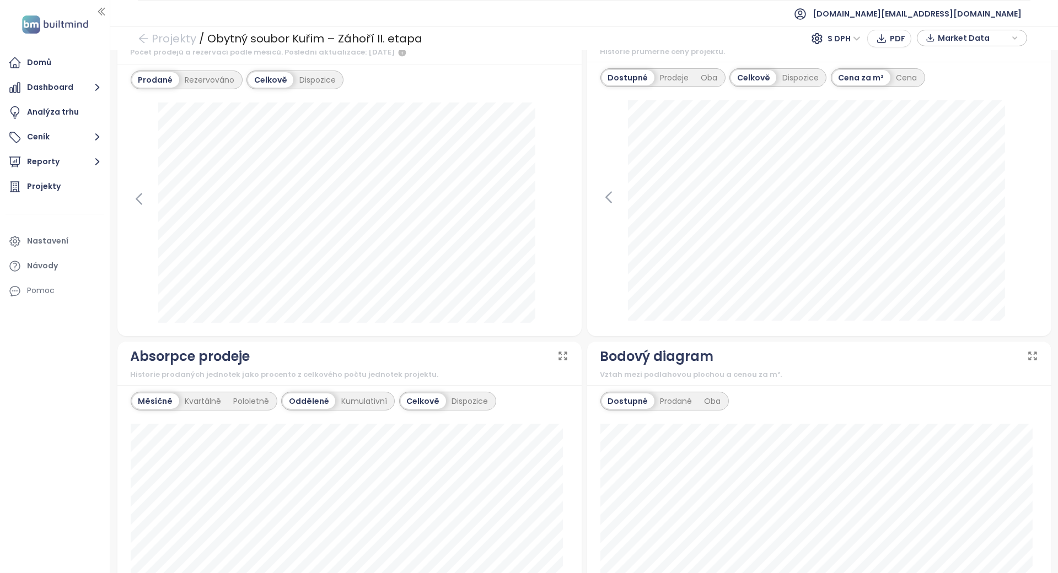
scroll to position [294, 0]
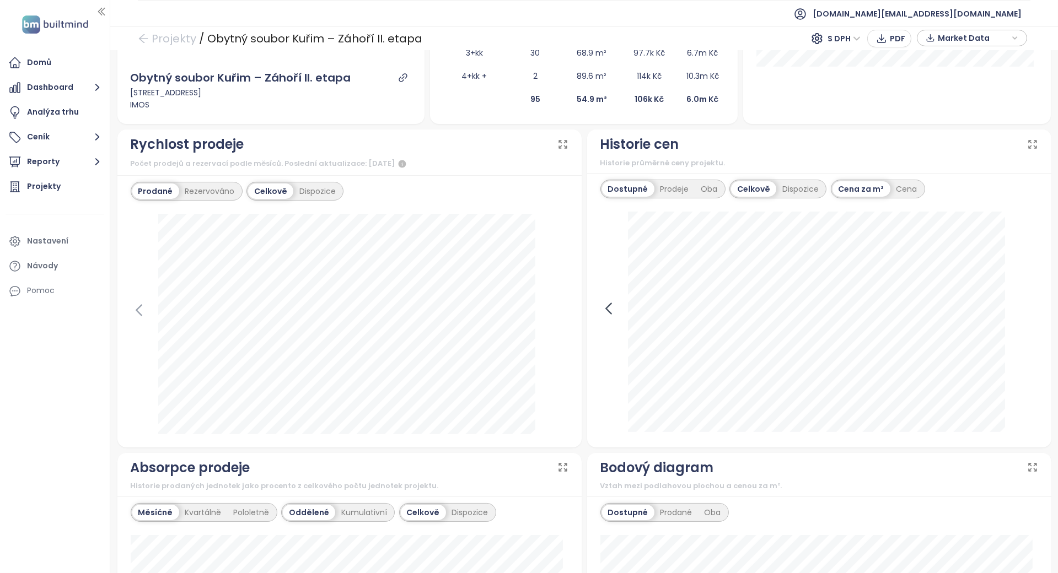
click at [600, 305] on icon at bounding box center [608, 308] width 17 height 17
click at [1021, 305] on icon at bounding box center [1029, 308] width 17 height 17
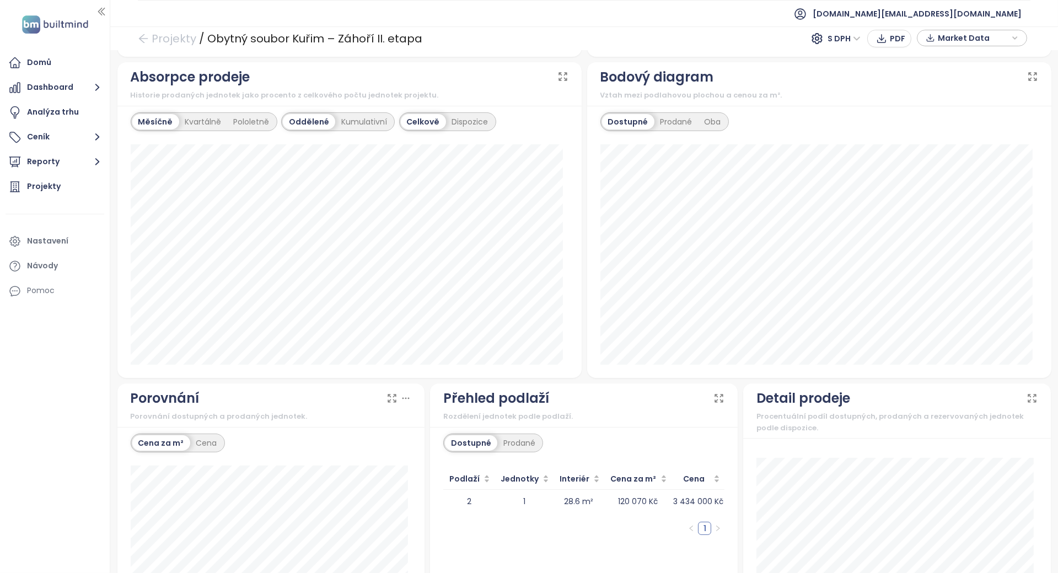
scroll to position [816, 0]
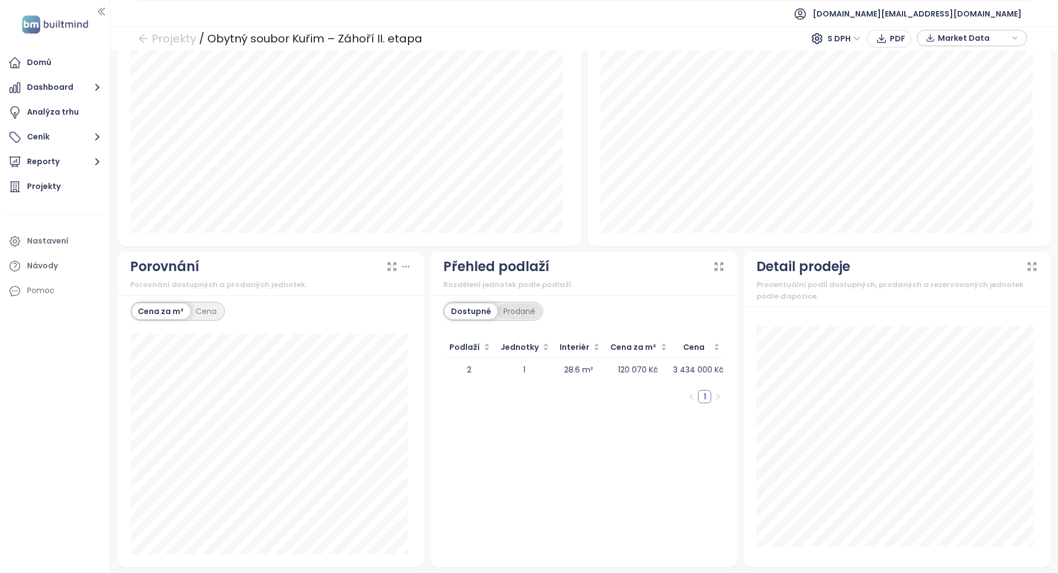
click at [521, 313] on div "Prodané" at bounding box center [519, 311] width 44 height 15
click at [466, 318] on div "Dostupné Prodané" at bounding box center [493, 311] width 100 height 19
click at [472, 308] on div "Dostupné" at bounding box center [470, 311] width 50 height 15
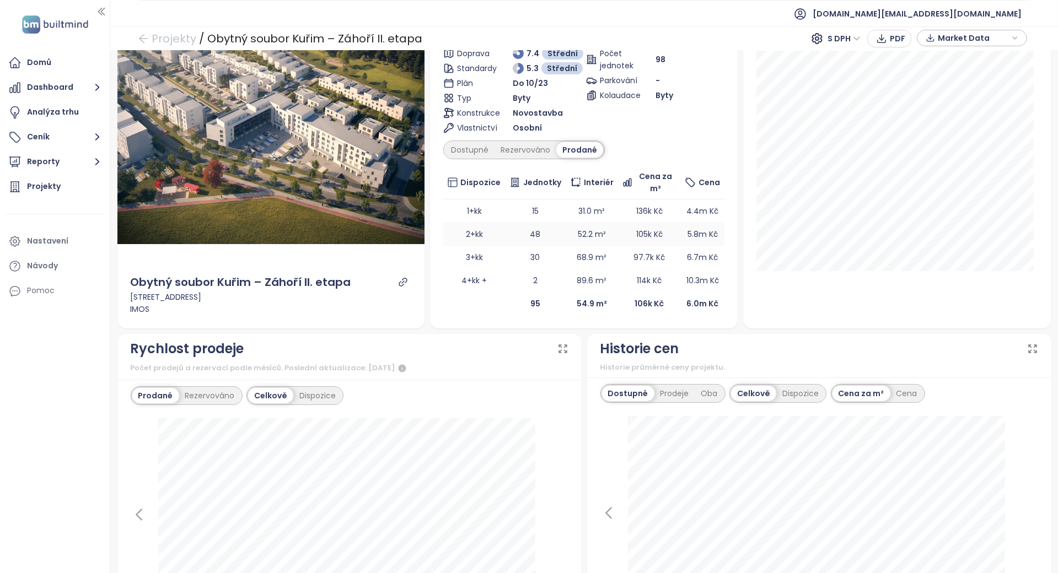
scroll to position [0, 0]
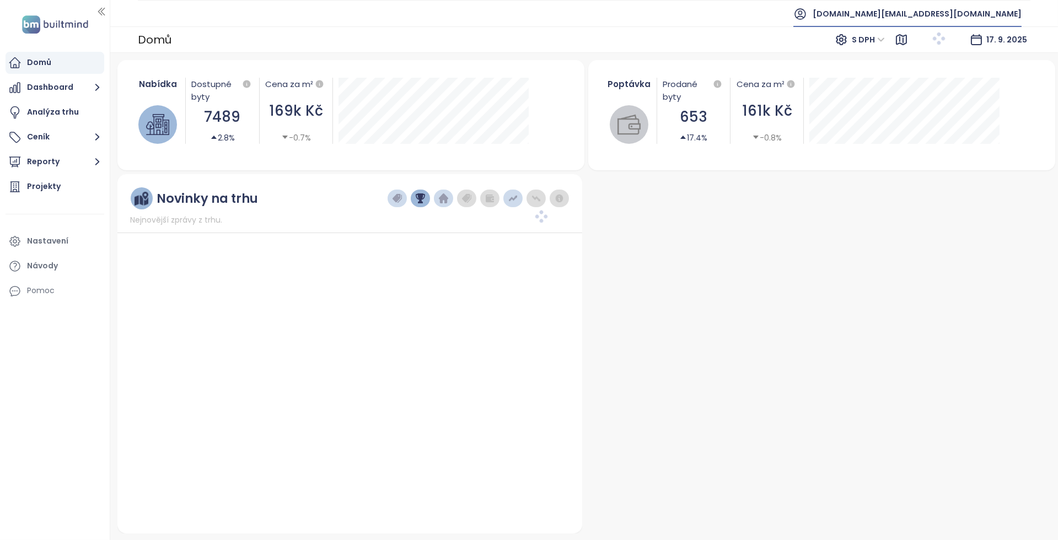
click at [999, 7] on span "[DOMAIN_NAME][EMAIL_ADDRESS][DOMAIN_NAME]" at bounding box center [916, 14] width 209 height 26
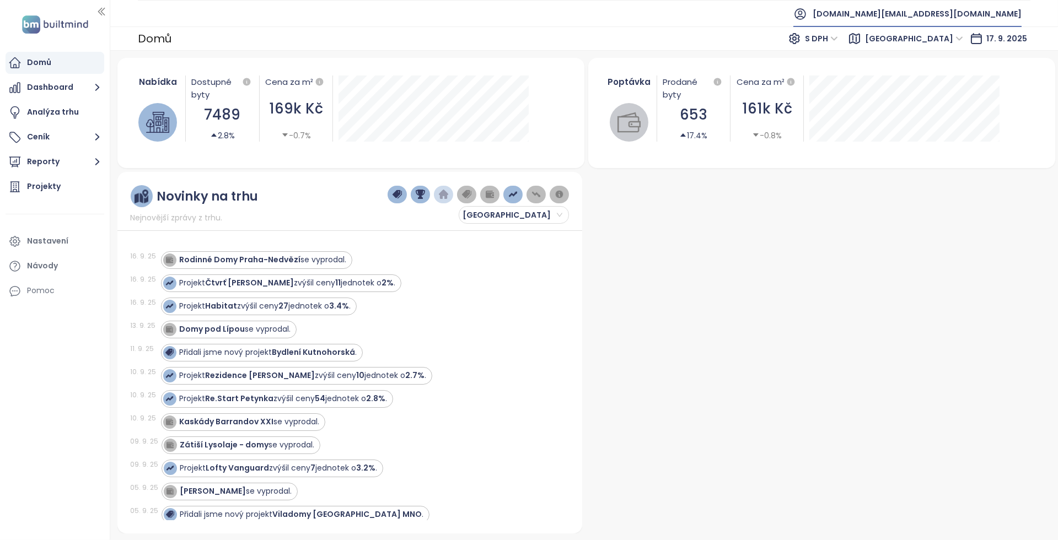
click at [956, 15] on span "[DOMAIN_NAME][EMAIL_ADDRESS][DOMAIN_NAME]" at bounding box center [916, 14] width 209 height 26
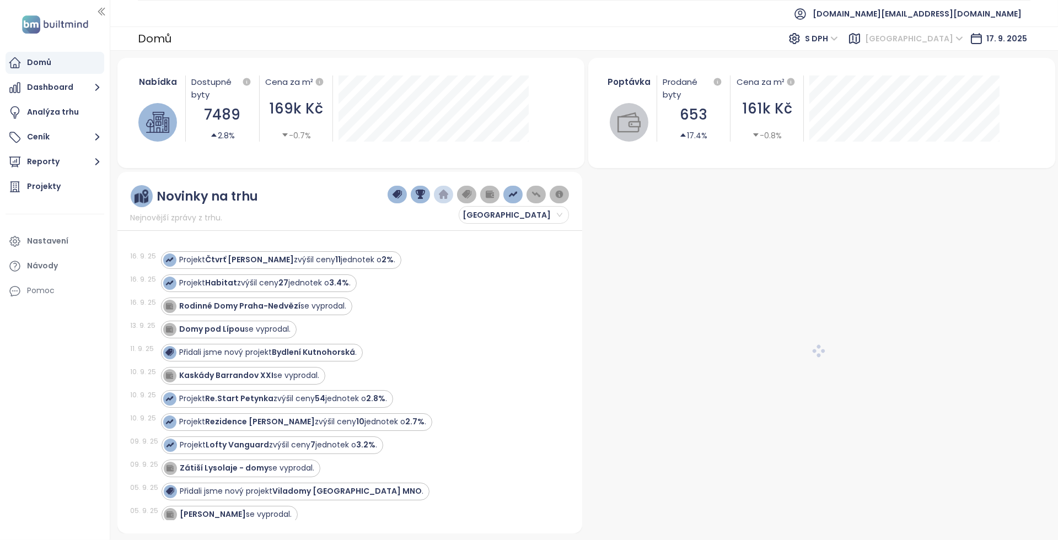
click at [945, 45] on span "[GEOGRAPHIC_DATA]" at bounding box center [914, 38] width 98 height 17
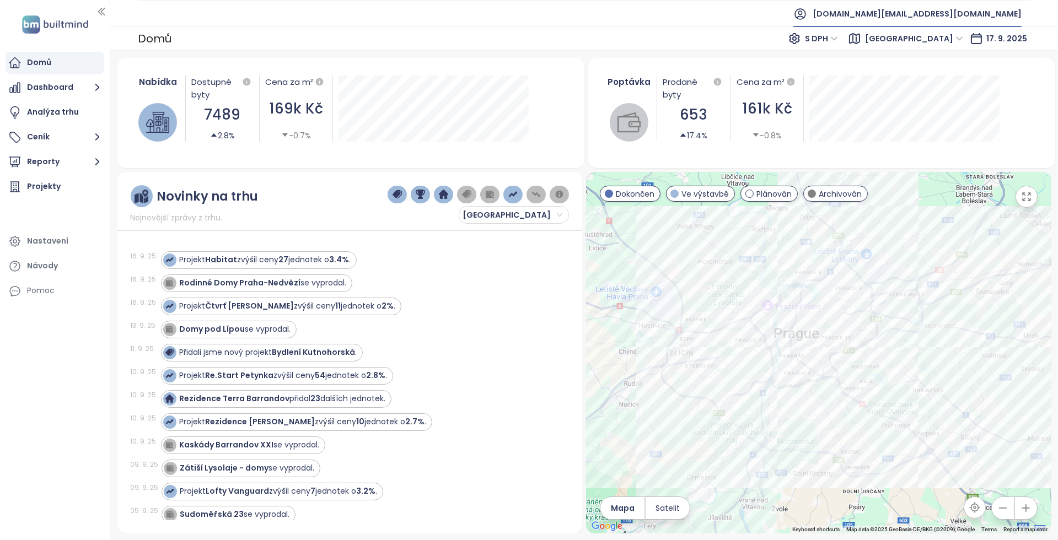
click at [972, 15] on span "[DOMAIN_NAME][EMAIL_ADDRESS][DOMAIN_NAME]" at bounding box center [916, 14] width 209 height 26
click at [968, 41] on li "Odhlásit se" at bounding box center [966, 44] width 106 height 22
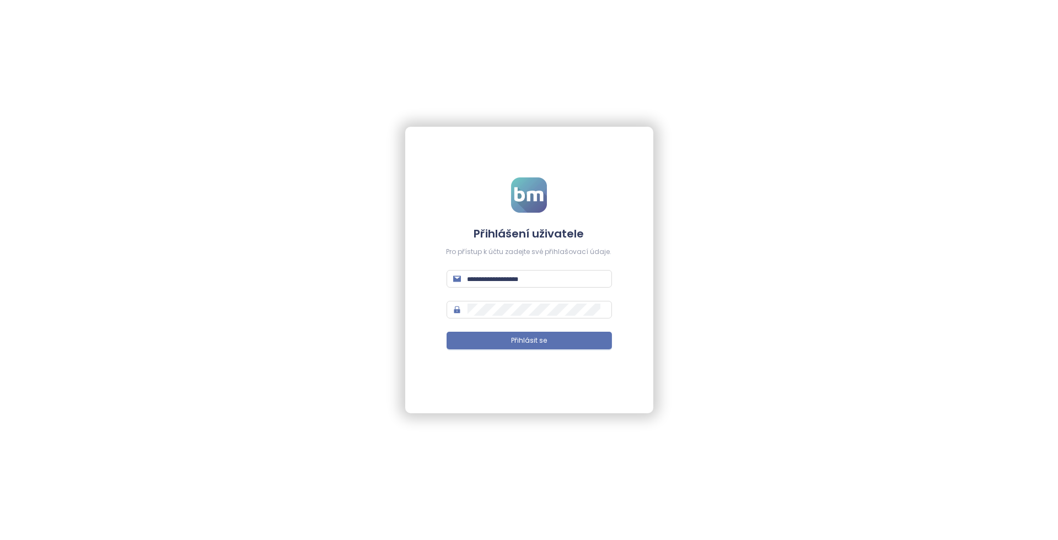
type input "**********"
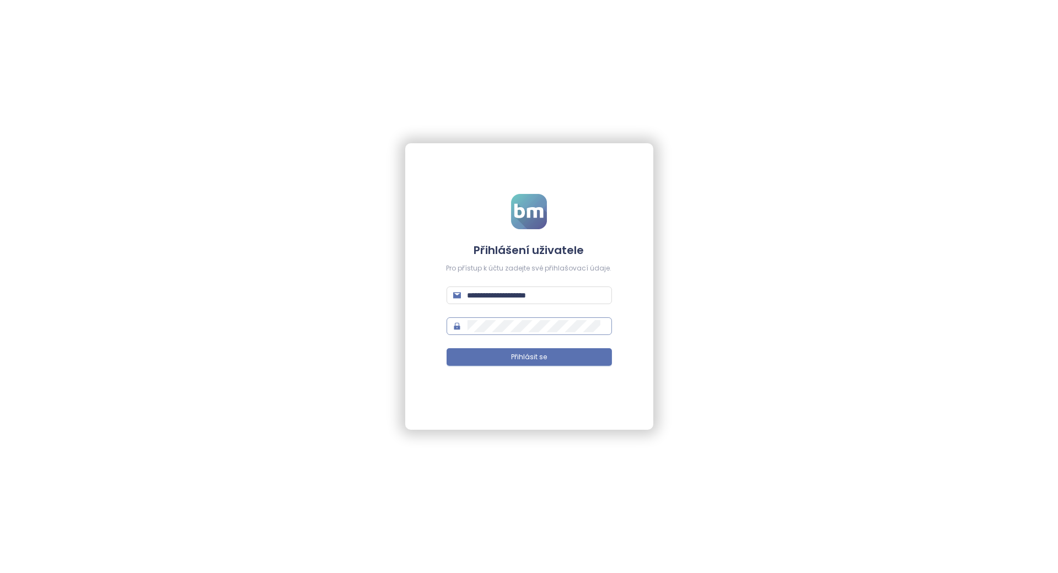
click at [516, 320] on span at bounding box center [528, 326] width 165 height 18
type input "**********"
click at [492, 352] on button "Přihlásit se" at bounding box center [528, 357] width 165 height 18
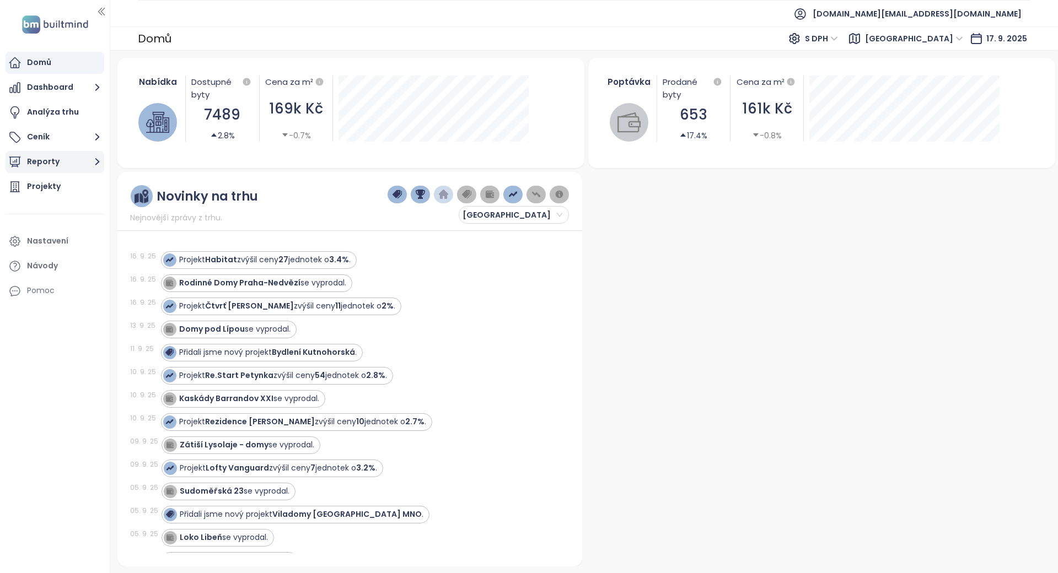
click at [70, 163] on button "Reporty" at bounding box center [55, 162] width 99 height 22
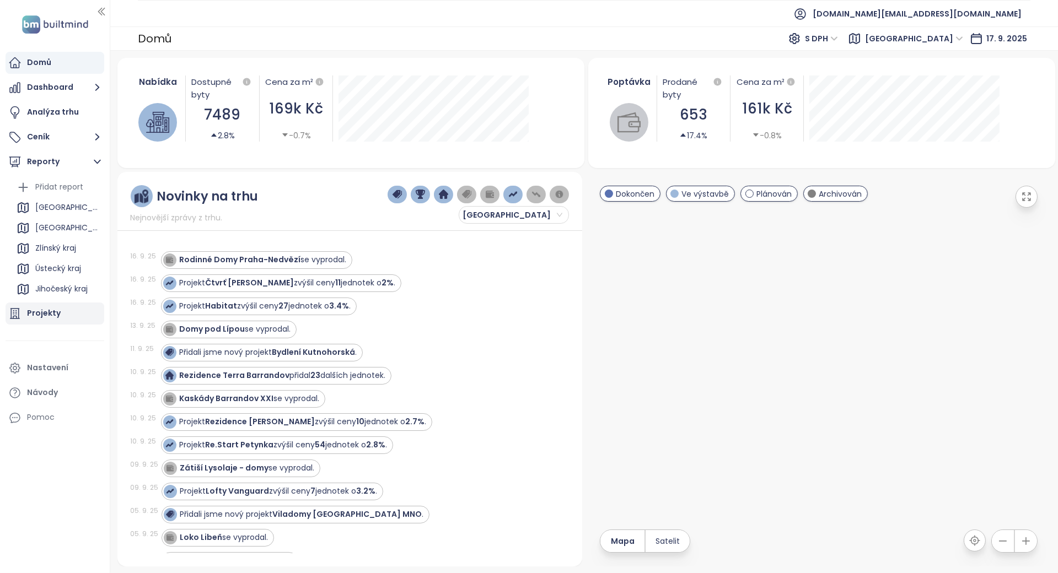
click at [58, 320] on div "Projekty" at bounding box center [44, 313] width 34 height 14
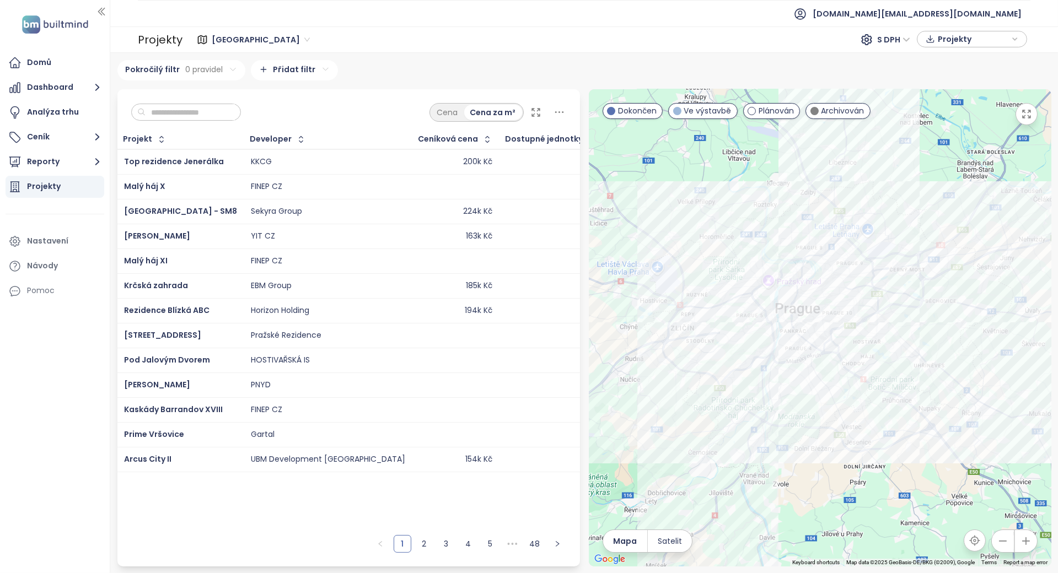
click at [223, 42] on span "[GEOGRAPHIC_DATA]" at bounding box center [261, 39] width 98 height 17
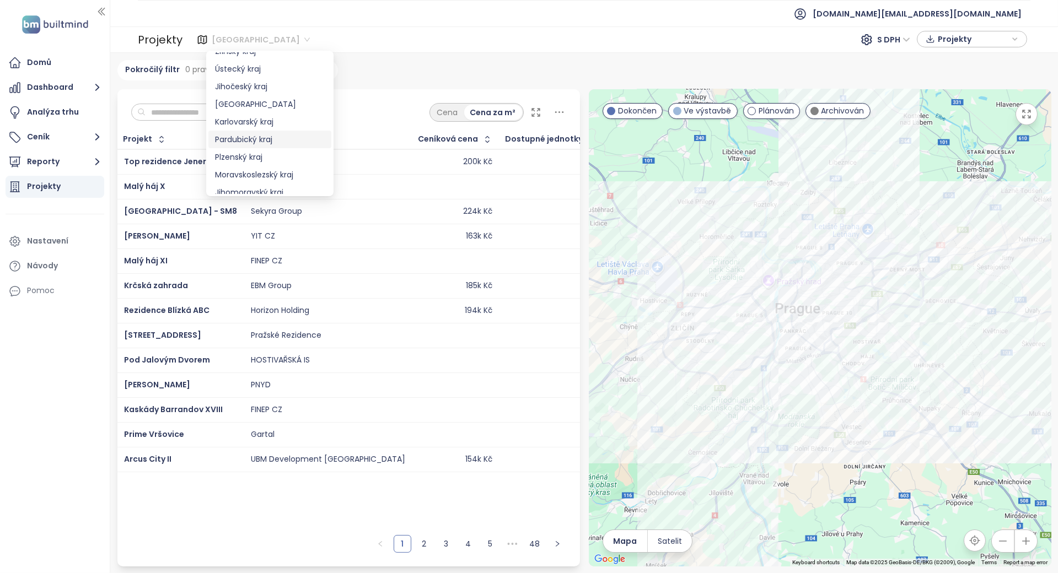
scroll to position [73, 0]
click at [267, 168] on div "Jihomoravský kraj" at bounding box center [270, 165] width 110 height 12
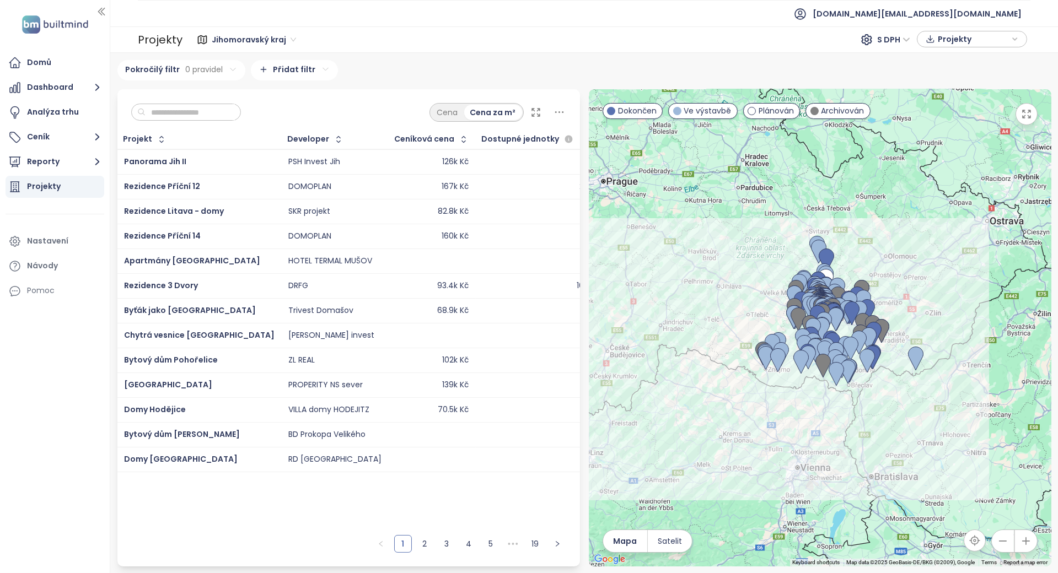
click at [180, 111] on input "text" at bounding box center [189, 112] width 89 height 17
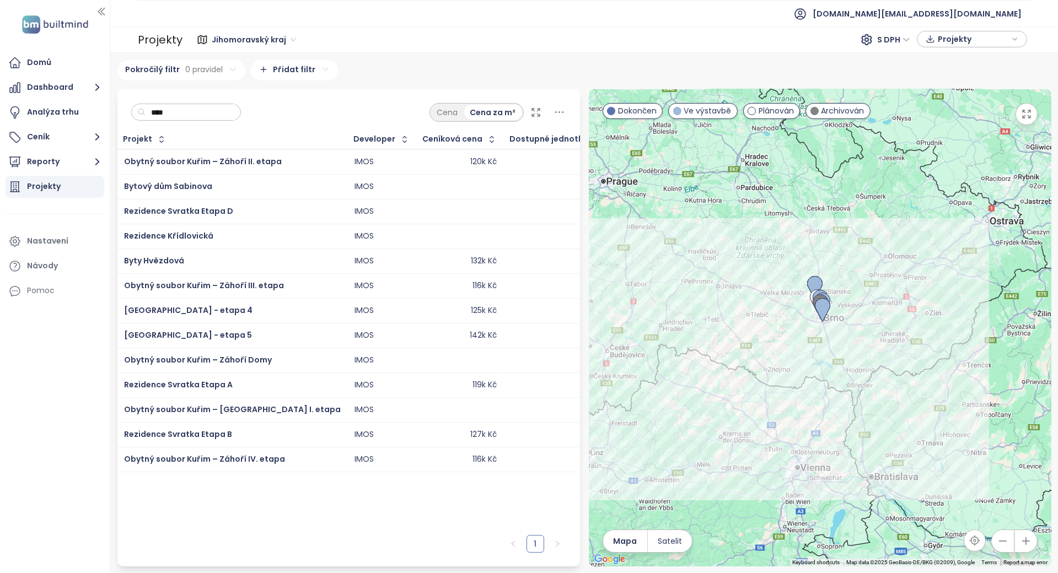
type input "****"
click at [86, 166] on button "Reporty" at bounding box center [55, 162] width 99 height 22
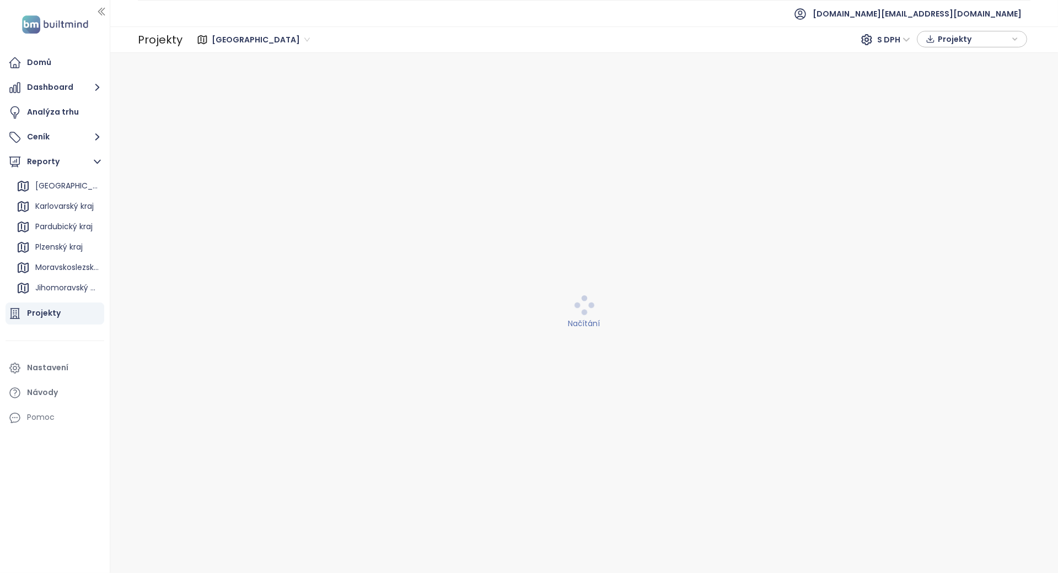
scroll to position [147, 0]
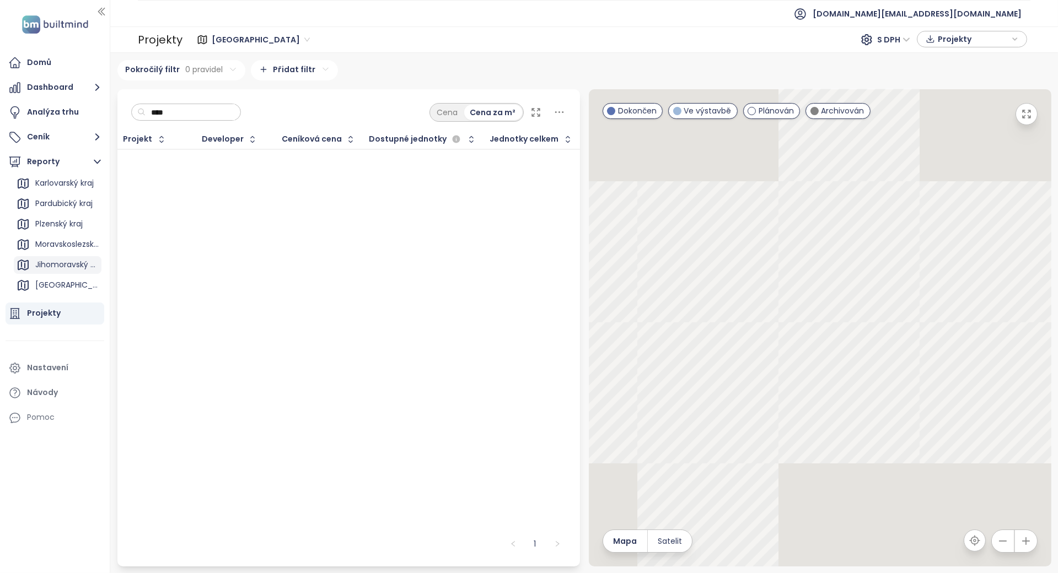
click at [47, 261] on div "Jihomoravský kraj" at bounding box center [66, 265] width 63 height 14
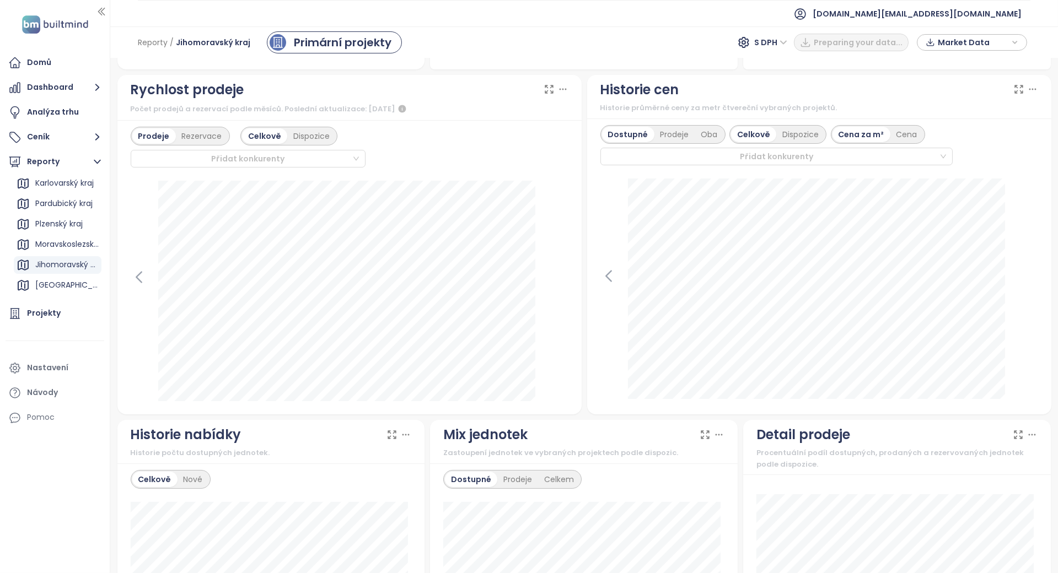
scroll to position [294, 0]
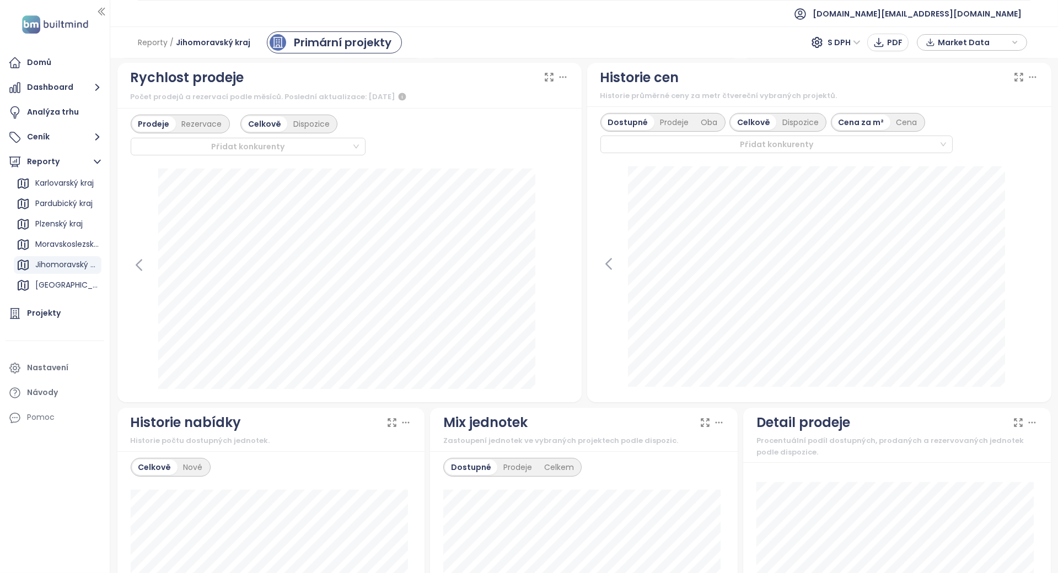
click at [792, 113] on div "Celkově Dispozice" at bounding box center [777, 122] width 97 height 19
click at [792, 119] on div "Dispozice" at bounding box center [800, 122] width 48 height 15
click at [671, 121] on div "Prodeje" at bounding box center [674, 122] width 41 height 15
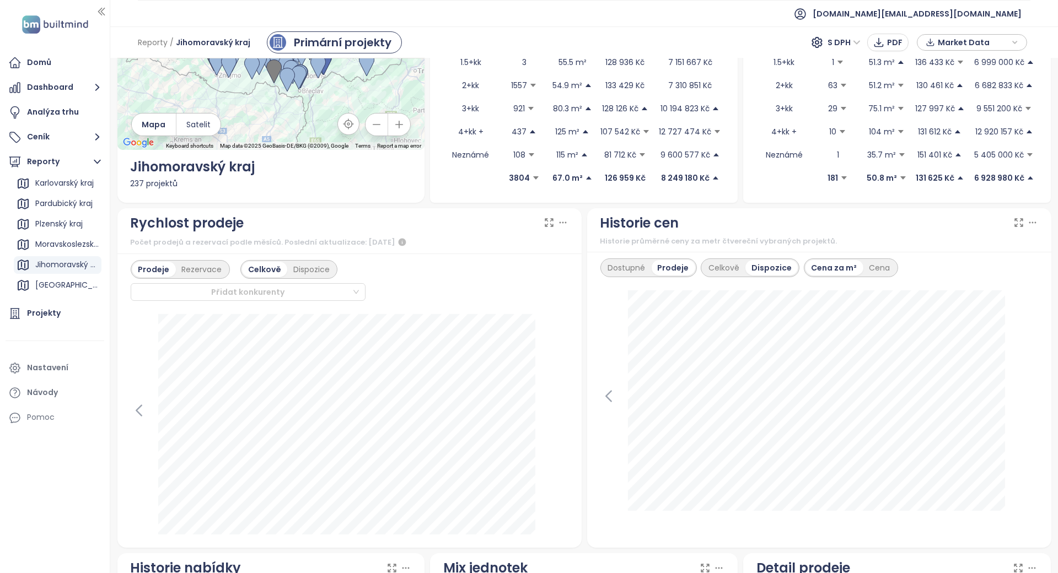
scroll to position [147, 0]
click at [56, 281] on div "[GEOGRAPHIC_DATA]" at bounding box center [58, 286] width 88 height 18
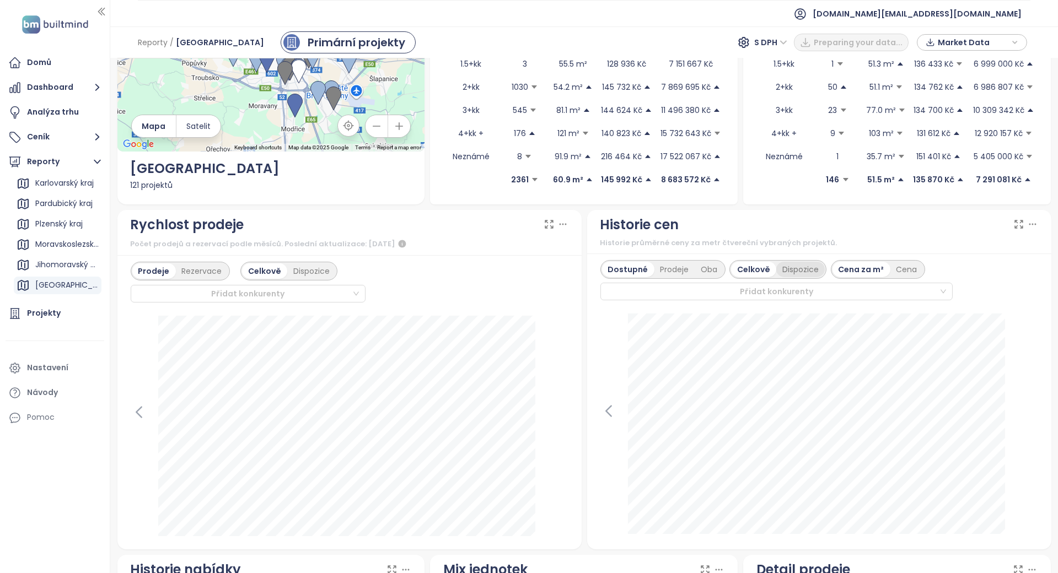
click at [803, 272] on div "Dispozice" at bounding box center [800, 269] width 48 height 15
click at [662, 269] on div "Prodeje" at bounding box center [674, 269] width 41 height 15
click at [632, 268] on div "Dostupné" at bounding box center [627, 269] width 50 height 15
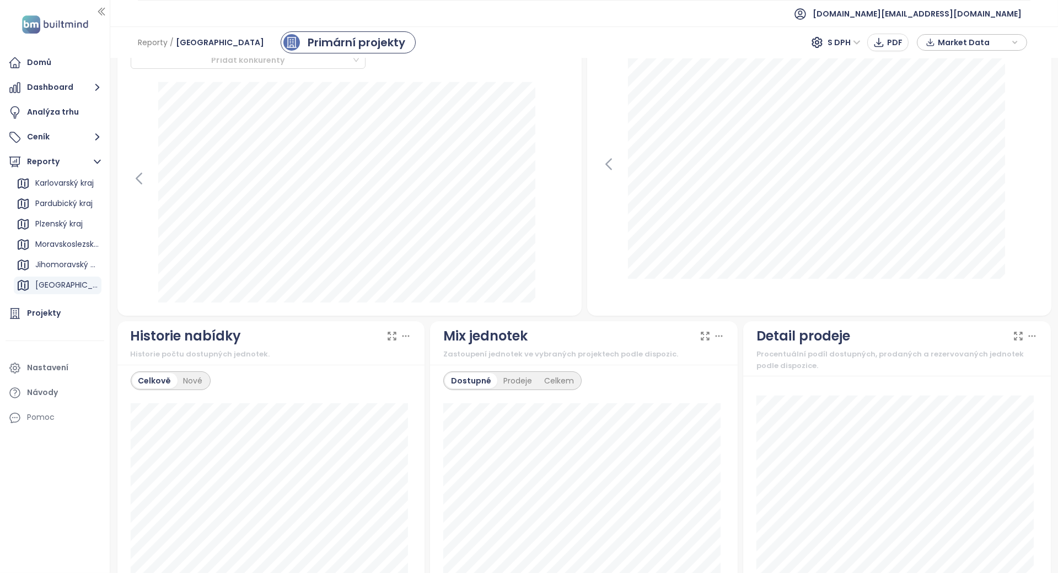
scroll to position [0, 0]
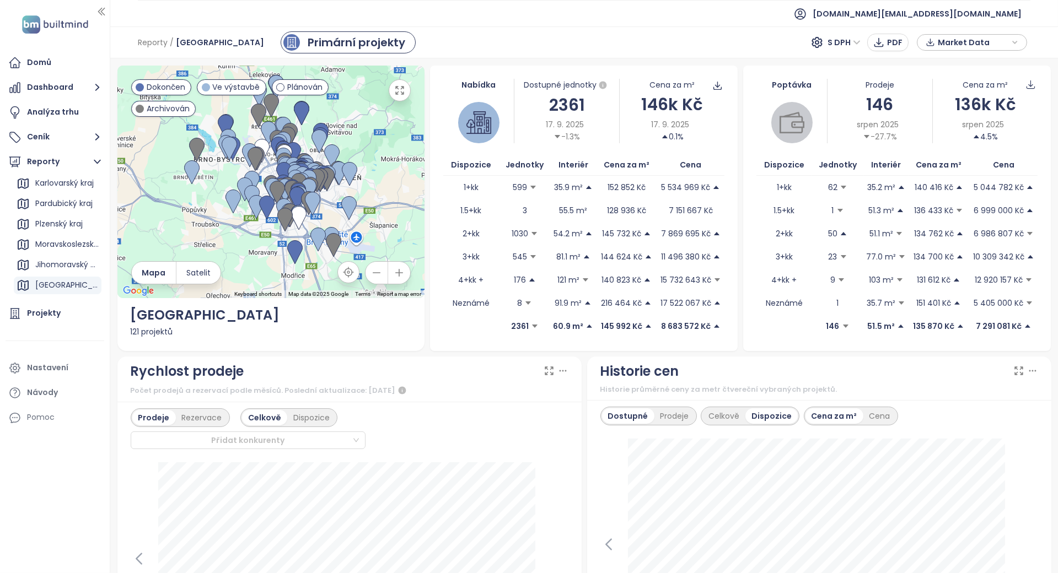
click at [889, 418] on div "Dostupné Prodeje Celkově Dispozice Cena za m² Cena" at bounding box center [819, 416] width 438 height 19
click at [867, 419] on div "Cena" at bounding box center [879, 415] width 33 height 15
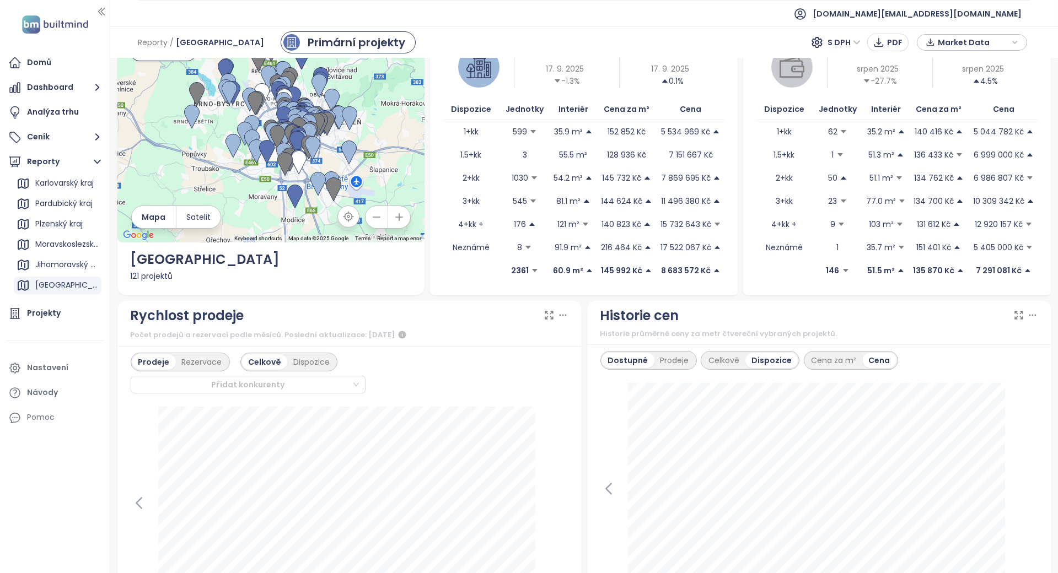
scroll to position [73, 0]
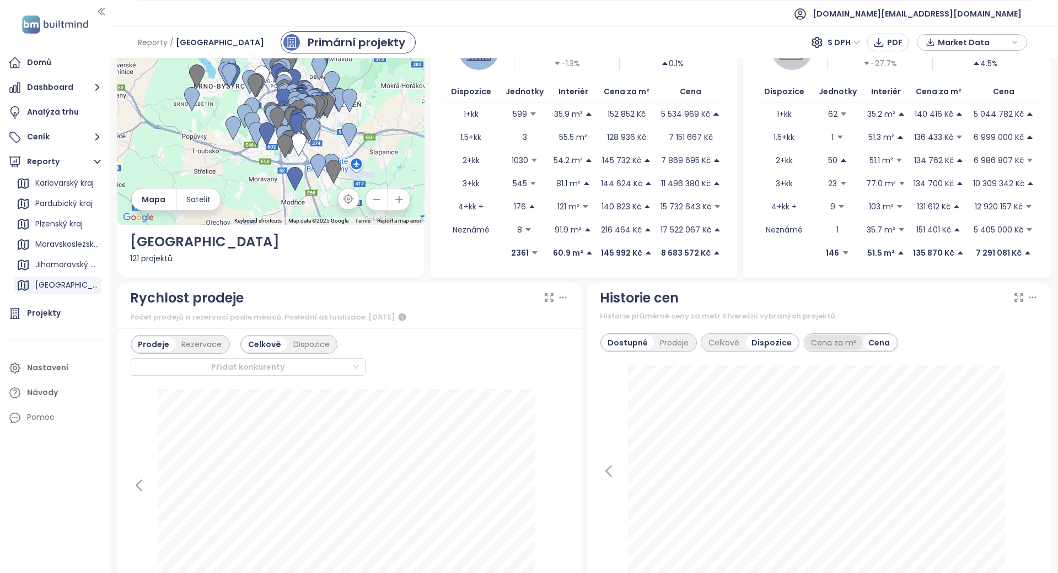
click at [819, 343] on div "Cena za m²" at bounding box center [833, 342] width 57 height 15
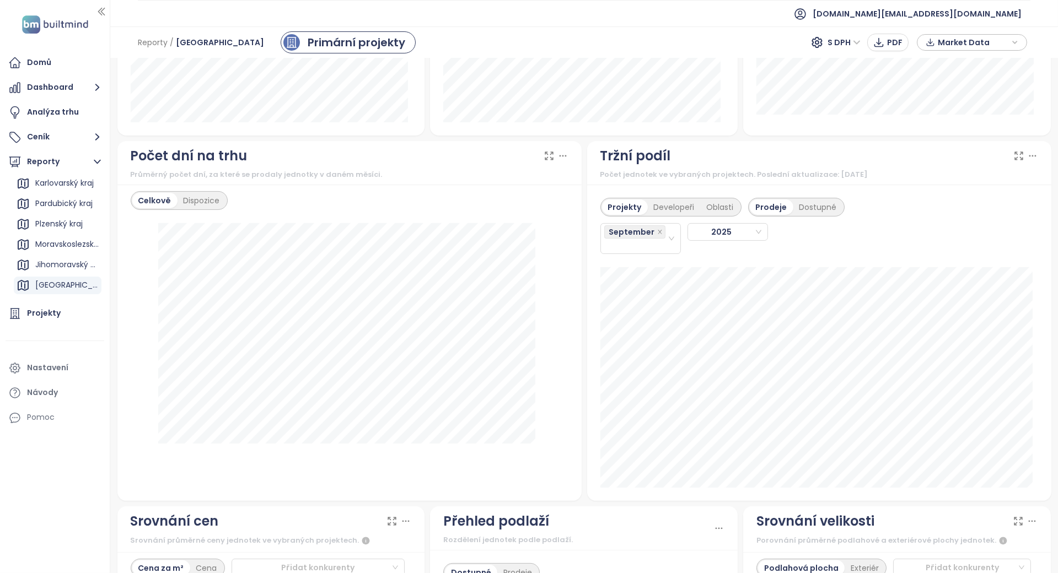
scroll to position [1200, 0]
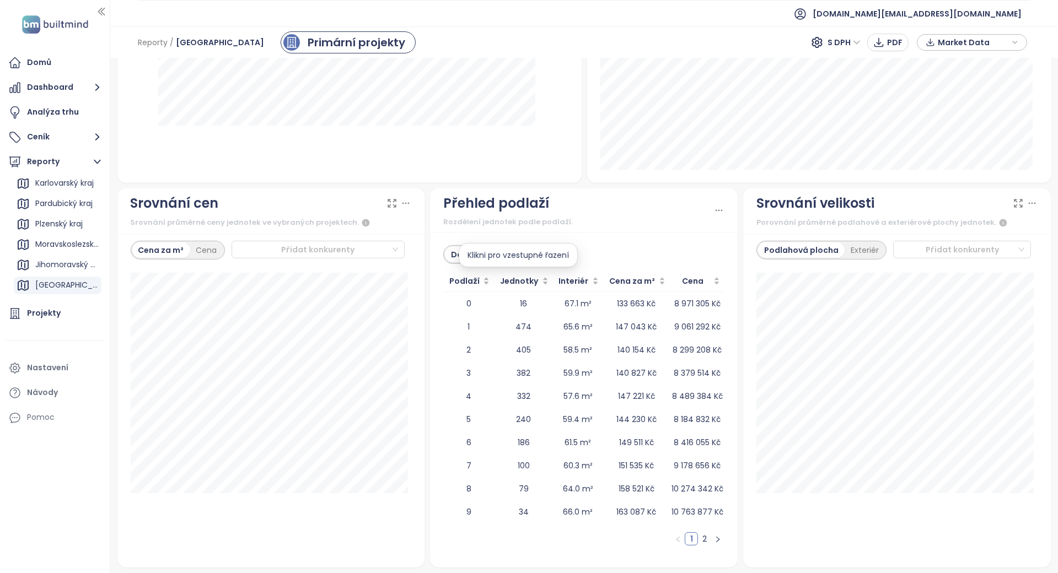
click at [516, 253] on div "Klikni pro vzestupné řazení" at bounding box center [517, 255] width 119 height 24
click at [468, 252] on div "Klikni pro sestupné řazení" at bounding box center [517, 255] width 115 height 24
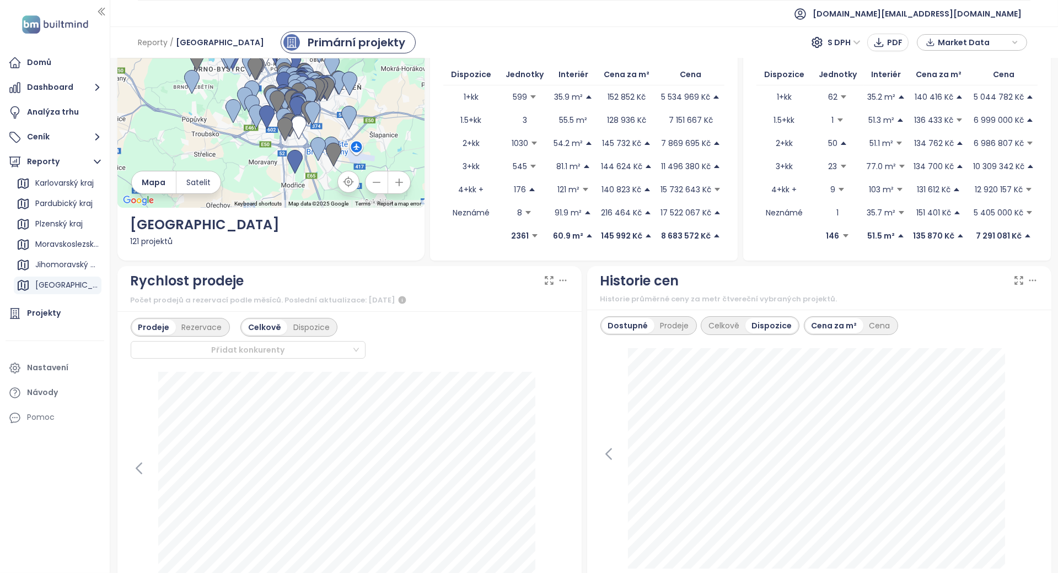
scroll to position [24, 0]
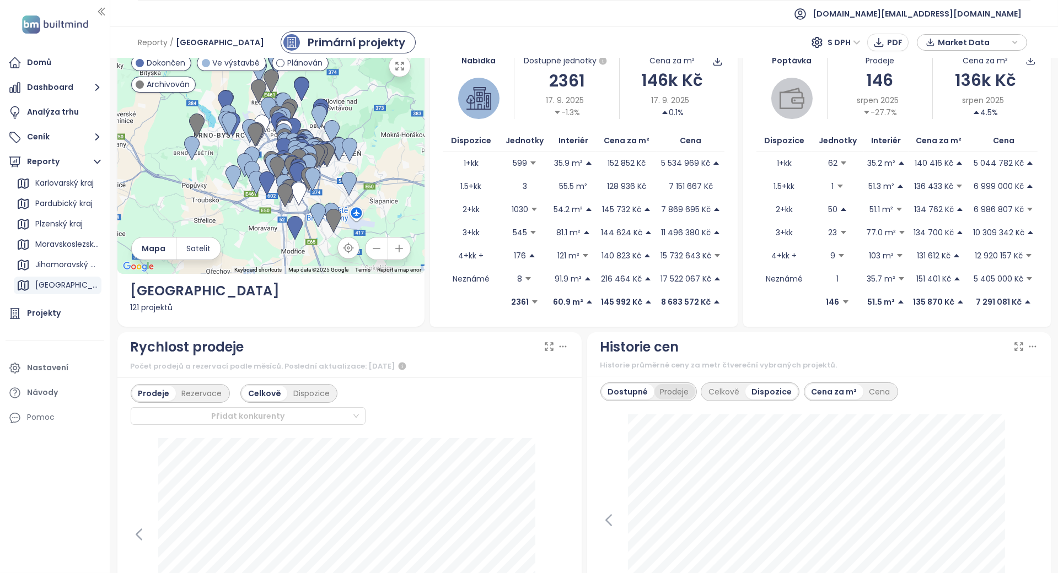
click at [654, 395] on div "Prodeje" at bounding box center [674, 391] width 41 height 15
click at [633, 388] on div "Dostupné" at bounding box center [627, 391] width 50 height 15
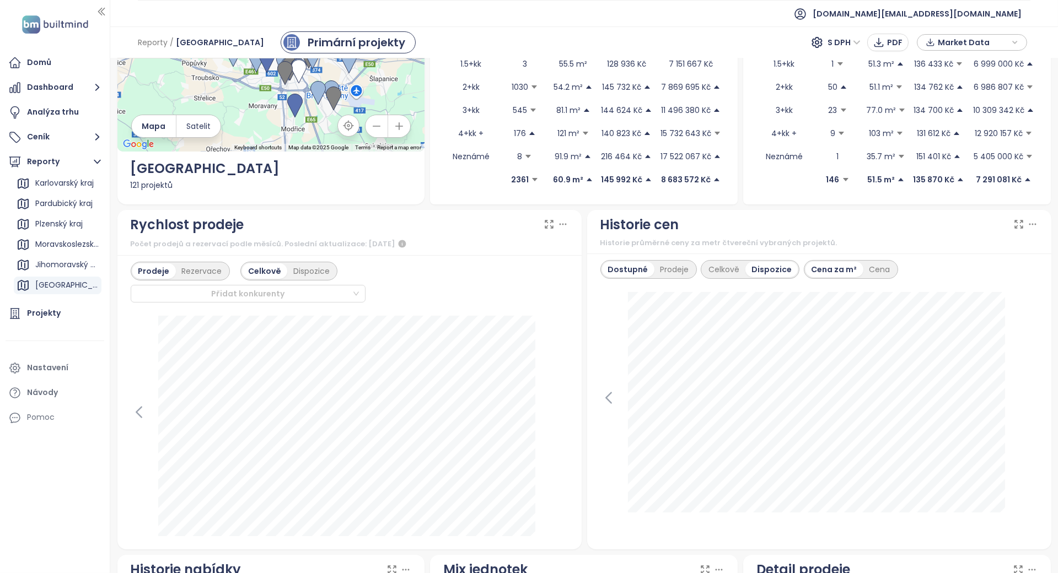
scroll to position [73, 0]
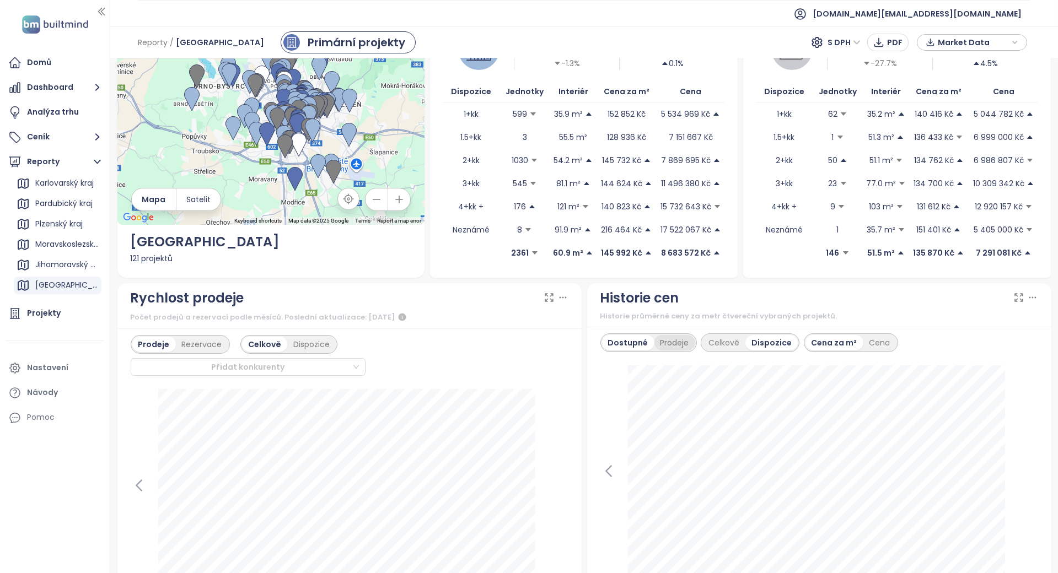
click at [675, 342] on div "Prodeje" at bounding box center [674, 342] width 41 height 15
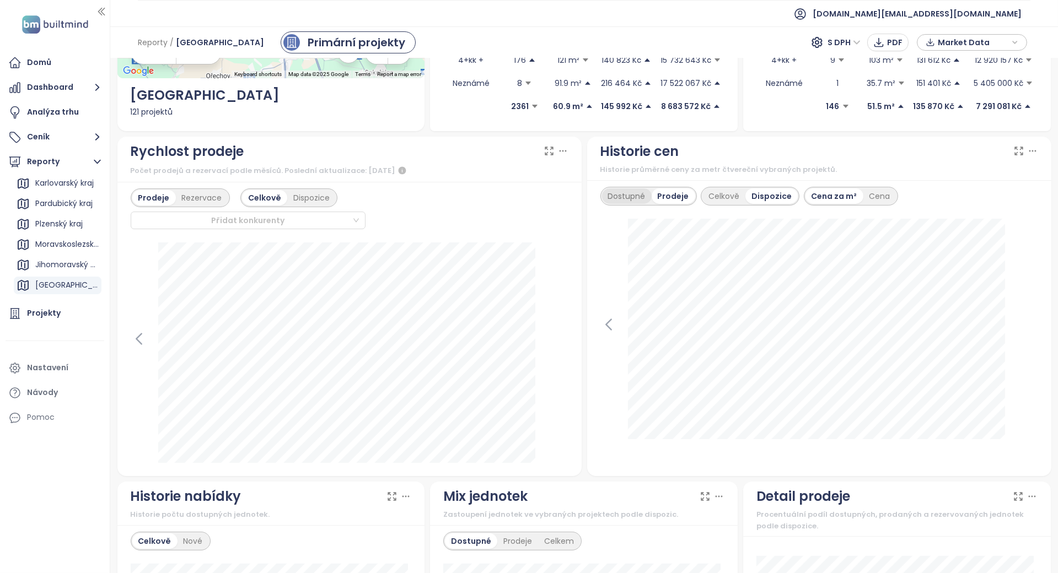
scroll to position [220, 0]
click at [627, 194] on div "Dostupné" at bounding box center [627, 195] width 50 height 15
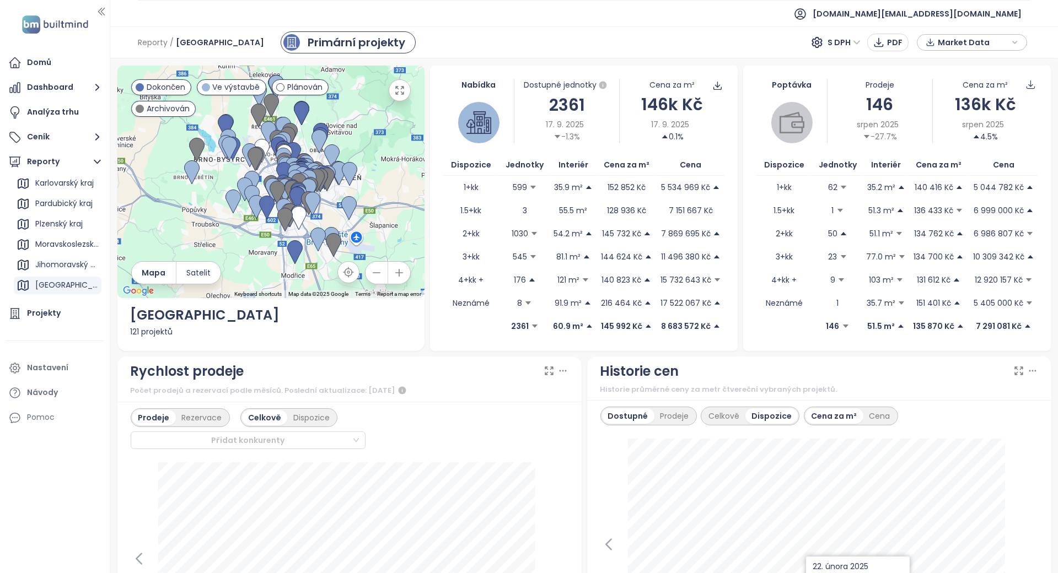
scroll to position [147, 0]
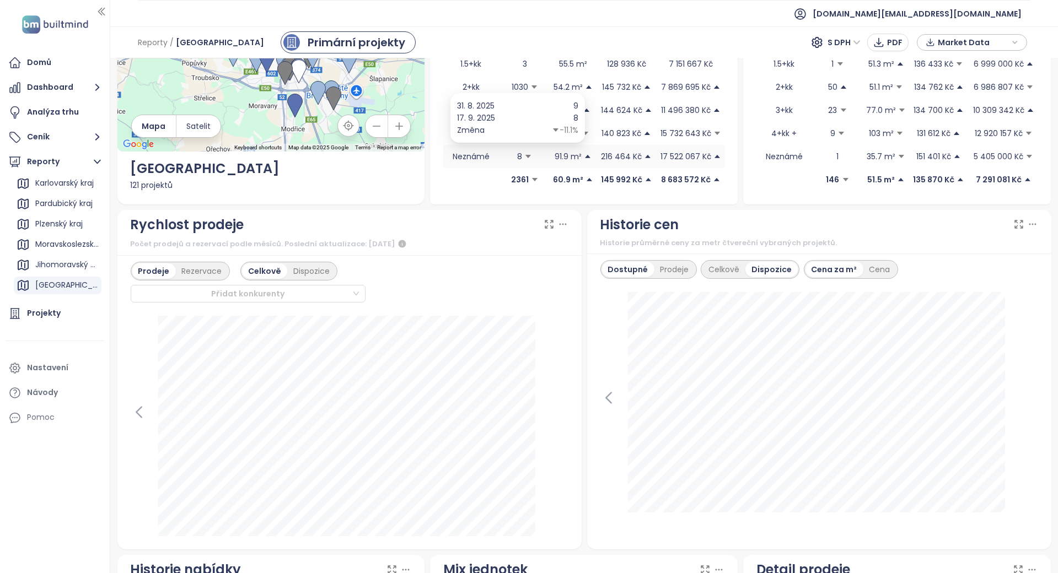
click at [524, 155] on icon "caret-down" at bounding box center [528, 157] width 8 height 8
click at [863, 272] on div "Cena" at bounding box center [879, 269] width 33 height 15
